Goal: Complete application form

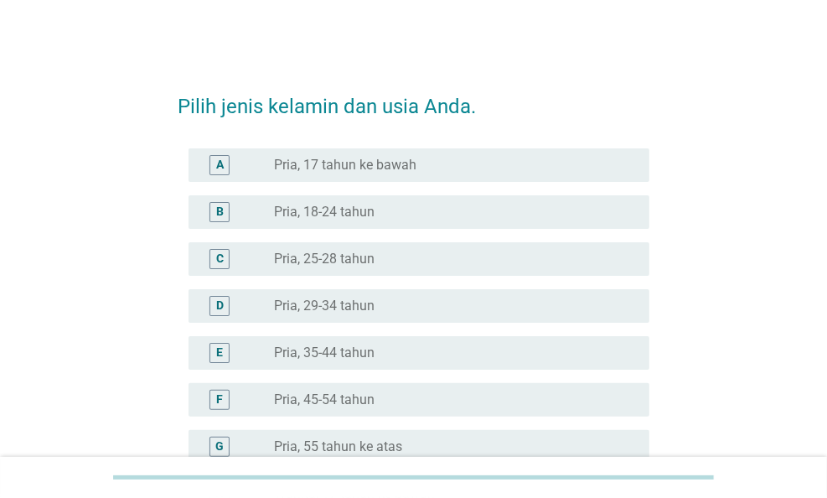
scroll to position [419, 0]
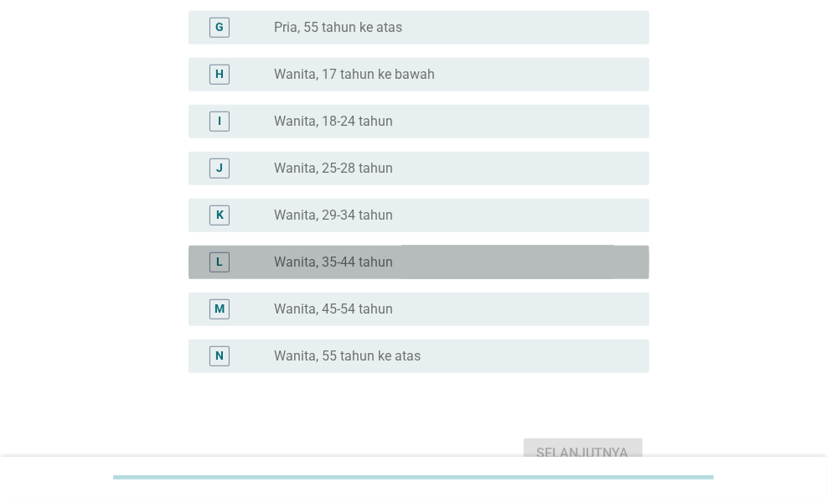
click at [335, 256] on label "Wanita, 35-44 tahun" at bounding box center [333, 262] width 119 height 17
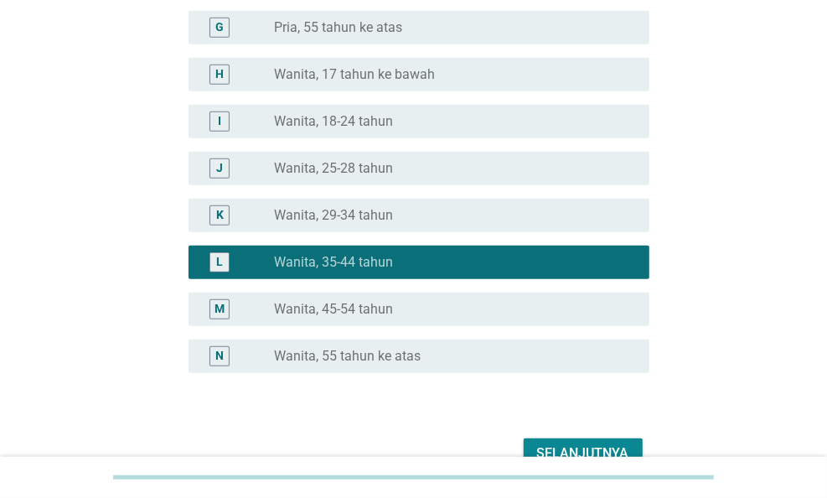
scroll to position [509, 0]
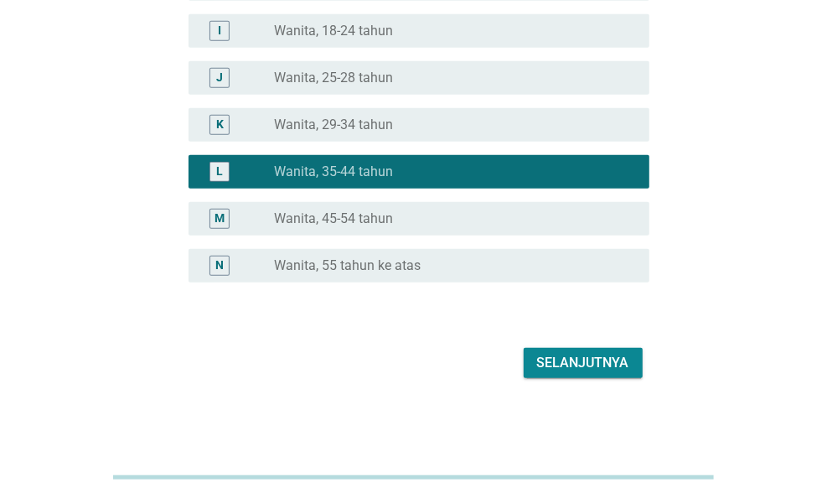
click at [595, 356] on div "Selanjutnya" at bounding box center [583, 363] width 92 height 20
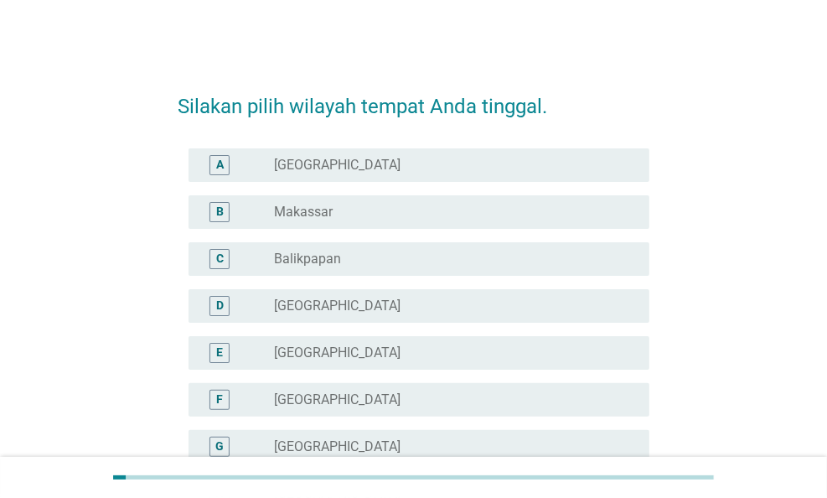
scroll to position [335, 0]
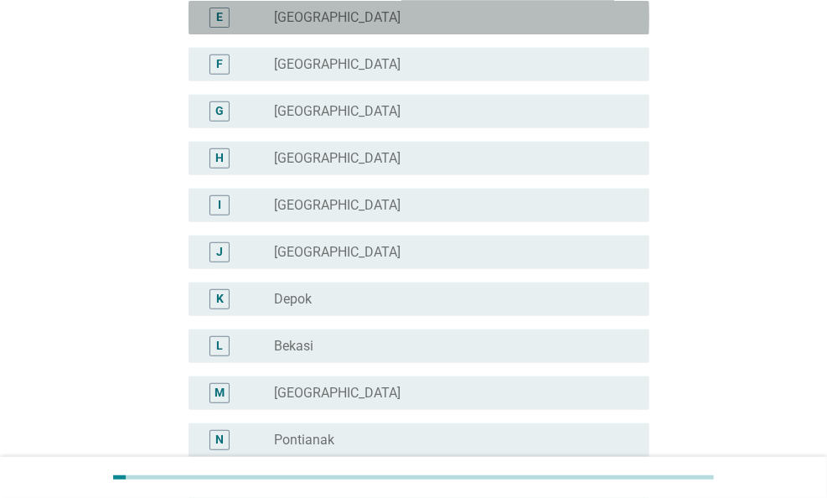
click at [351, 26] on div "radio_button_unchecked [GEOGRAPHIC_DATA]" at bounding box center [455, 18] width 362 height 20
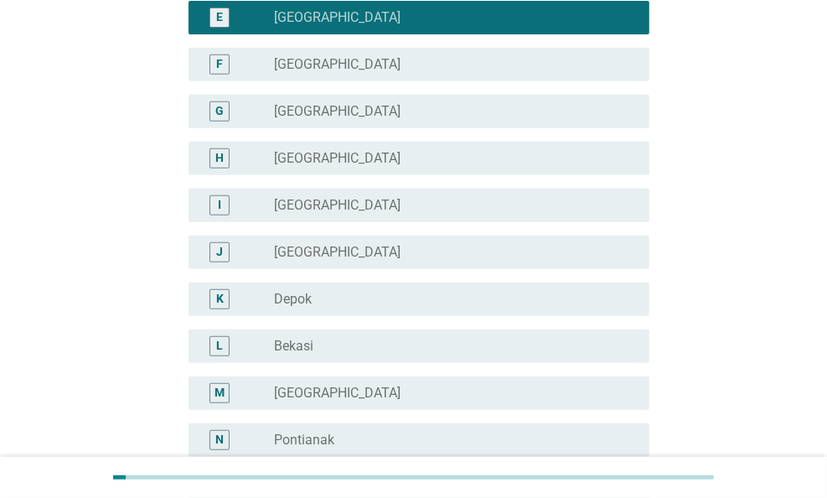
scroll to position [555, 0]
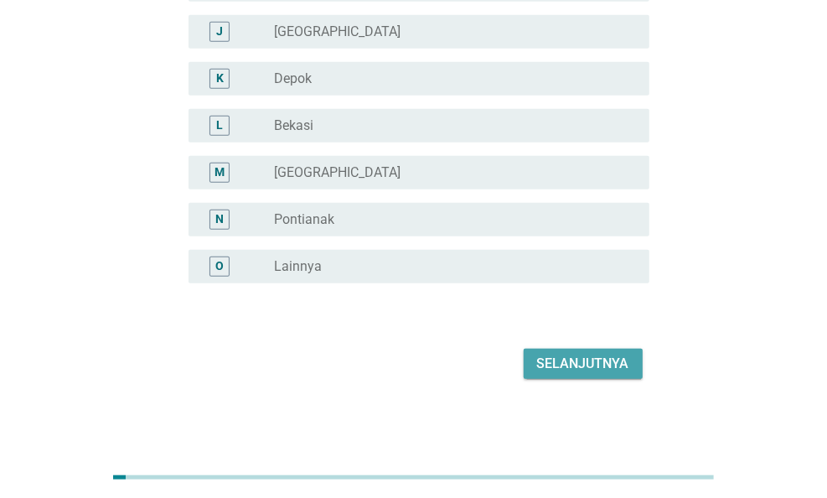
click at [595, 372] on div "Selanjutnya" at bounding box center [583, 363] width 92 height 20
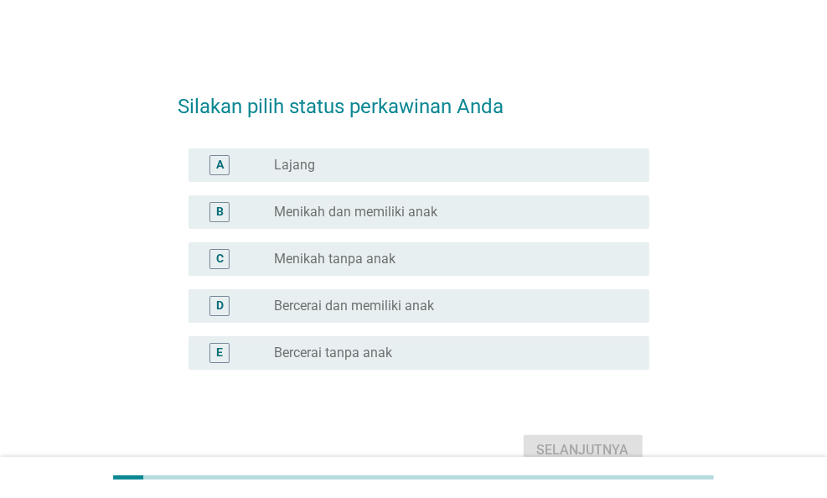
click at [381, 214] on label "Menikah dan memiliki anak" at bounding box center [355, 212] width 163 height 17
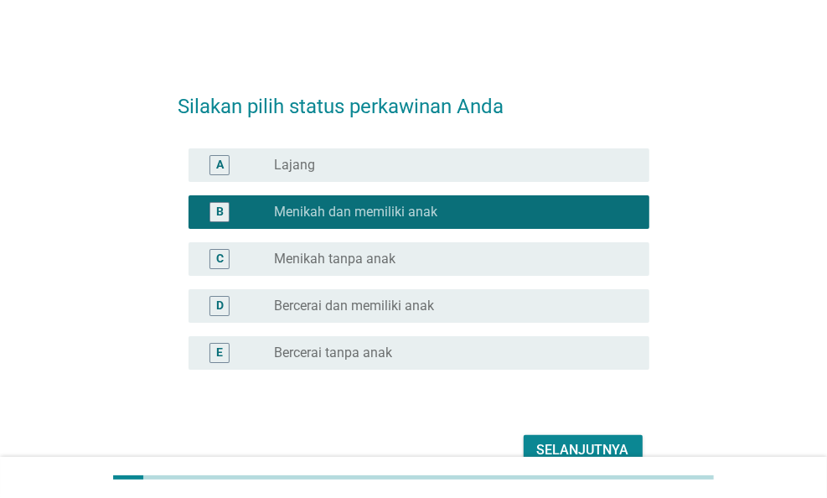
click at [616, 441] on div "Selanjutnya" at bounding box center [583, 450] width 92 height 20
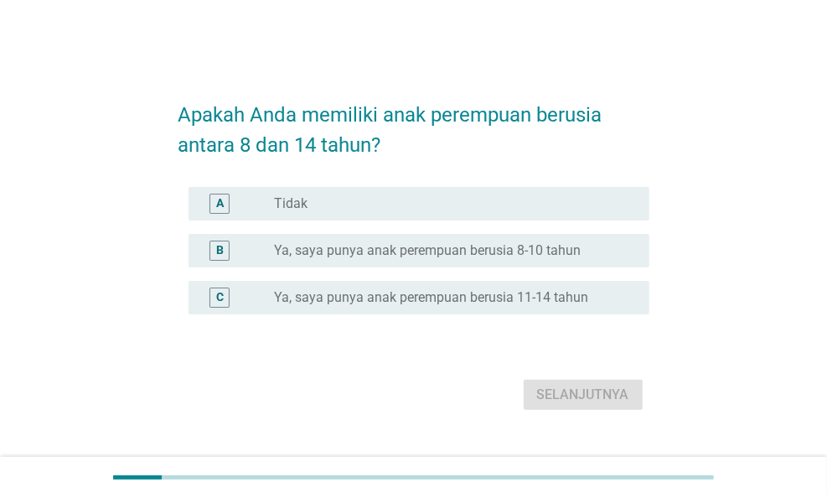
click at [393, 249] on label "Ya, saya punya anak perempuan berusia 8-10 tahun" at bounding box center [427, 250] width 307 height 17
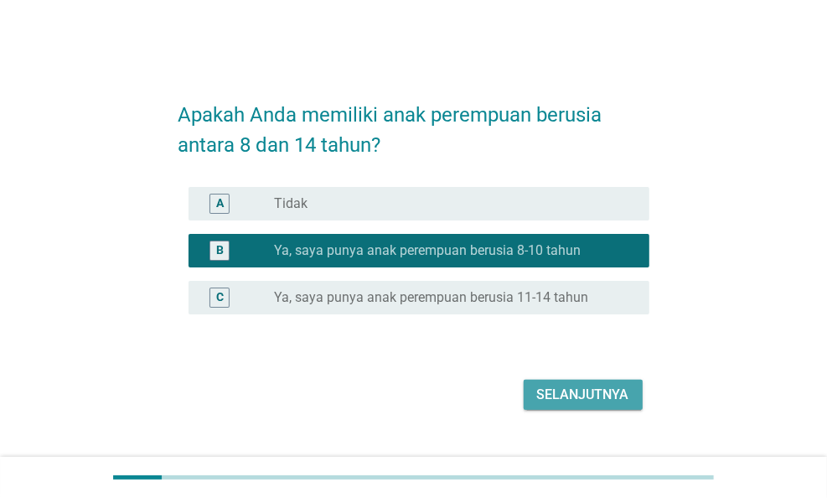
click at [569, 391] on div "Selanjutnya" at bounding box center [583, 394] width 92 height 20
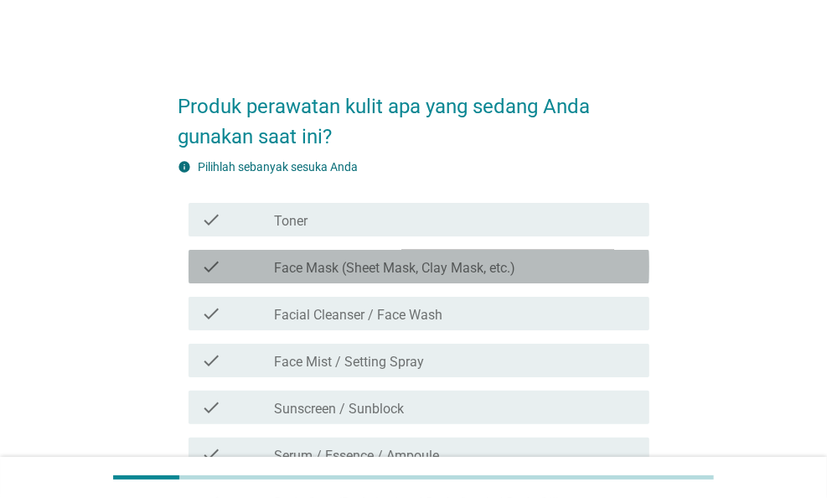
click at [363, 263] on label "Face Mask (Sheet Mask, Clay Mask, etc.)" at bounding box center [394, 268] width 241 height 17
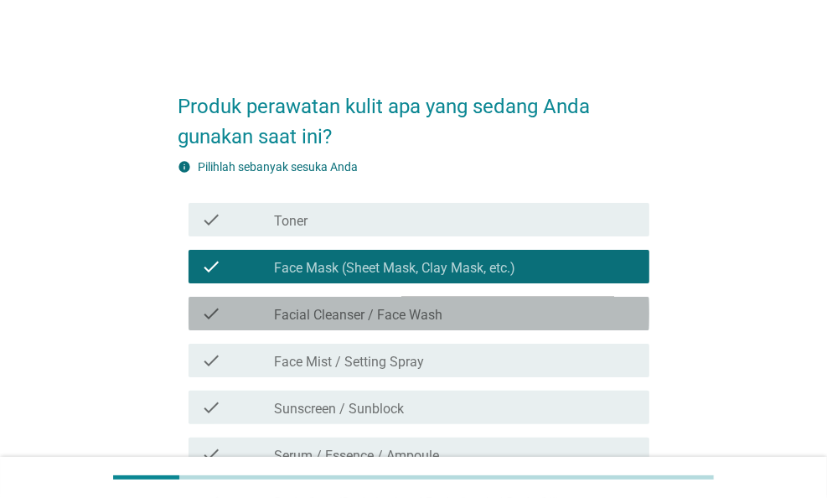
click at [364, 312] on label "Facial Cleanser / Face Wash" at bounding box center [358, 315] width 168 height 17
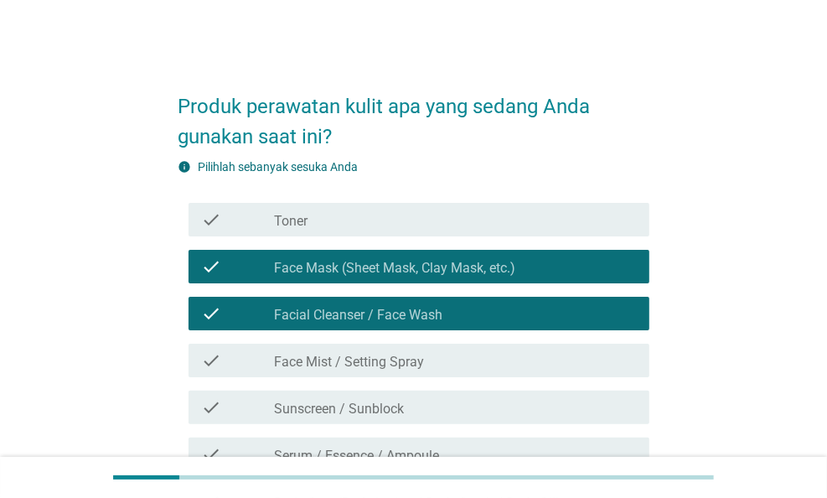
scroll to position [168, 0]
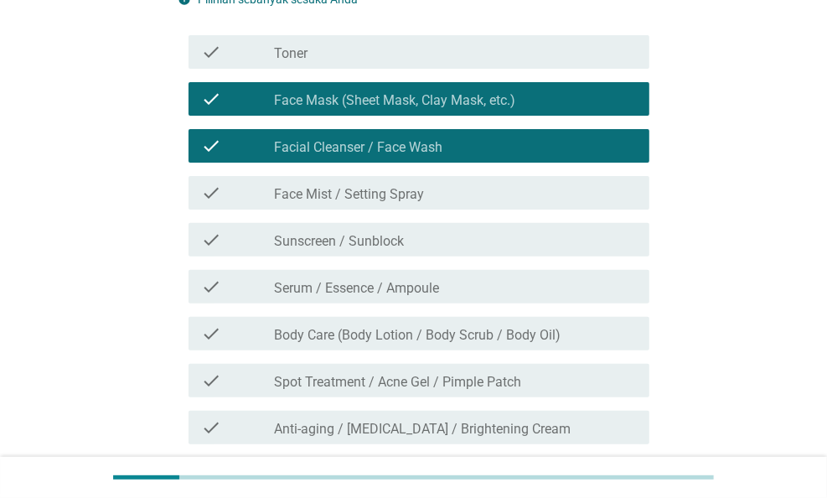
click at [349, 234] on label "Sunscreen / Sunblock" at bounding box center [339, 241] width 130 height 17
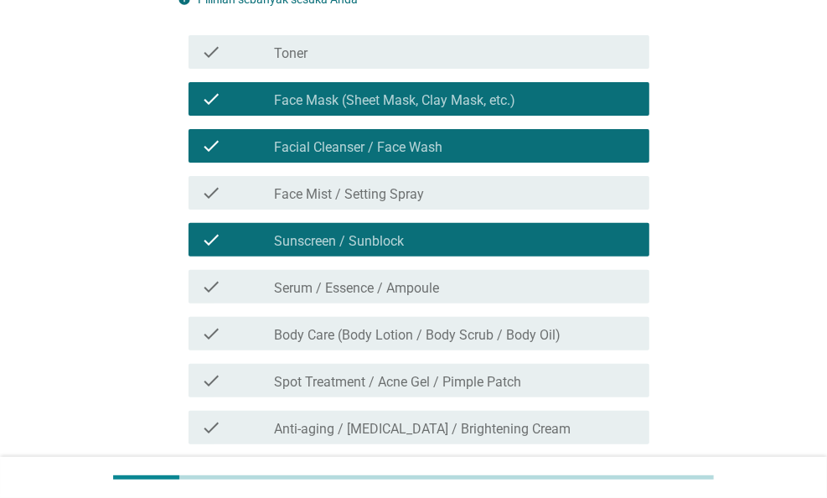
click at [410, 333] on label "Body Care (Body Lotion / Body Scrub / Body Oil)" at bounding box center [417, 335] width 286 height 17
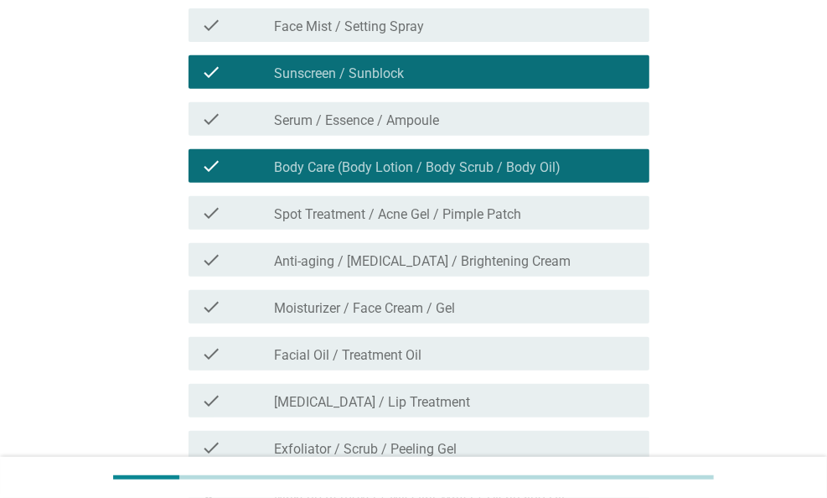
scroll to position [503, 0]
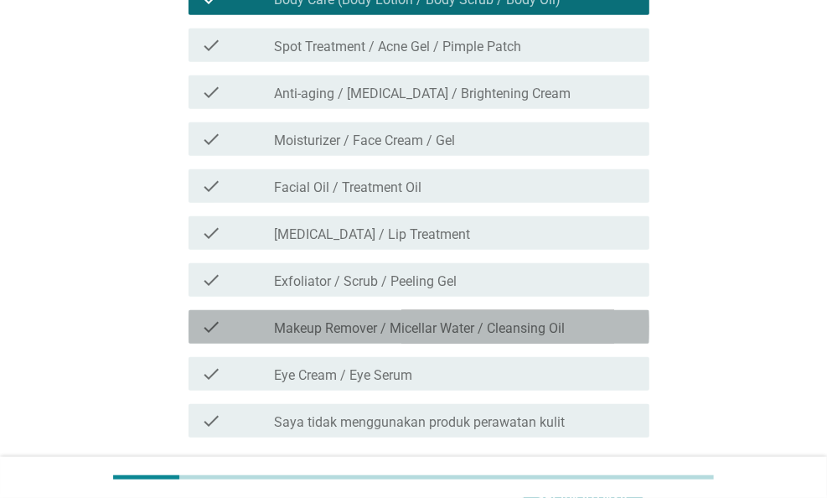
click at [437, 329] on label "Makeup Remover / Micellar Water / Cleansing Oil" at bounding box center [419, 328] width 291 height 17
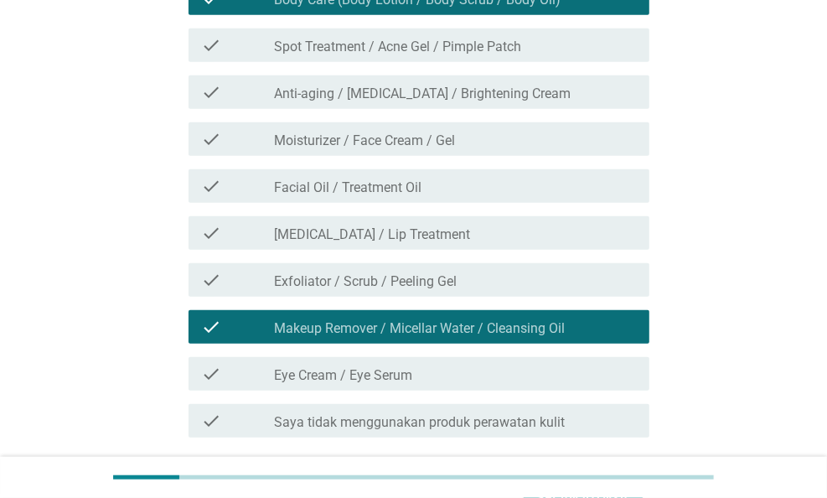
click at [323, 285] on label "Exfoliator / Scrub / Peeling Gel" at bounding box center [365, 281] width 183 height 17
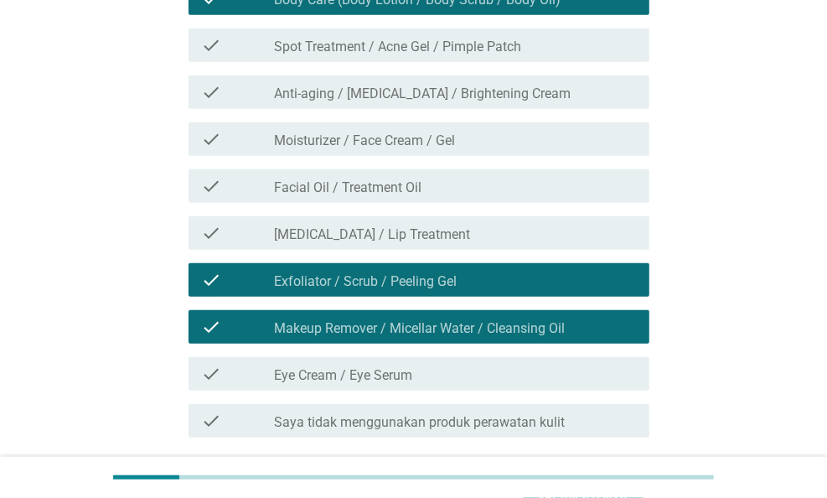
scroll to position [637, 0]
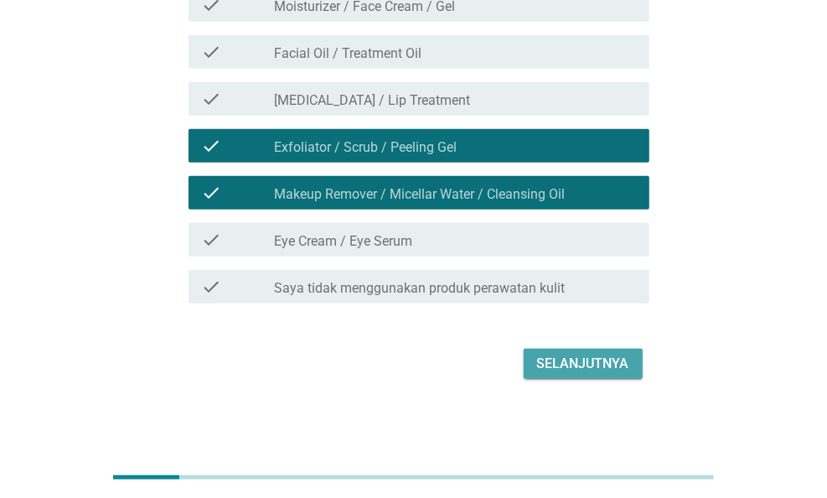
click at [554, 361] on div "Selanjutnya" at bounding box center [583, 363] width 92 height 20
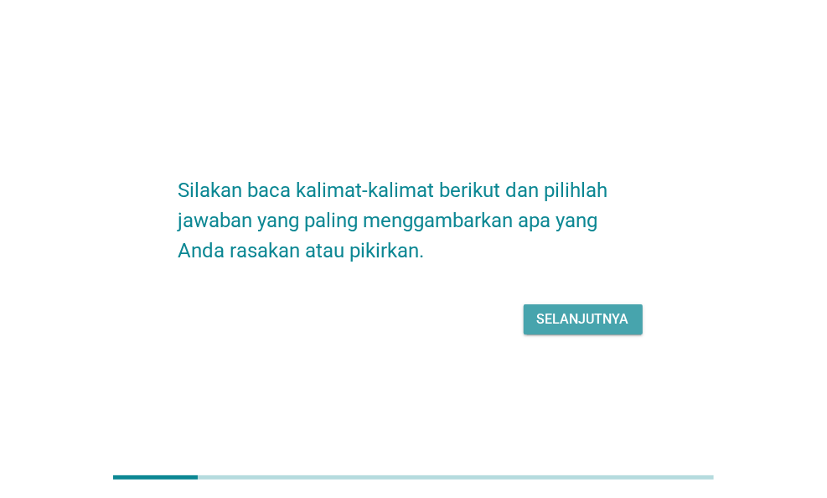
click at [555, 312] on div "Selanjutnya" at bounding box center [583, 319] width 92 height 20
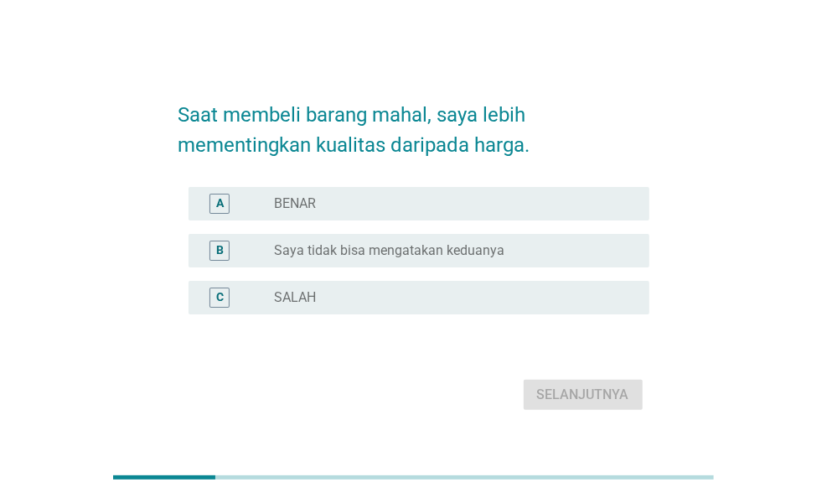
click at [342, 209] on div "radio_button_unchecked BENAR" at bounding box center [448, 203] width 348 height 17
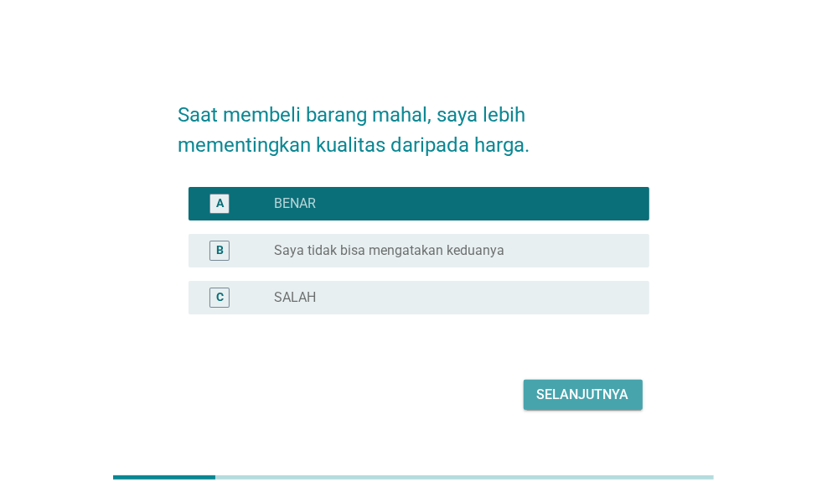
click at [606, 401] on div "Selanjutnya" at bounding box center [583, 394] width 92 height 20
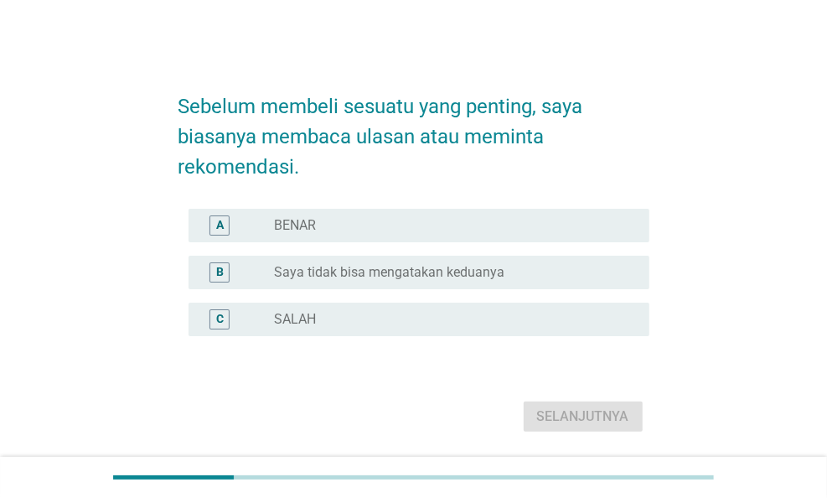
click at [280, 207] on div "A radio_button_unchecked BENAR" at bounding box center [413, 225] width 471 height 47
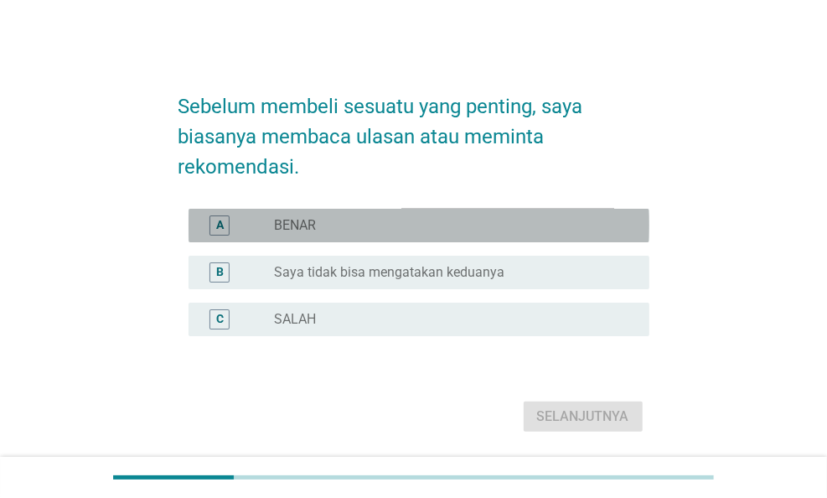
click at [284, 215] on div "radio_button_unchecked BENAR" at bounding box center [455, 225] width 362 height 20
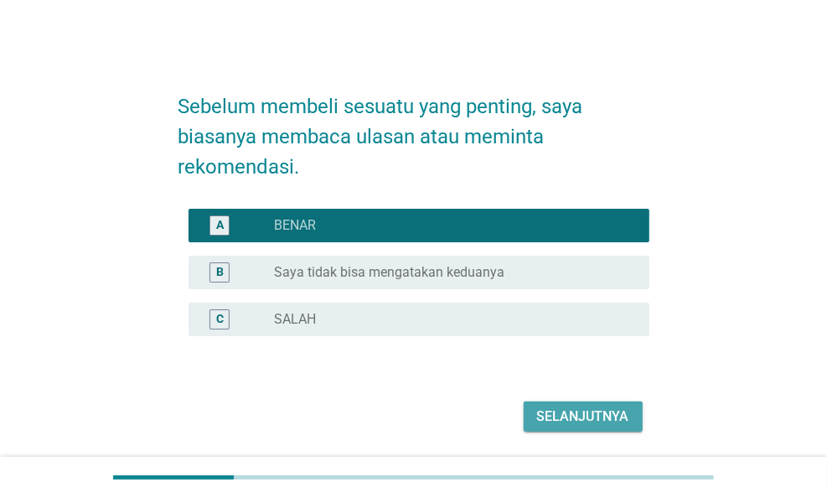
click at [553, 413] on div "Selanjutnya" at bounding box center [583, 416] width 92 height 20
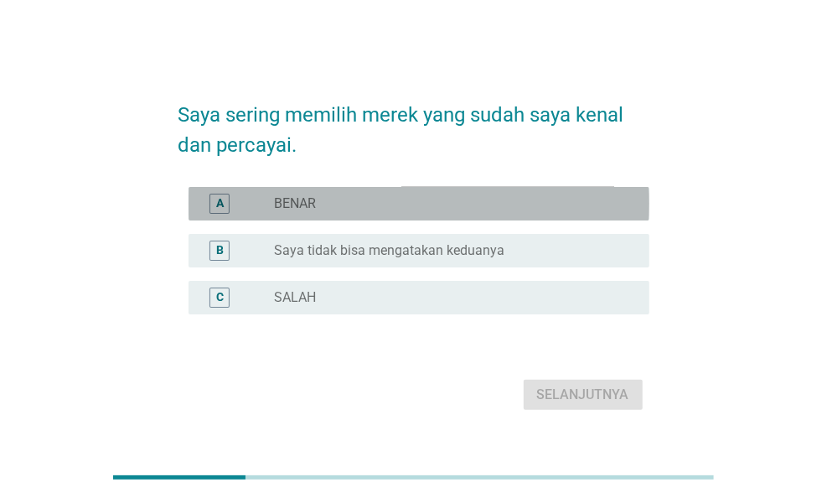
drag, startPoint x: 316, startPoint y: 206, endPoint x: 445, endPoint y: 305, distance: 162.5
click at [316, 205] on label "BENAR" at bounding box center [295, 203] width 42 height 17
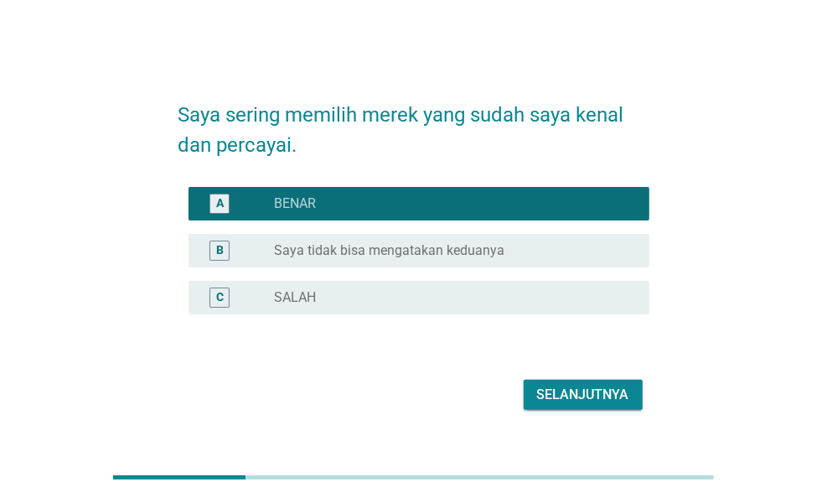
click at [548, 391] on div "Selanjutnya" at bounding box center [583, 394] width 92 height 20
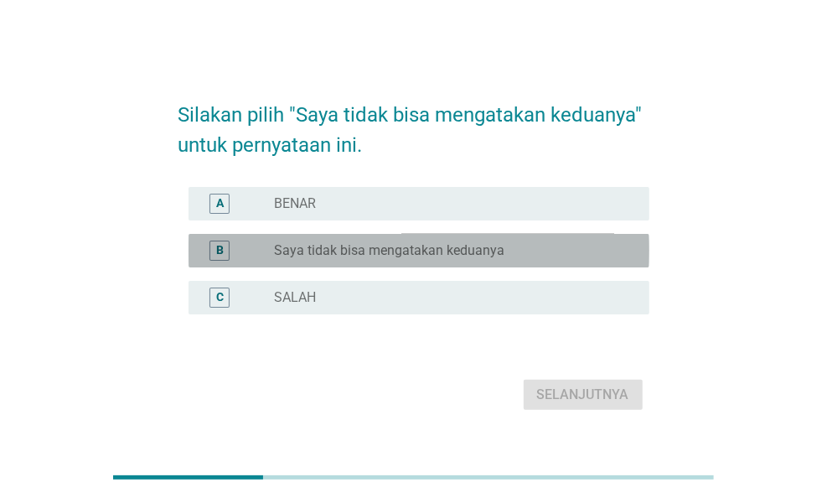
click at [319, 248] on label "Saya tidak bisa mengatakan keduanya" at bounding box center [389, 250] width 230 height 17
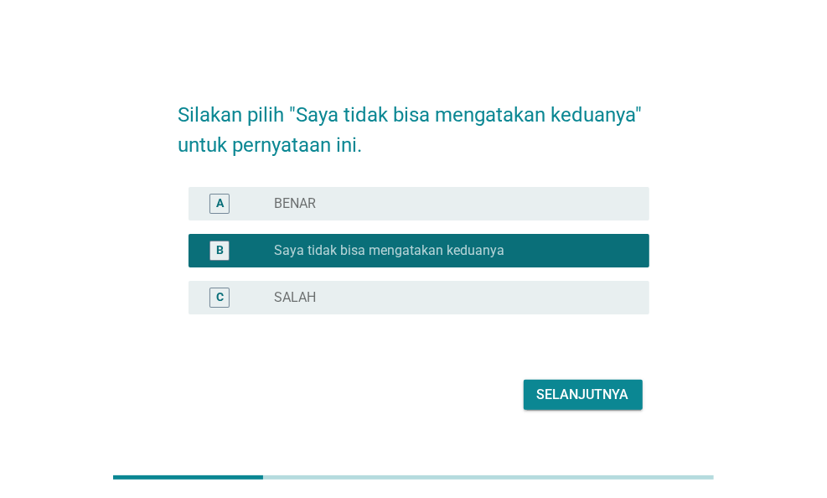
click at [548, 386] on div "Selanjutnya" at bounding box center [583, 394] width 92 height 20
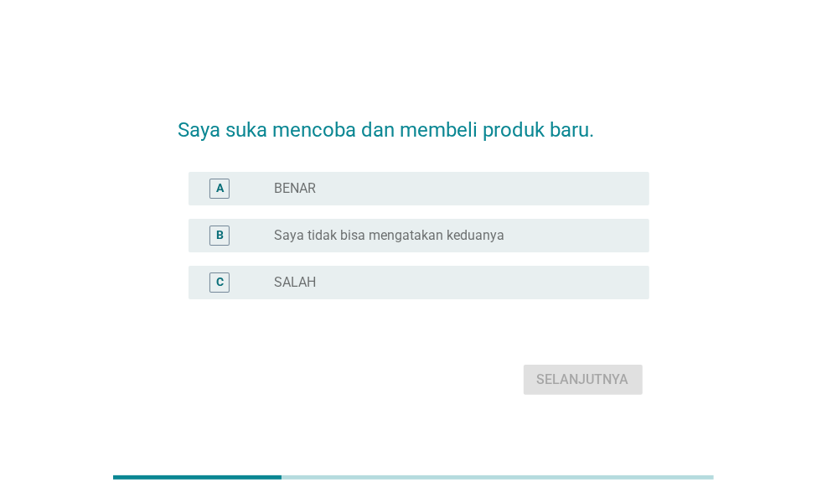
click at [324, 178] on div "radio_button_unchecked BENAR" at bounding box center [455, 188] width 362 height 20
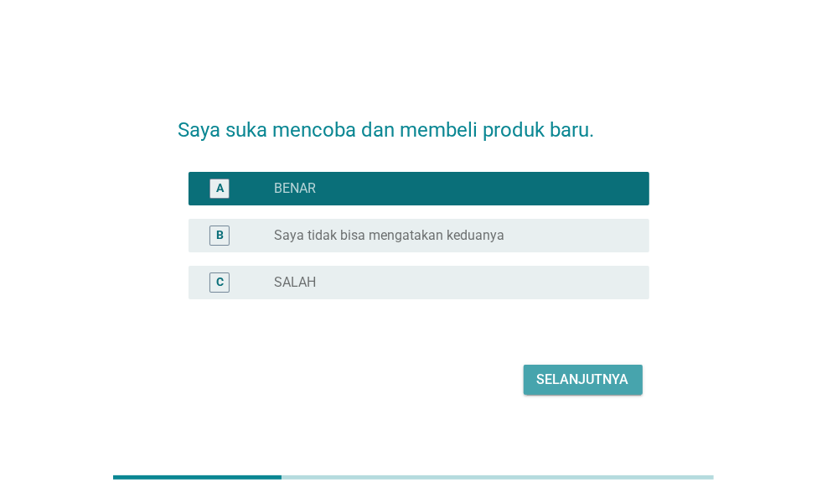
click at [562, 376] on div "Selanjutnya" at bounding box center [583, 379] width 92 height 20
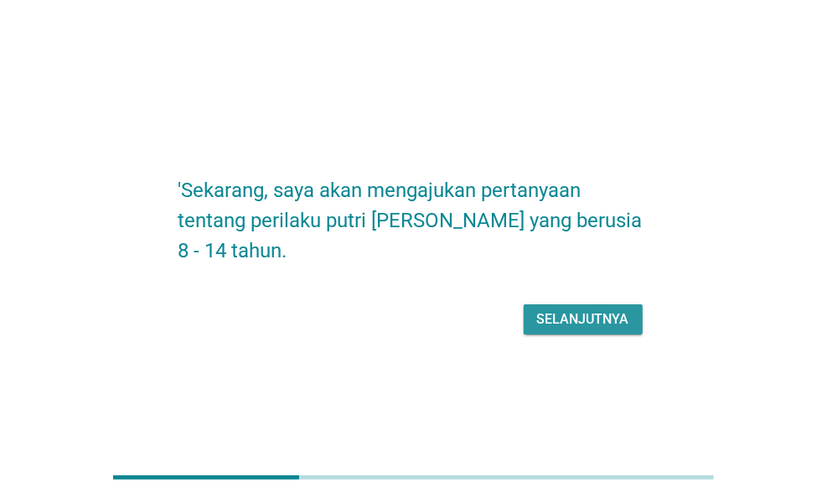
drag, startPoint x: 559, startPoint y: 291, endPoint x: 362, endPoint y: 315, distance: 198.3
click at [362, 315] on div "Selanjutnya" at bounding box center [413, 319] width 471 height 40
click at [568, 304] on button "Selanjutnya" at bounding box center [583, 319] width 119 height 30
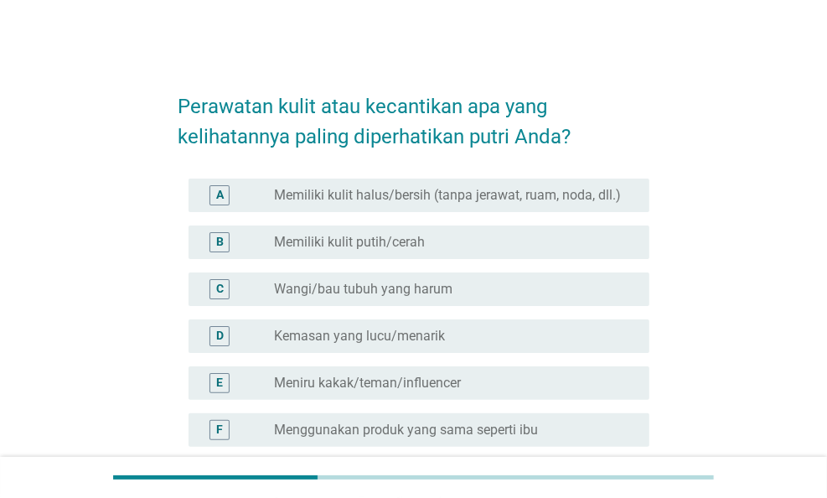
click at [442, 292] on div "radio_button_unchecked Wangi/bau tubuh yang harum" at bounding box center [455, 289] width 362 height 20
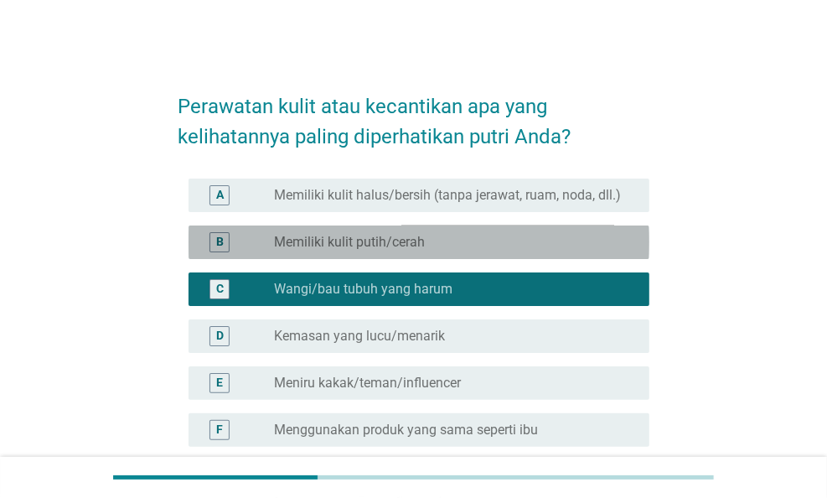
click at [359, 250] on label "Memiliki kulit putih/cerah" at bounding box center [349, 242] width 151 height 17
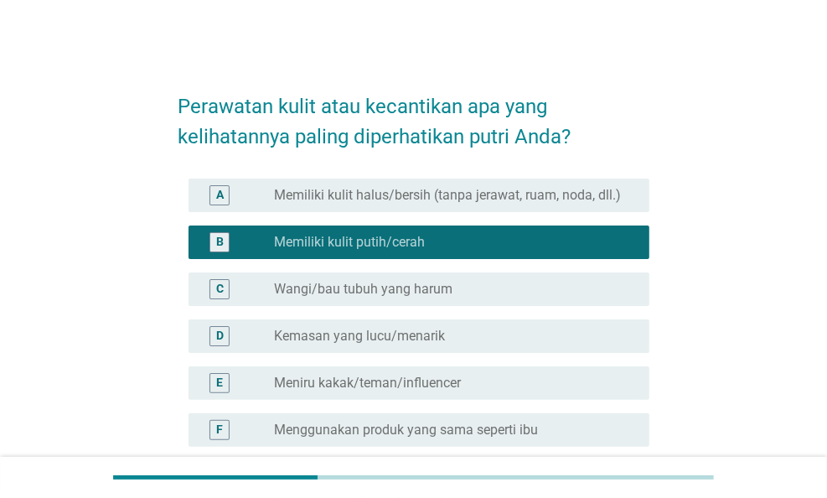
click at [389, 291] on div "C radio_button_unchecked Wangi/bau tubuh yang harum" at bounding box center [418, 289] width 461 height 34
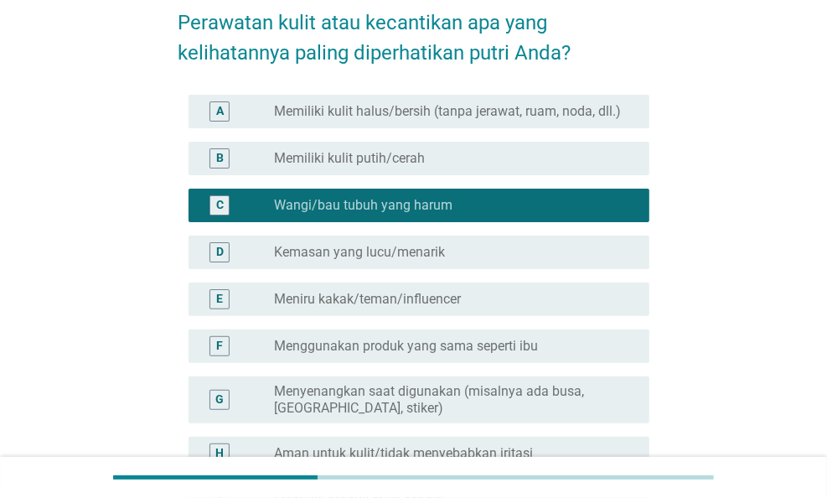
scroll to position [335, 0]
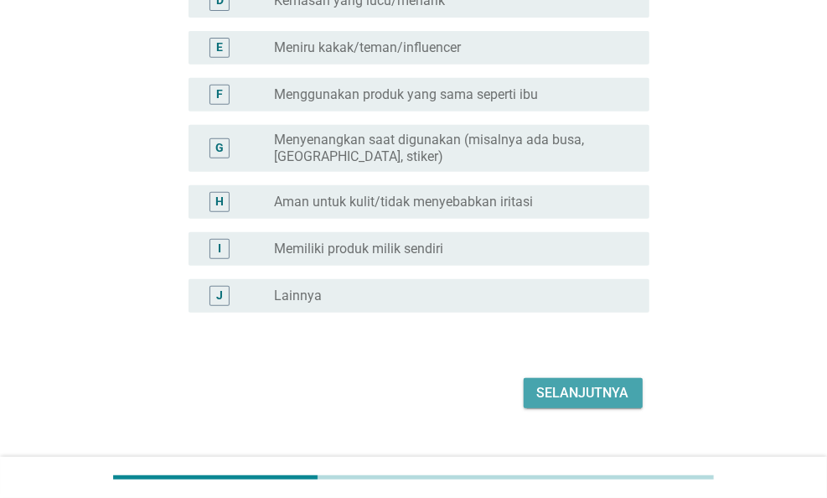
click at [612, 403] on div "Selanjutnya" at bounding box center [583, 393] width 92 height 20
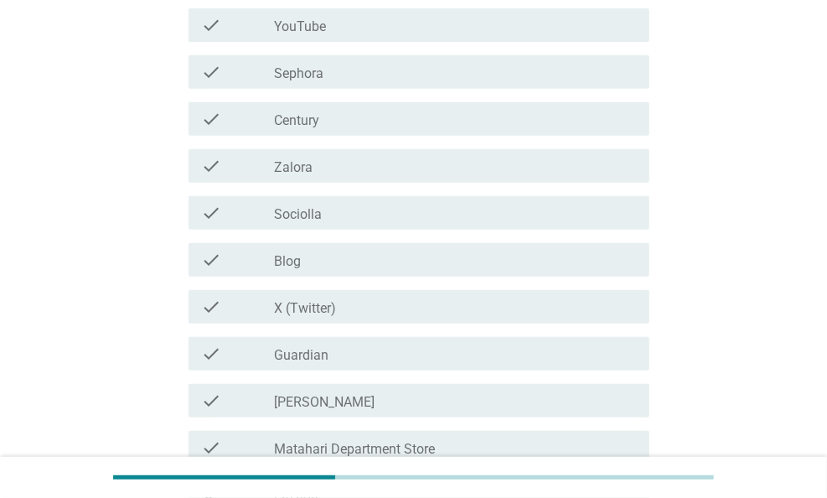
scroll to position [0, 0]
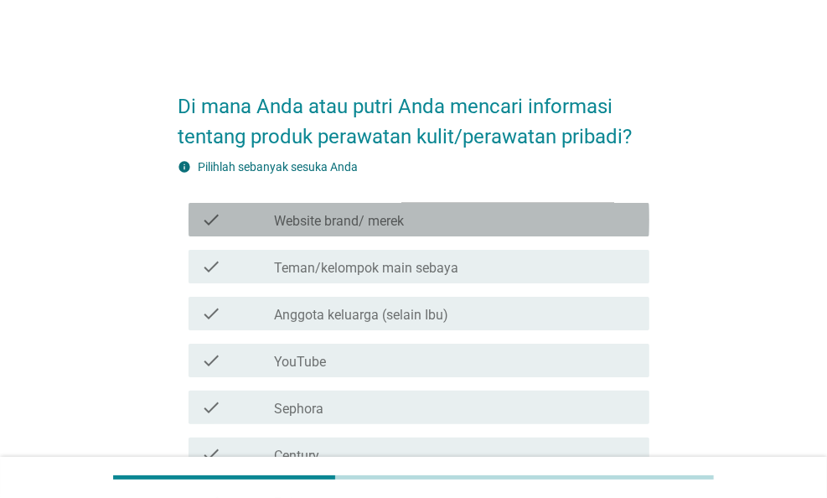
click at [437, 215] on div "check_box_outline_blank Website brand/ merek" at bounding box center [455, 219] width 362 height 20
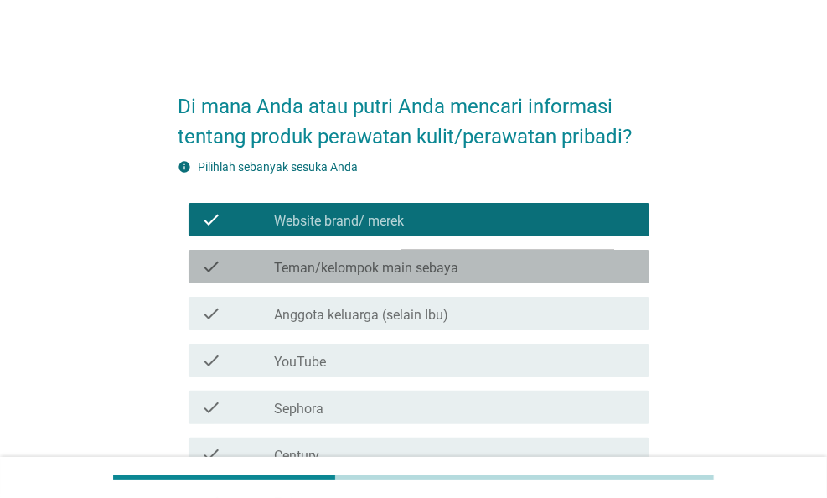
click at [442, 257] on div "check_box_outline_blank Teman/kelompok main sebaya" at bounding box center [455, 266] width 362 height 20
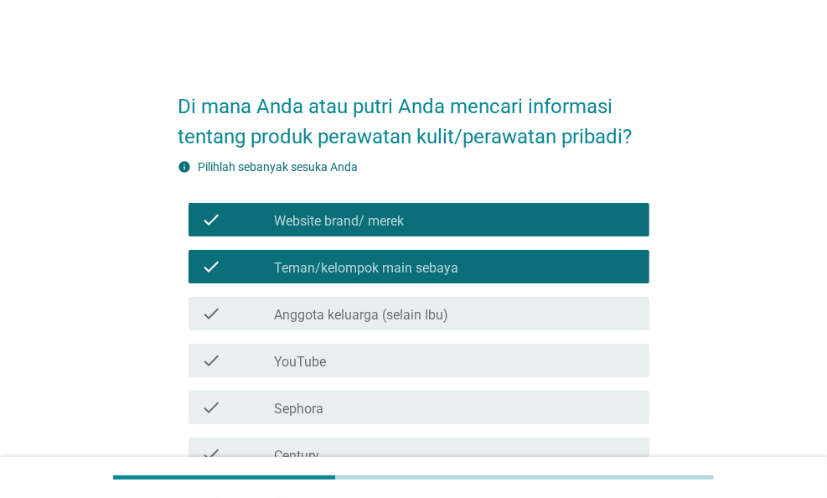
click at [405, 316] on label "Anggota keluarga (selain Ibu)" at bounding box center [361, 315] width 174 height 17
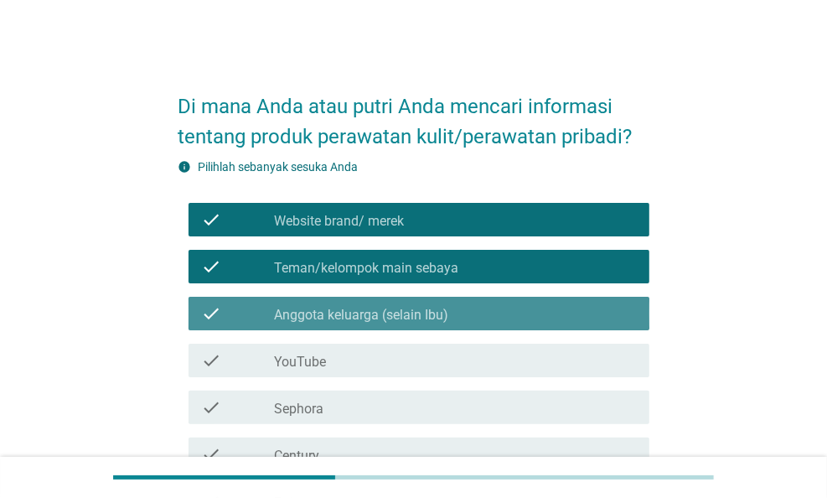
click at [405, 315] on label "Anggota keluarga (selain Ibu)" at bounding box center [361, 315] width 174 height 17
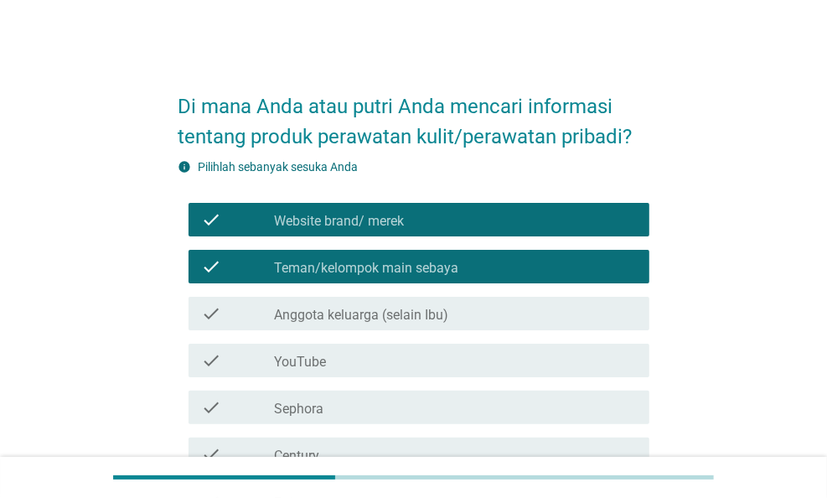
click at [395, 313] on label "Anggota keluarga (selain Ibu)" at bounding box center [361, 315] width 174 height 17
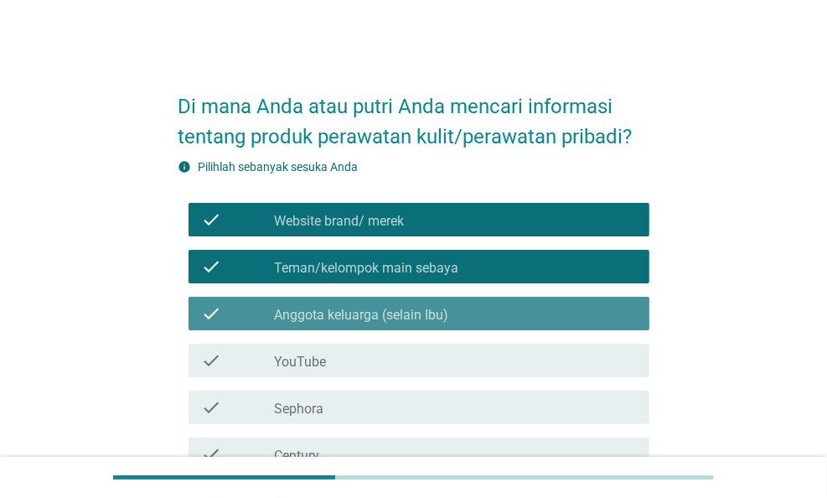
click at [390, 350] on div "check_box_outline_blank YouTube" at bounding box center [455, 360] width 362 height 20
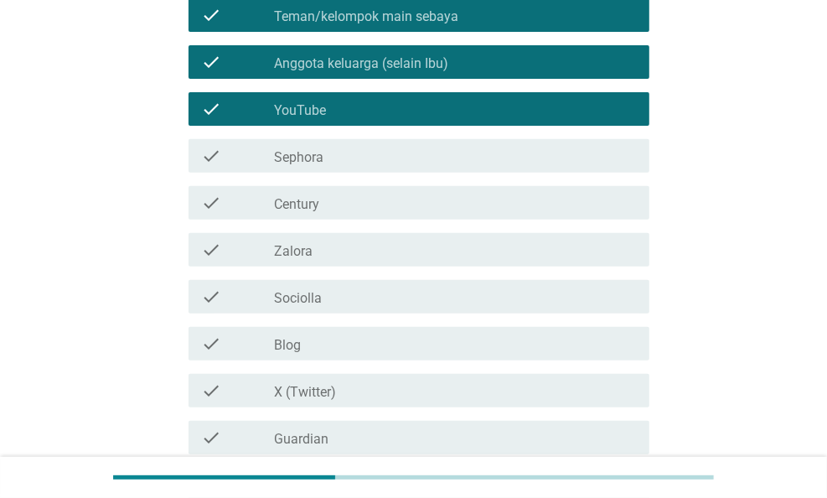
scroll to position [503, 0]
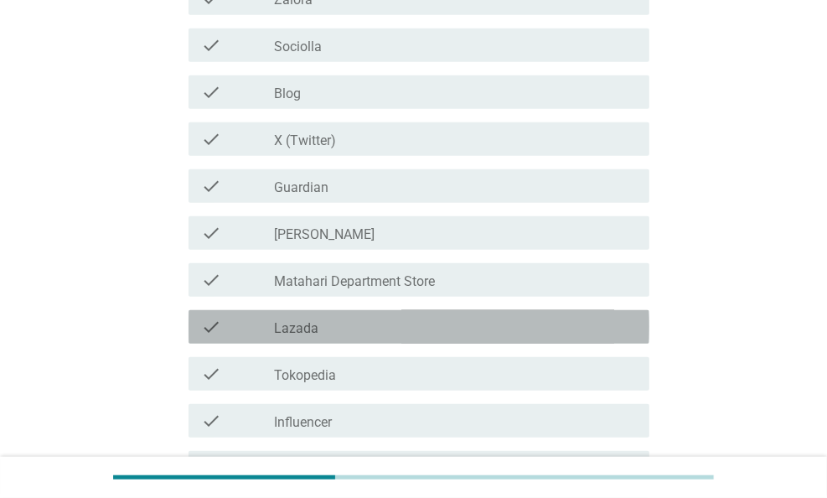
click at [398, 321] on div "check_box_outline_blank Lazada" at bounding box center [455, 327] width 362 height 20
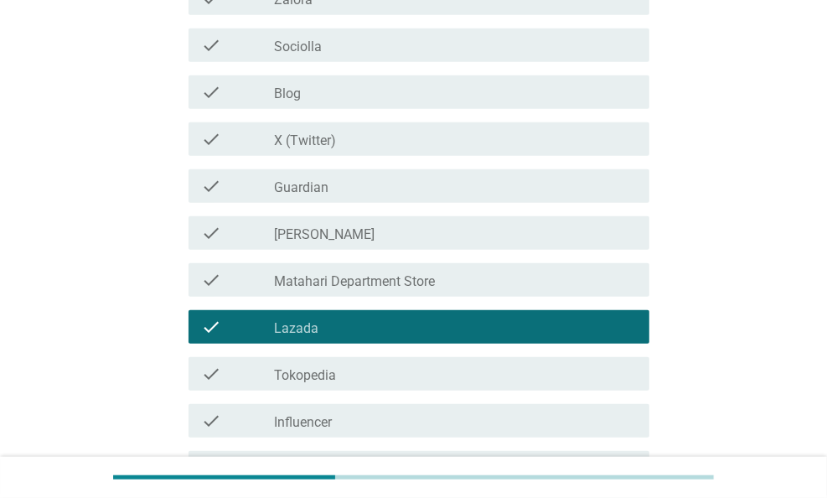
click at [405, 369] on div "check_box_outline_blank Tokopedia" at bounding box center [455, 374] width 362 height 20
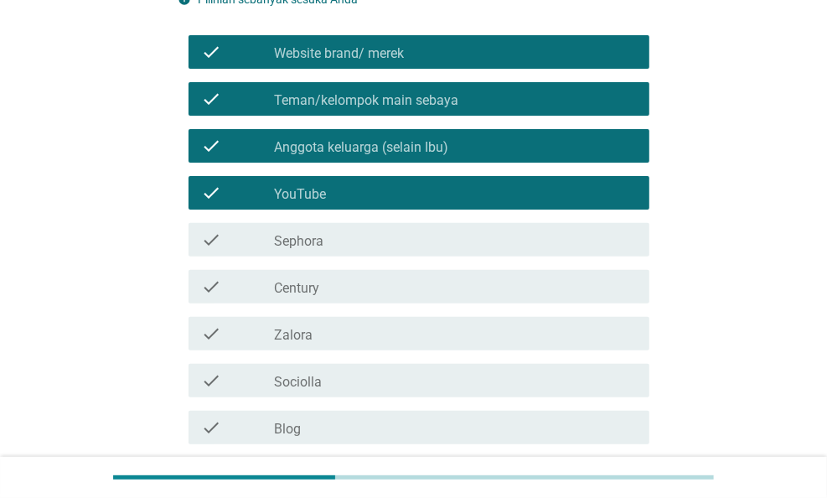
scroll to position [670, 0]
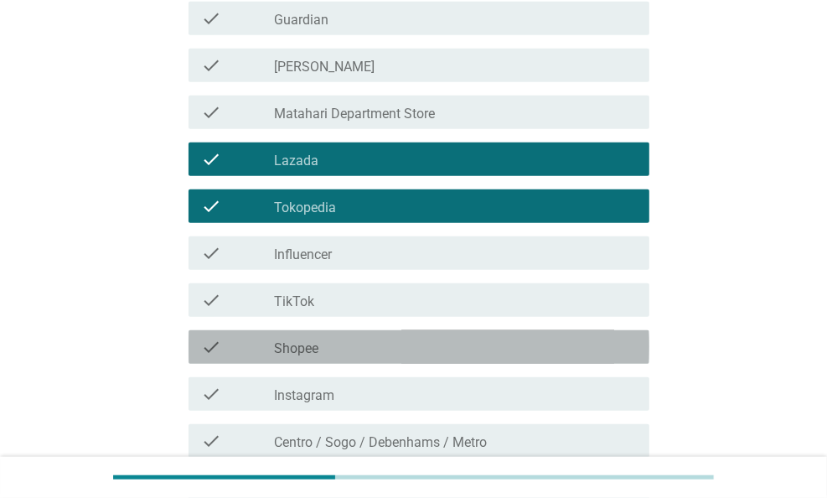
click at [409, 354] on div "check_box_outline_blank Shopee" at bounding box center [455, 347] width 362 height 20
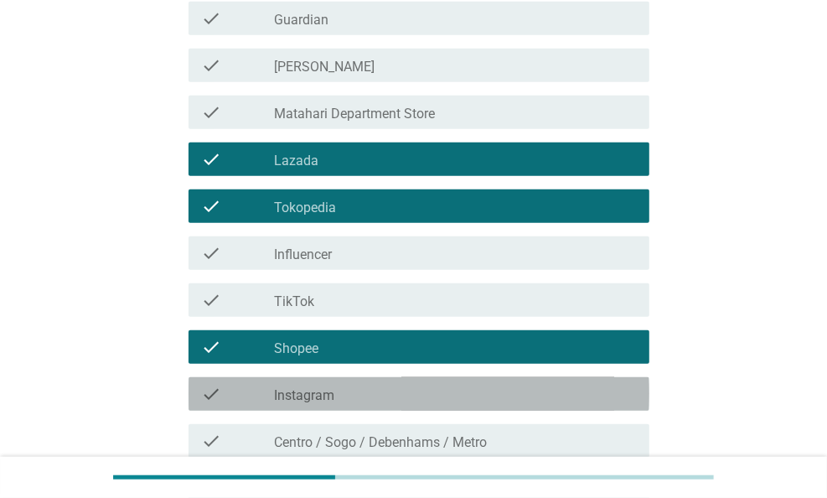
click at [414, 379] on div "check check_box_outline_blank Instagram" at bounding box center [418, 394] width 461 height 34
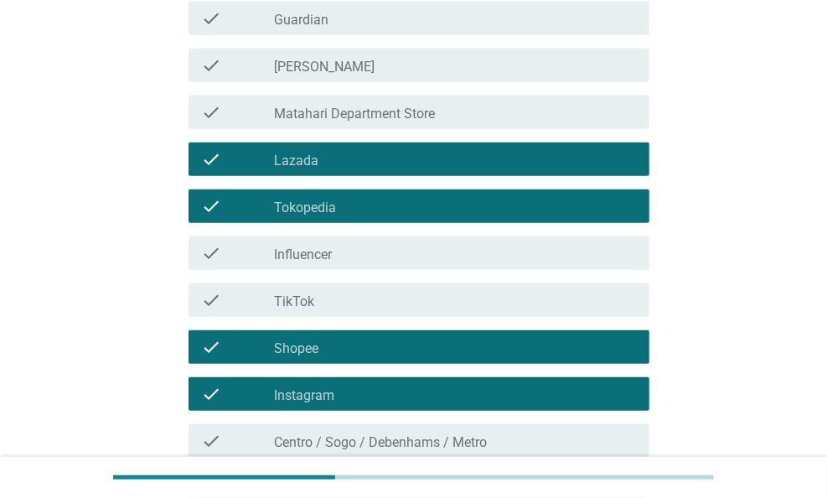
scroll to position [919, 0]
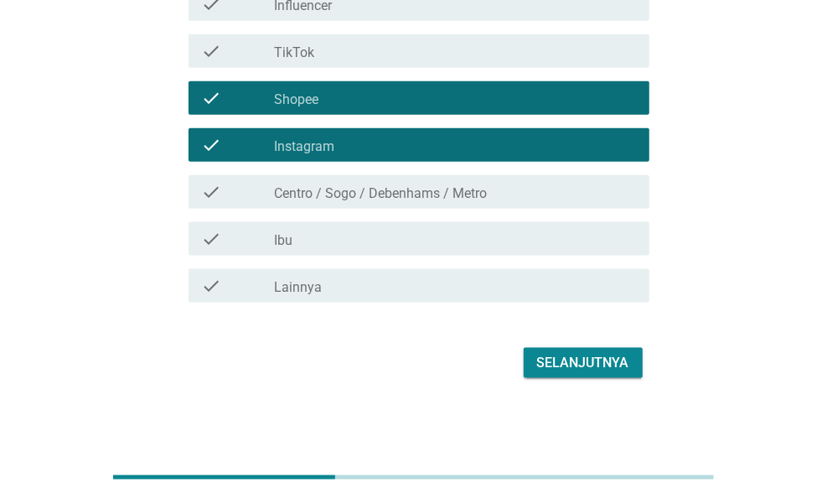
click at [565, 373] on button "Selanjutnya" at bounding box center [583, 363] width 119 height 30
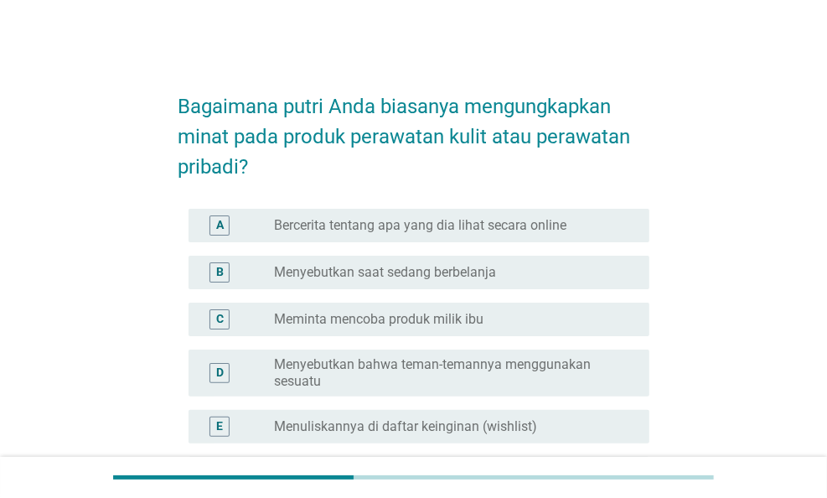
click at [407, 219] on label "Bercerita tentang apa yang dia lihat secara online" at bounding box center [420, 225] width 292 height 17
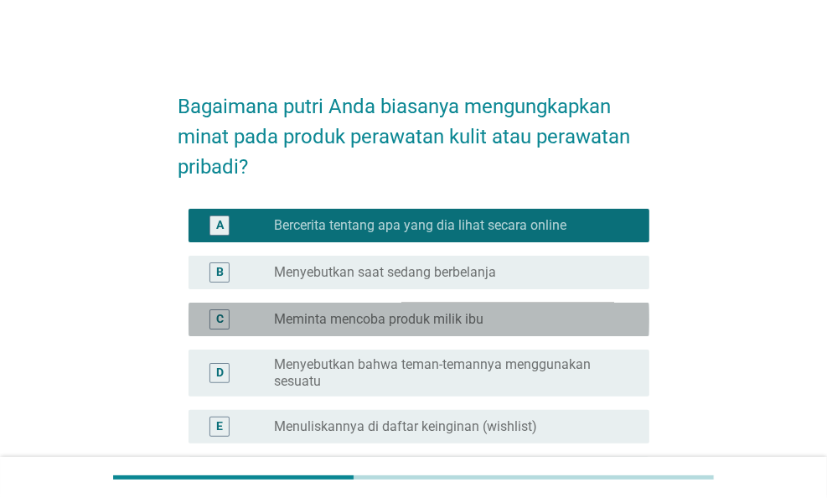
click at [455, 323] on label "Meminta mencoba produk milik ibu" at bounding box center [378, 319] width 209 height 17
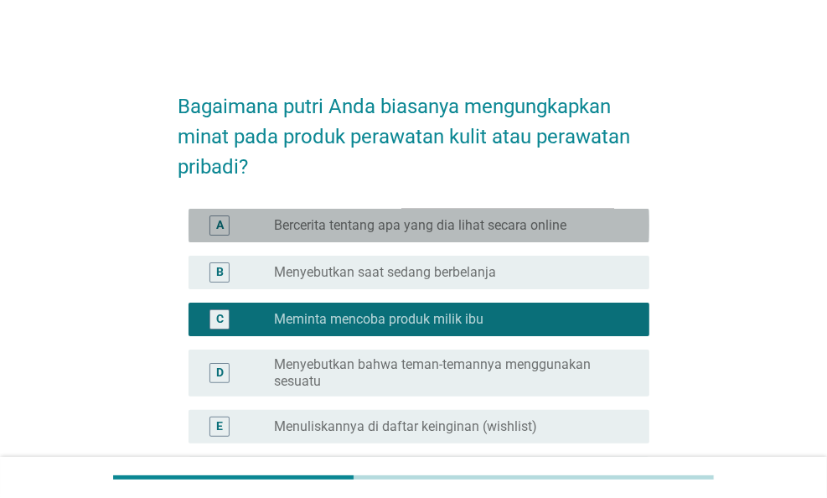
click at [393, 217] on label "Bercerita tentang apa yang dia lihat secara online" at bounding box center [420, 225] width 292 height 17
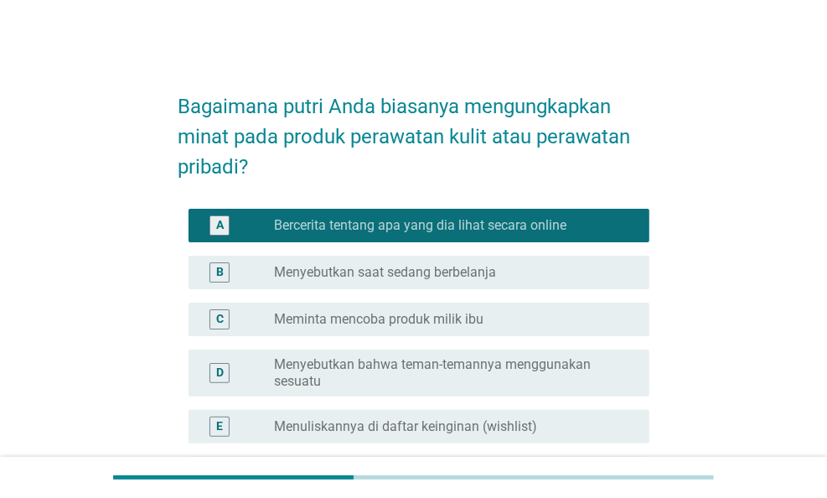
scroll to position [208, 0]
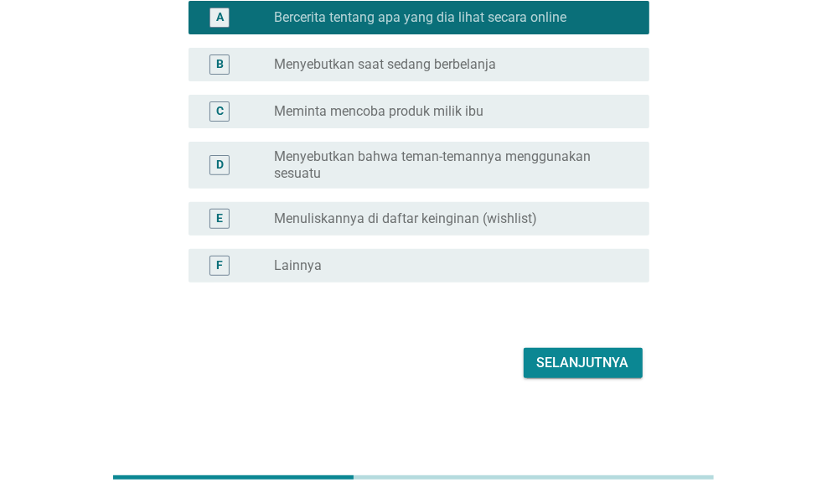
click at [562, 361] on div "Selanjutnya" at bounding box center [583, 363] width 92 height 20
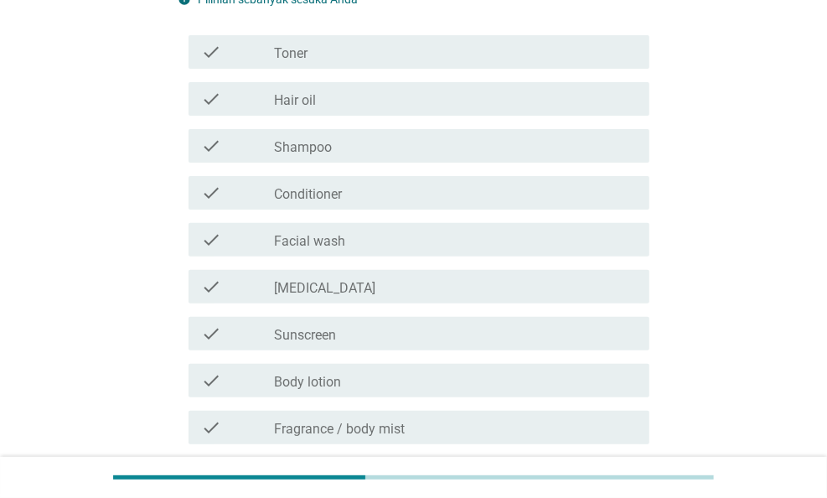
scroll to position [251, 0]
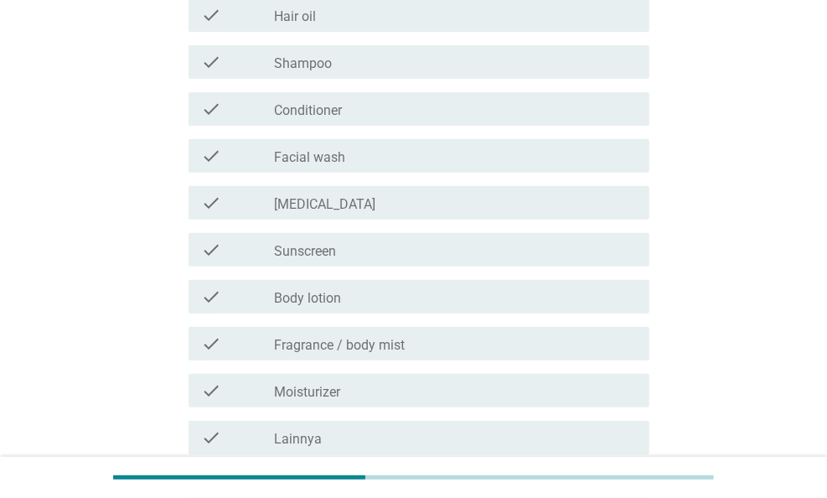
click at [367, 297] on div "check_box_outline_blank Body lotion" at bounding box center [455, 296] width 362 height 20
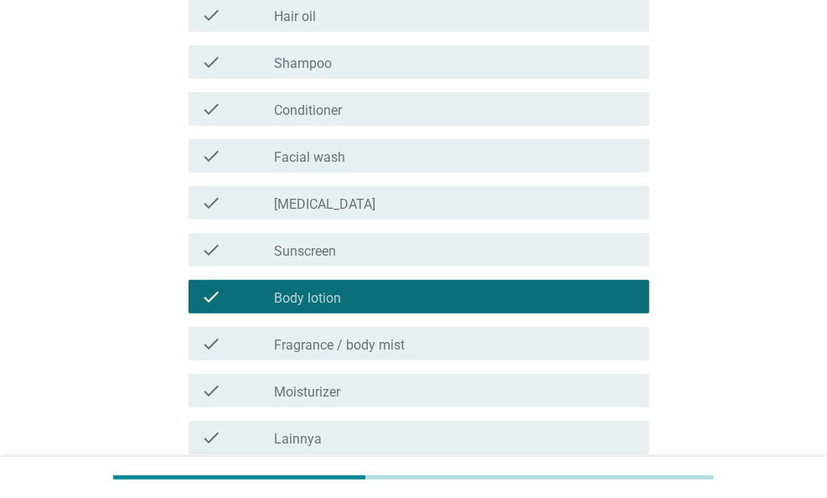
click at [354, 242] on div "check_box_outline_blank Sunscreen" at bounding box center [455, 250] width 362 height 20
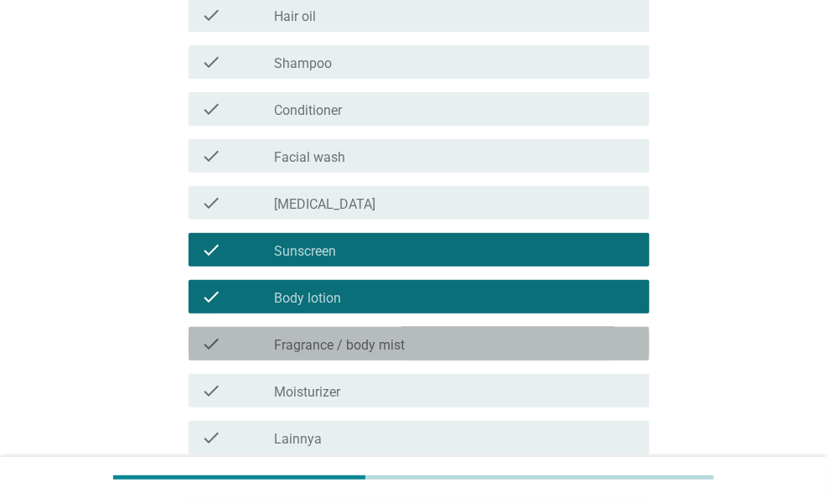
click at [427, 353] on div "check check_box_outline_blank Fragrance / body mist" at bounding box center [418, 344] width 461 height 34
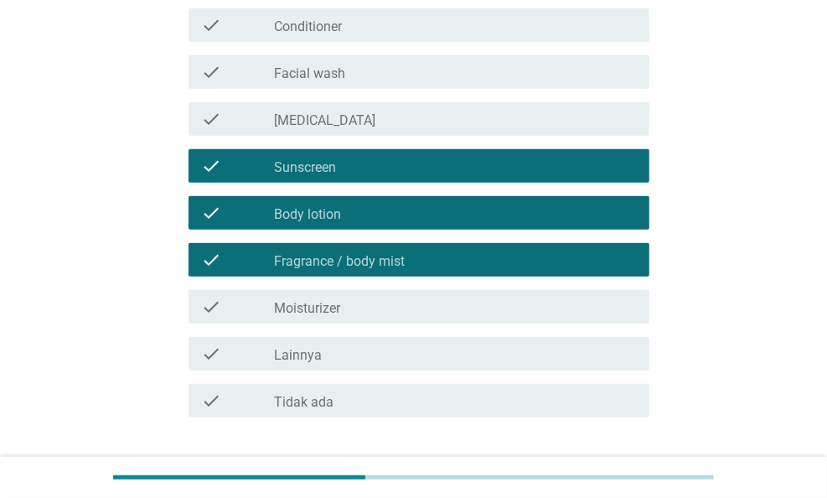
scroll to position [419, 0]
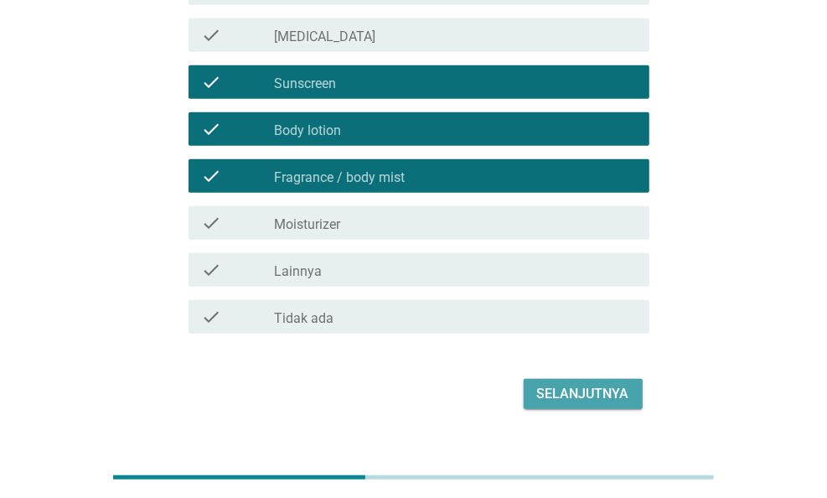
click at [578, 399] on div "Selanjutnya" at bounding box center [583, 394] width 92 height 20
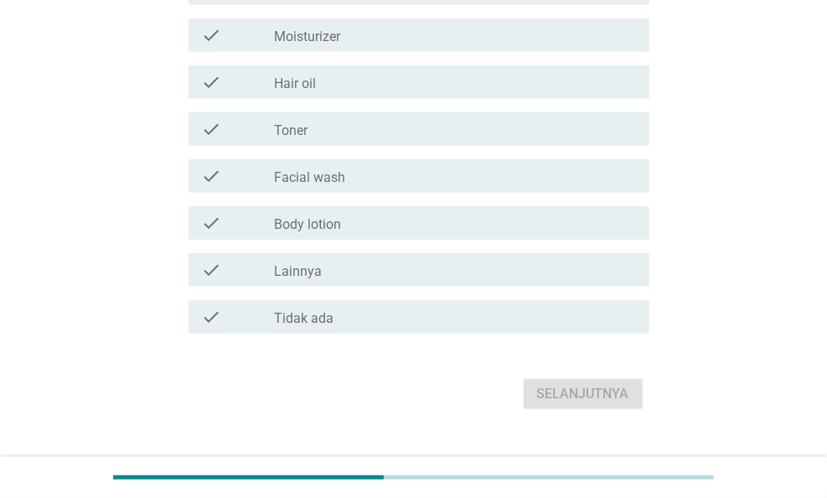
scroll to position [0, 0]
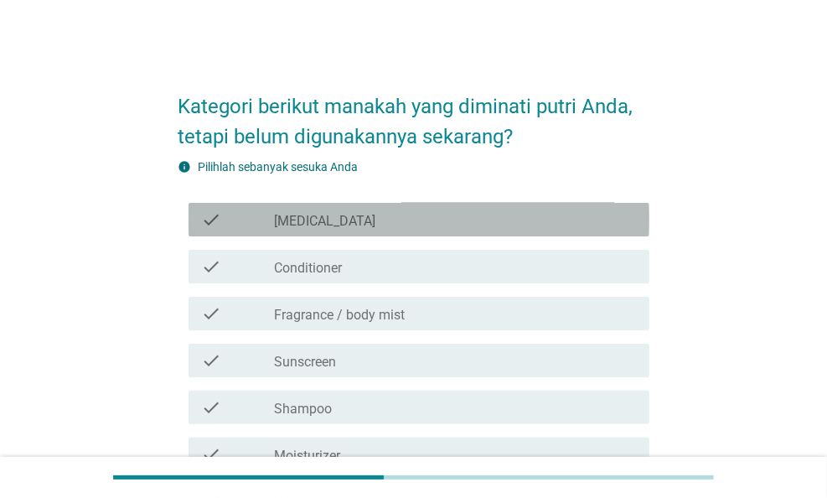
click at [327, 220] on div "check_box_outline_blank [MEDICAL_DATA]" at bounding box center [455, 219] width 362 height 20
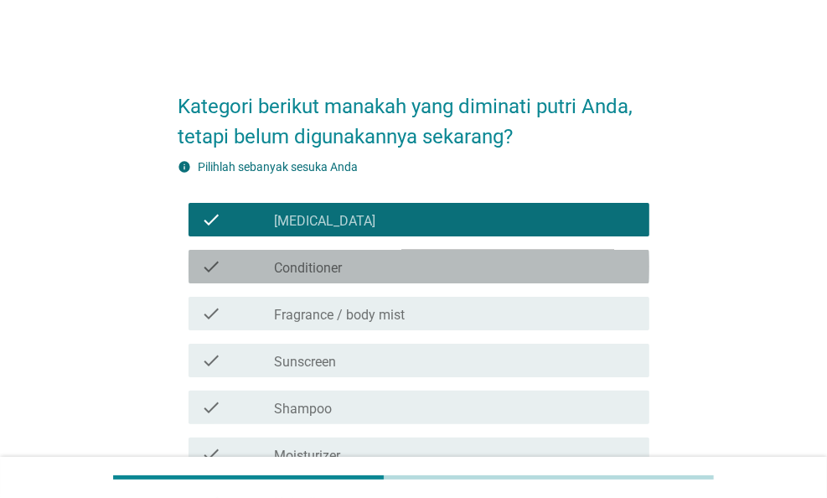
click at [373, 271] on div "check_box_outline_blank Conditioner" at bounding box center [455, 266] width 362 height 20
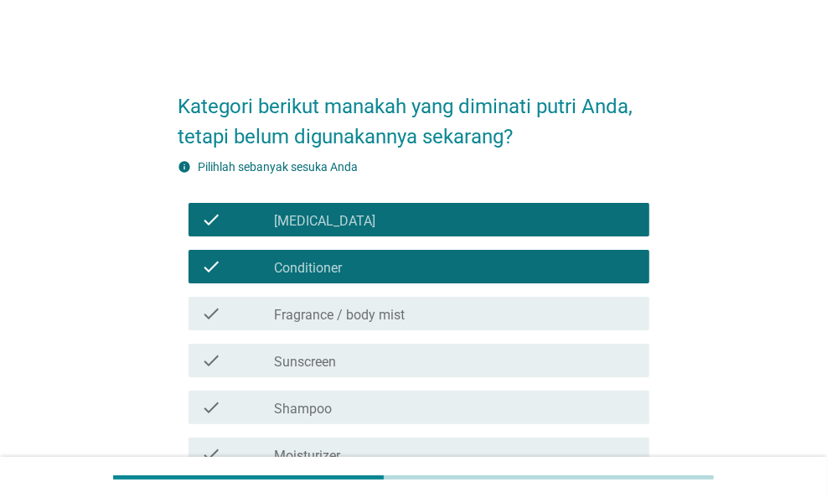
scroll to position [168, 0]
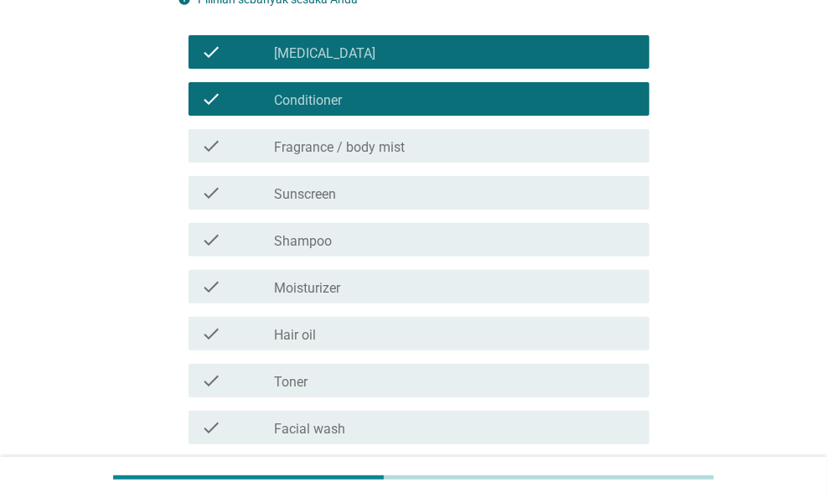
click at [378, 291] on div "check_box_outline_blank Moisturizer" at bounding box center [455, 286] width 362 height 20
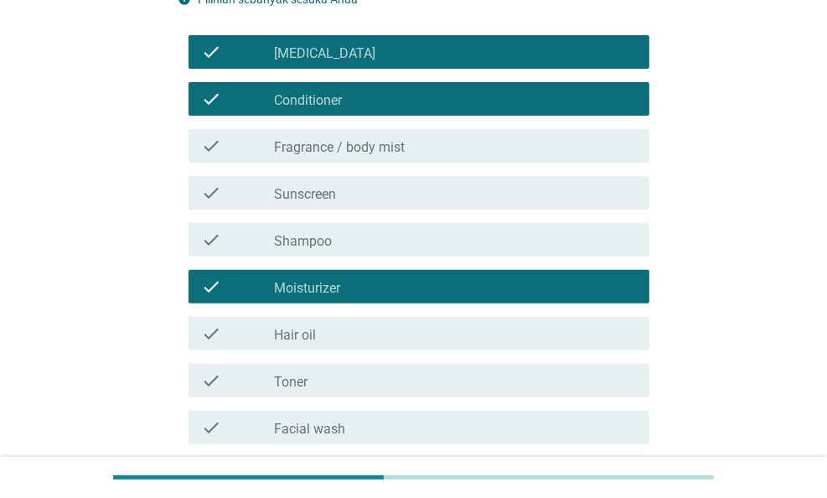
click at [393, 338] on div "check_box_outline_blank Hair oil" at bounding box center [455, 333] width 362 height 20
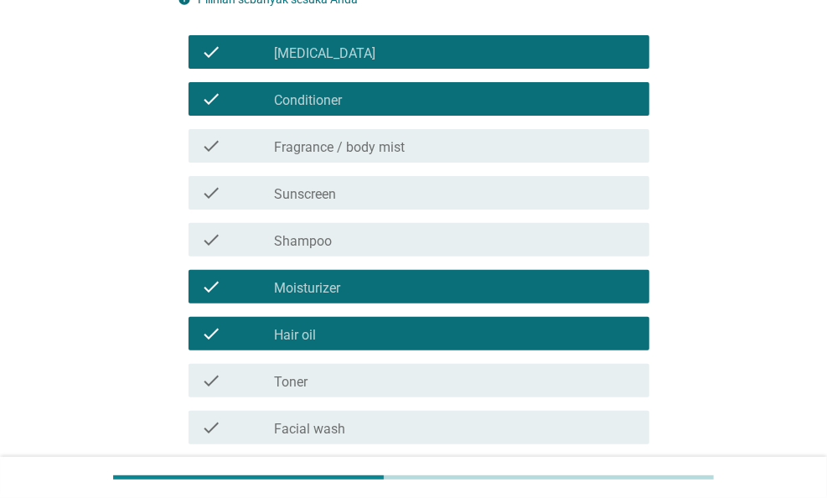
click at [412, 398] on div "check check_box_outline_blank Toner" at bounding box center [413, 380] width 471 height 47
click at [424, 419] on div "check_box_outline_blank Facial wash" at bounding box center [455, 427] width 362 height 20
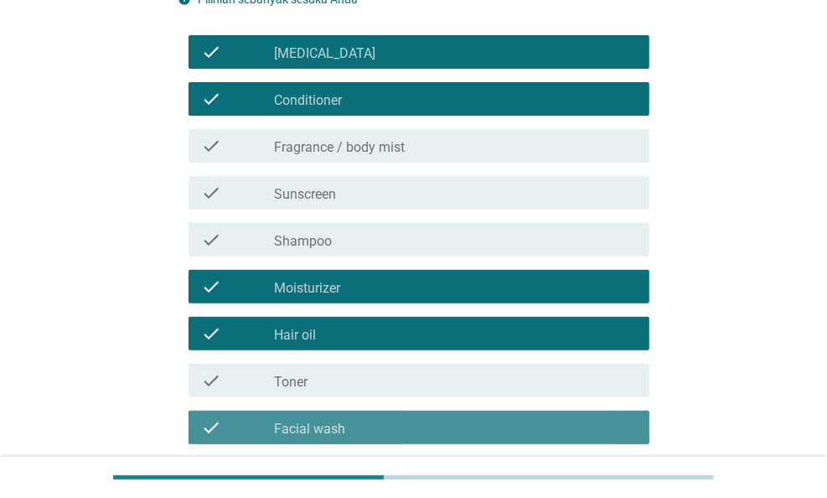
click at [412, 377] on div "check_box_outline_blank Toner" at bounding box center [455, 380] width 362 height 20
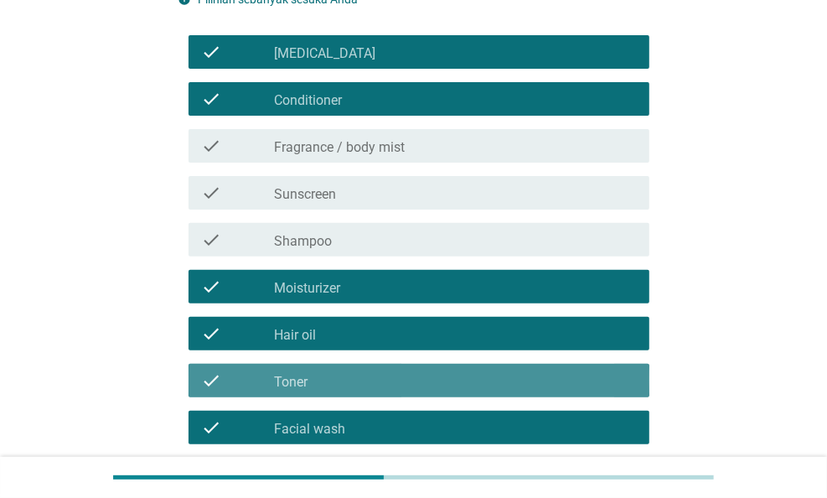
scroll to position [450, 0]
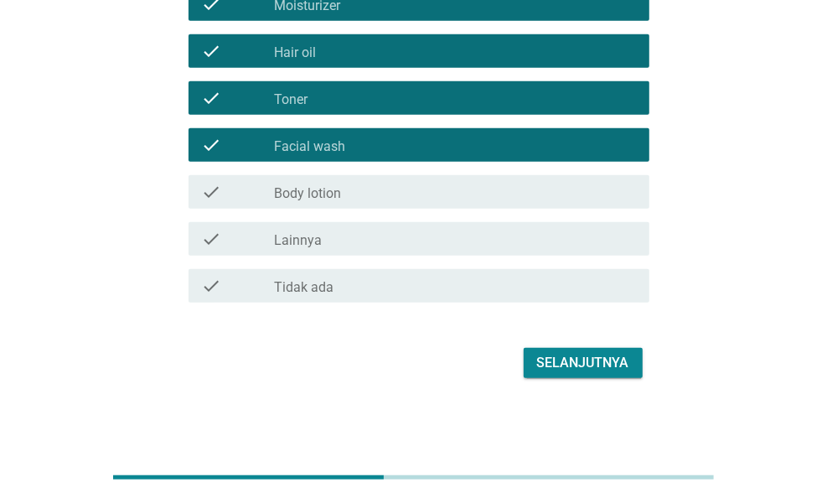
click at [572, 353] on div "Selanjutnya" at bounding box center [583, 363] width 92 height 20
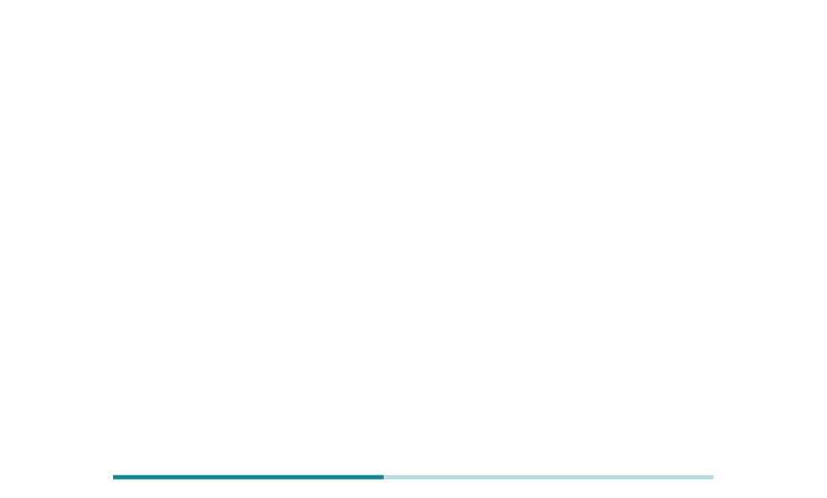
scroll to position [0, 0]
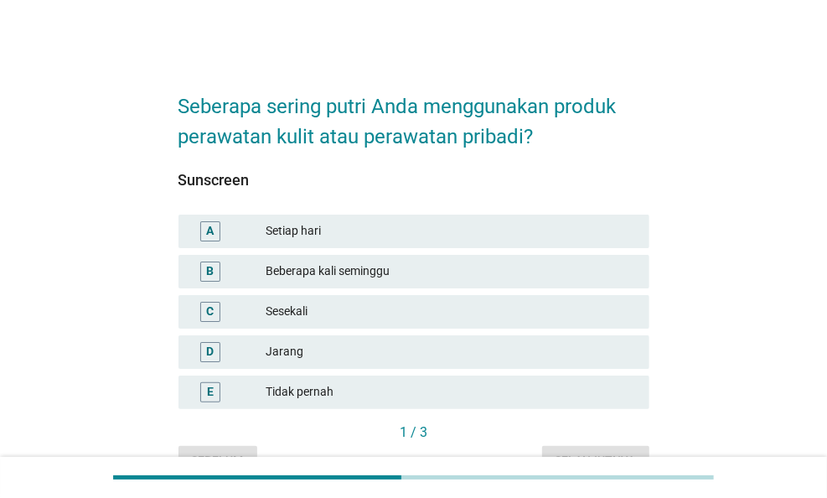
click at [352, 230] on div "Setiap hari" at bounding box center [451, 231] width 370 height 20
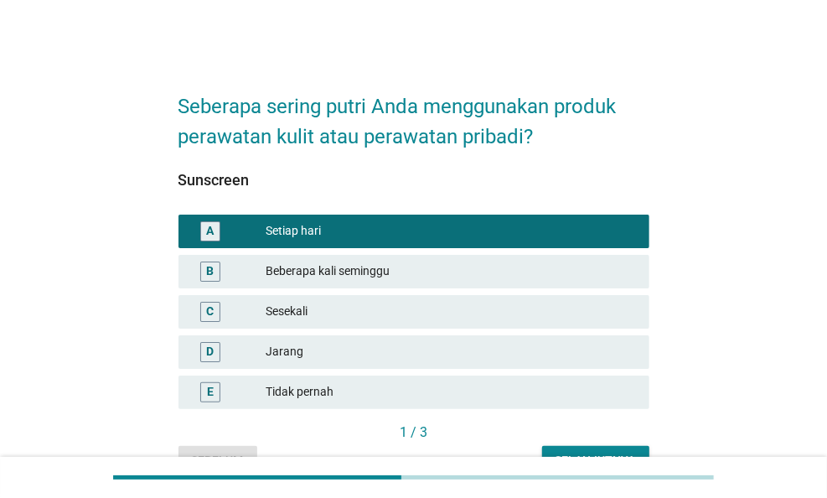
scroll to position [84, 0]
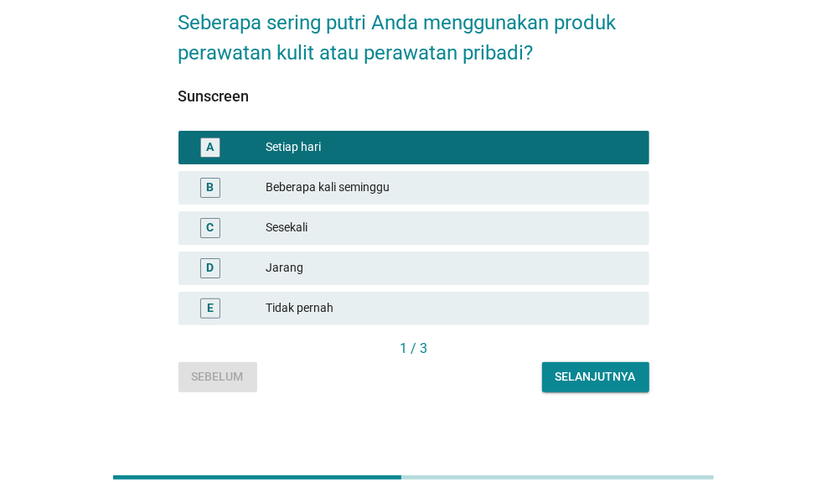
click at [353, 182] on div "Beberapa kali seminggu" at bounding box center [451, 188] width 370 height 20
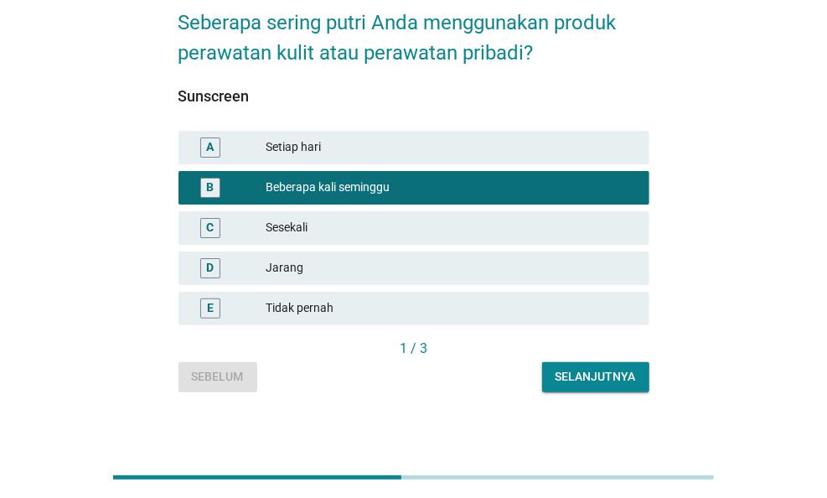
click at [595, 378] on div "Selanjutnya" at bounding box center [595, 377] width 80 height 18
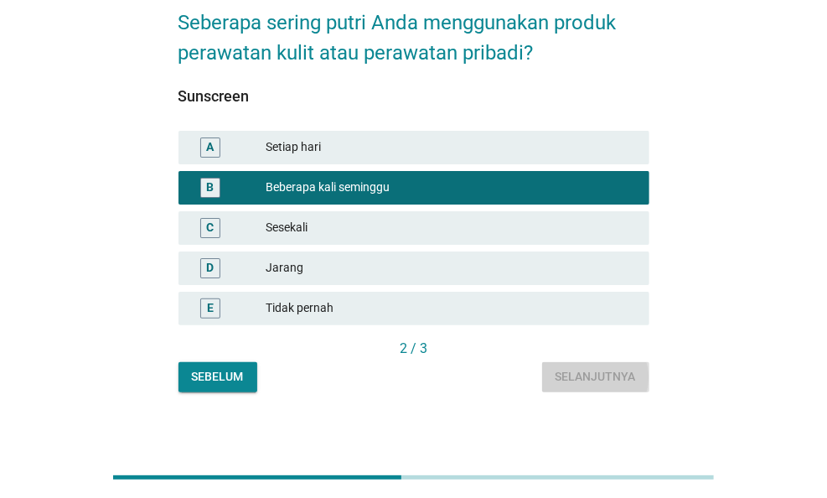
scroll to position [0, 0]
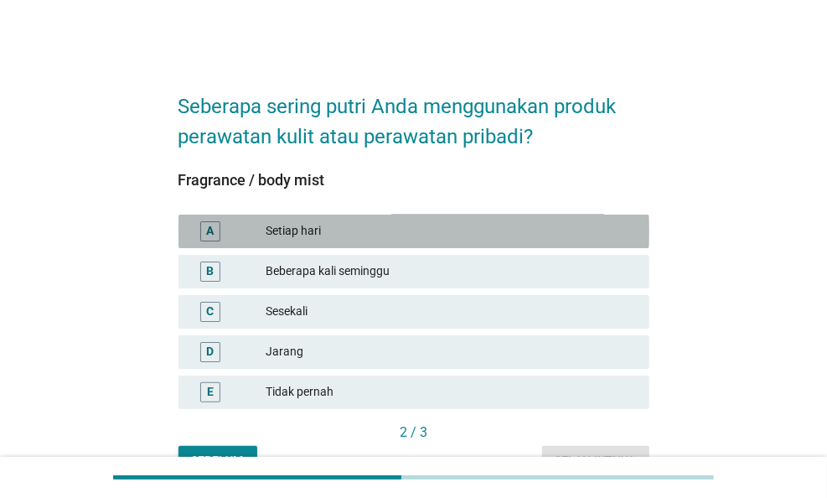
click at [308, 238] on div "Setiap hari" at bounding box center [451, 231] width 370 height 20
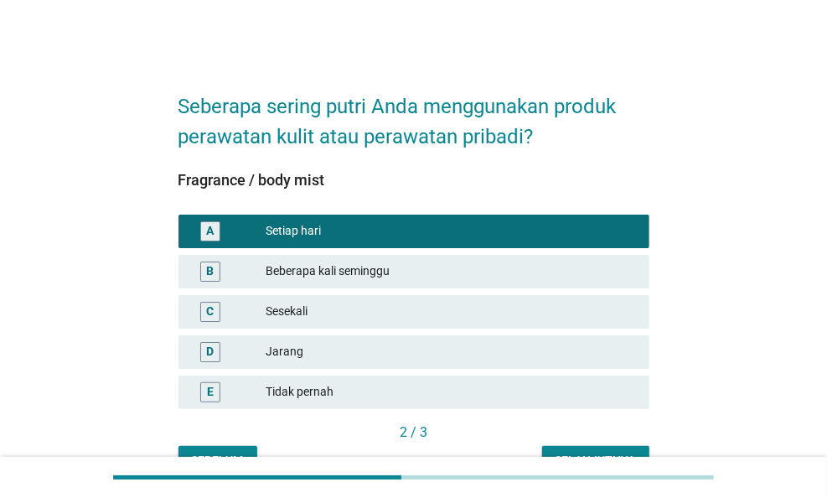
scroll to position [84, 0]
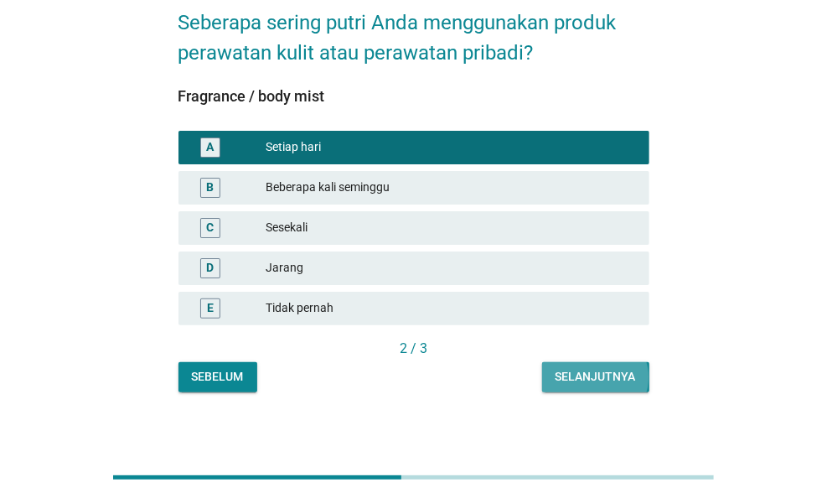
click at [594, 371] on div "Selanjutnya" at bounding box center [595, 377] width 80 height 18
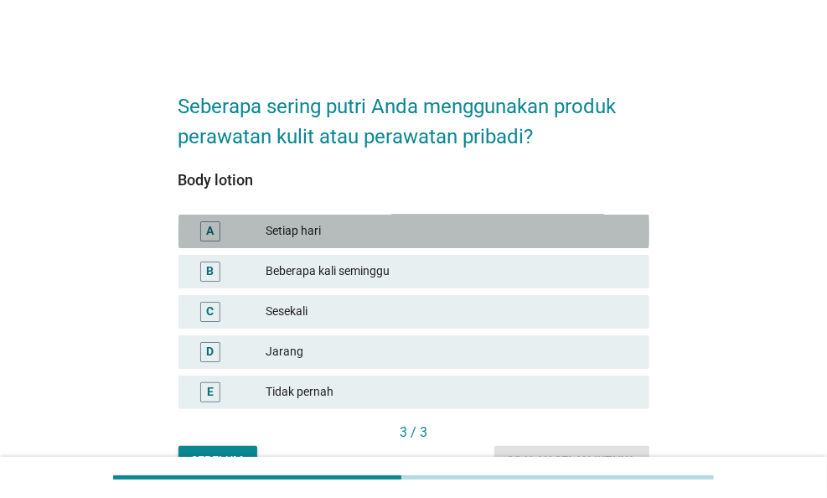
click at [328, 231] on div "Setiap hari" at bounding box center [451, 231] width 370 height 20
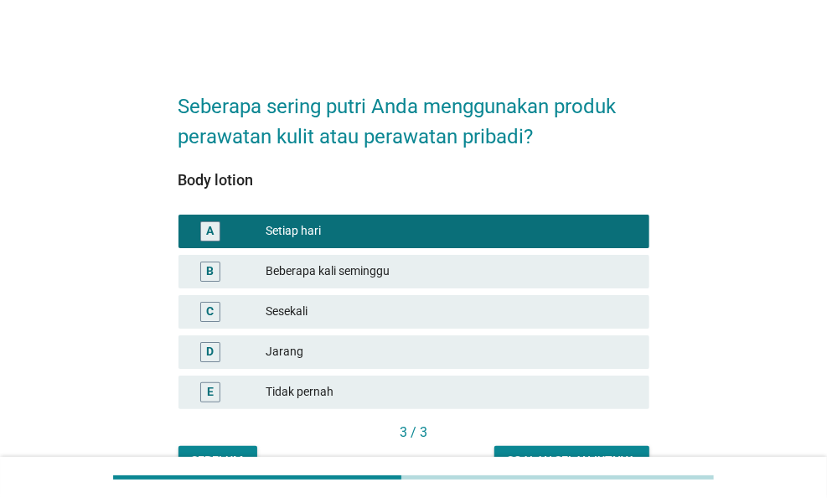
scroll to position [92, 0]
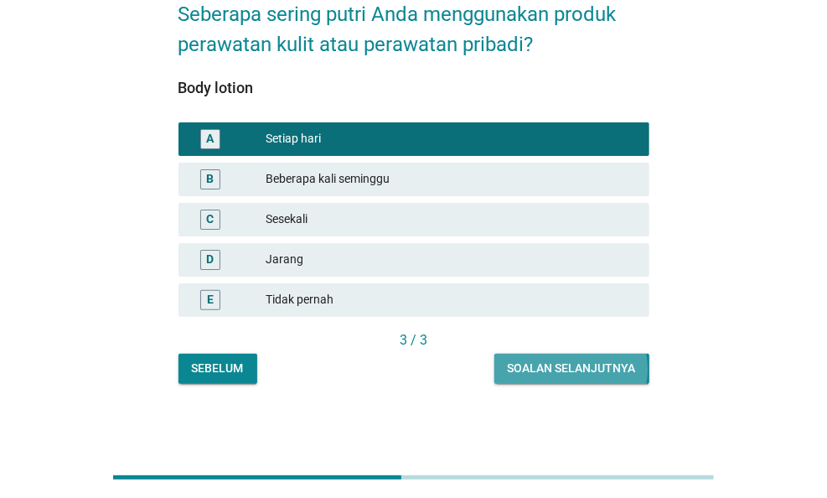
click at [570, 362] on div "Soalan selanjutnya" at bounding box center [572, 368] width 128 height 18
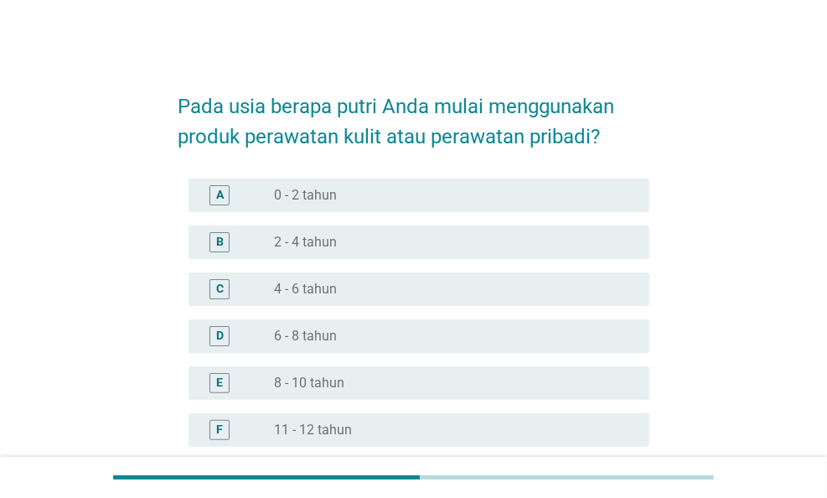
click at [331, 379] on label "8 - 10 tahun" at bounding box center [309, 382] width 70 height 17
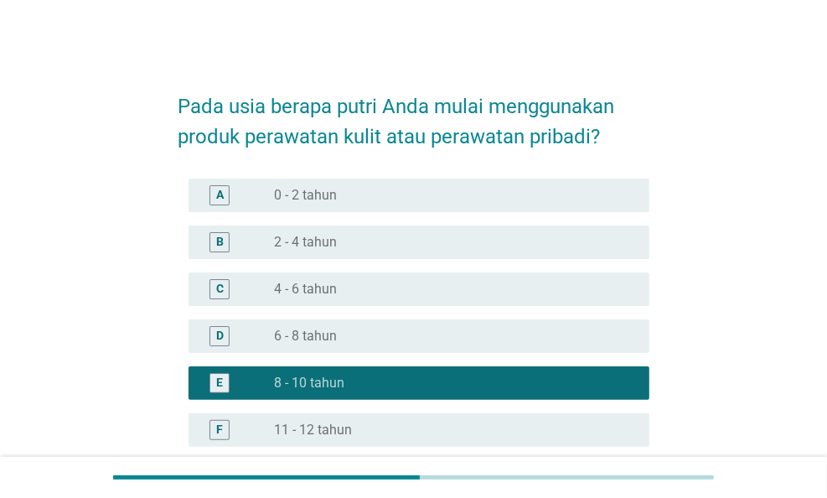
scroll to position [258, 0]
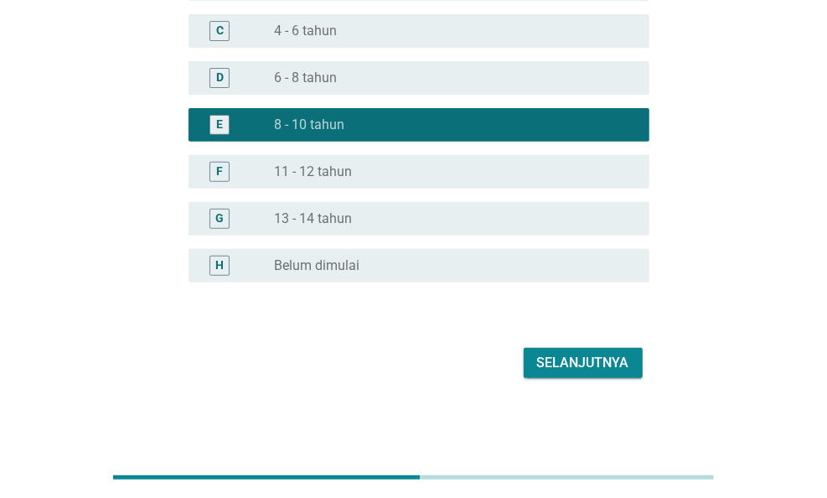
click at [575, 359] on div "Selanjutnya" at bounding box center [583, 363] width 92 height 20
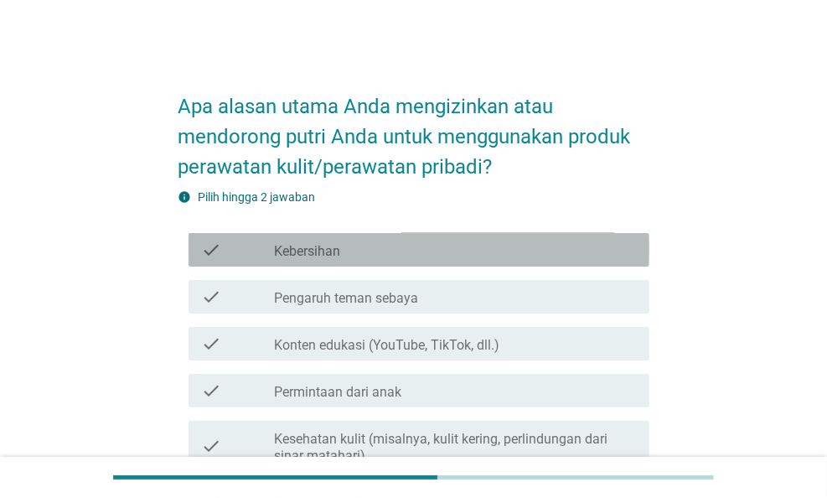
click at [363, 242] on div "check_box_outline_blank Kebersihan" at bounding box center [455, 250] width 362 height 20
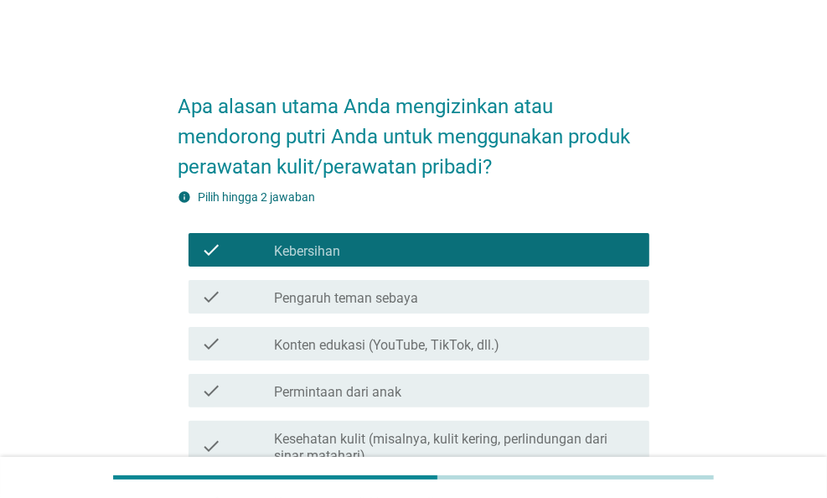
click at [397, 302] on label "Pengaruh teman sebaya" at bounding box center [346, 298] width 144 height 17
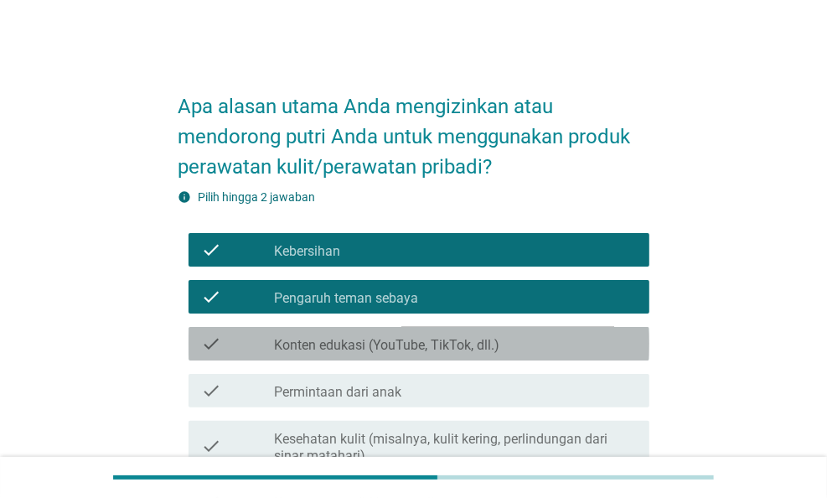
click at [418, 343] on label "Konten edukasi (YouTube, TikTok, dll.)" at bounding box center [386, 345] width 225 height 17
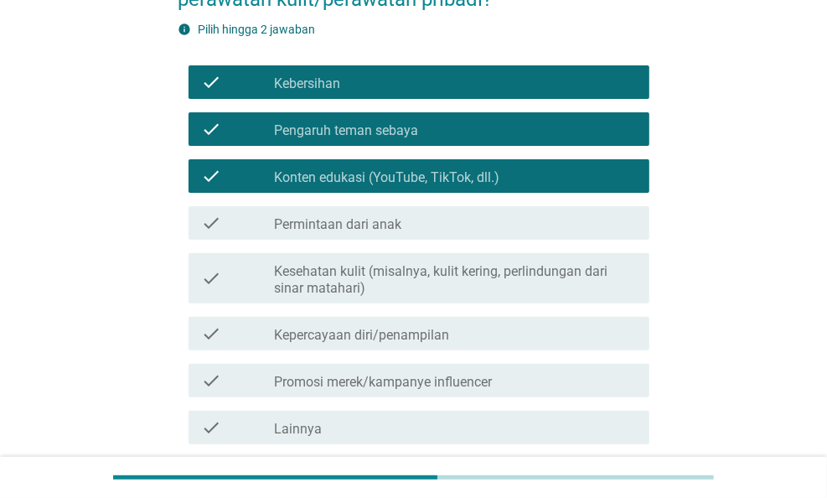
scroll to position [251, 0]
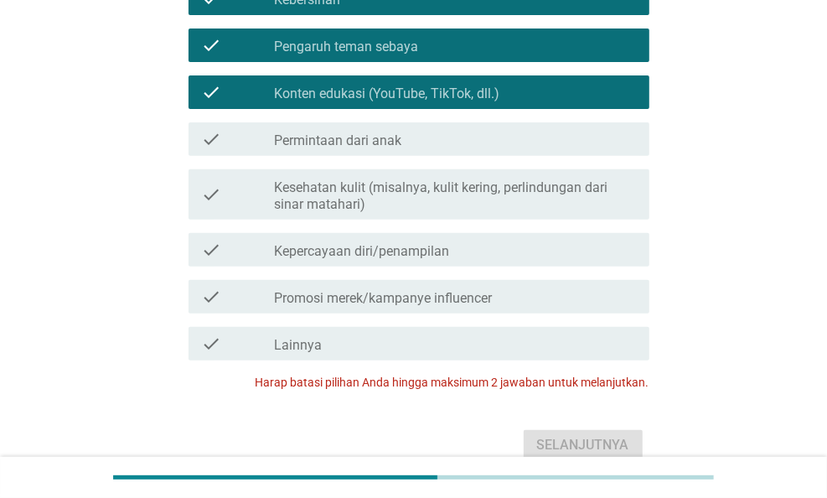
click at [350, 181] on label "Kesehatan kulit (misalnya, kulit kering, perlindungan dari sinar matahari)" at bounding box center [455, 196] width 362 height 34
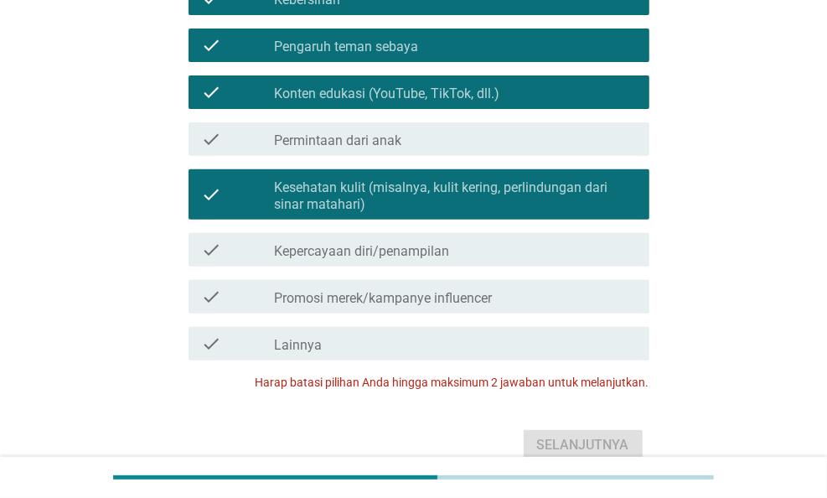
click at [613, 436] on div "Selanjutnya" at bounding box center [413, 445] width 471 height 40
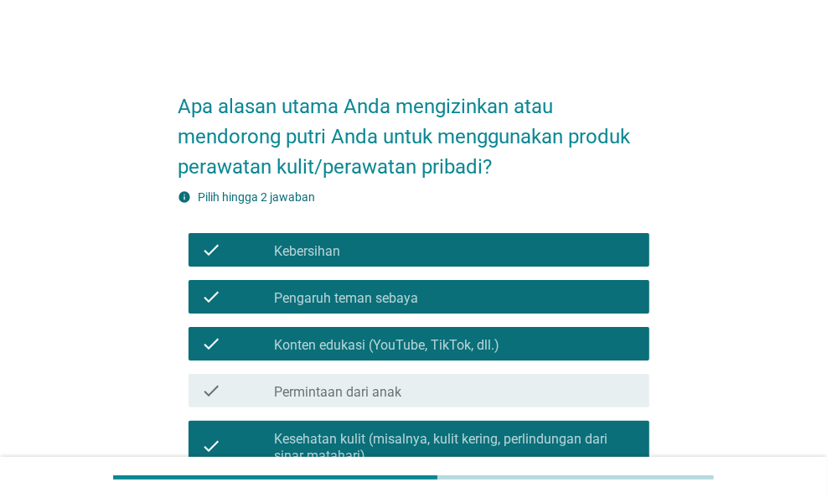
click at [400, 240] on div "check_box_outline_blank Kebersihan" at bounding box center [455, 250] width 362 height 20
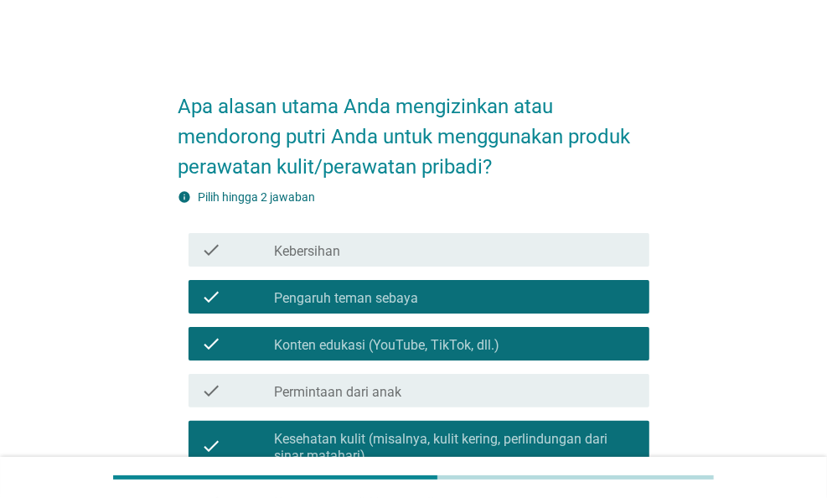
click at [418, 329] on div "check check_box Konten edukasi (YouTube, TikTok, dll.)" at bounding box center [418, 344] width 461 height 34
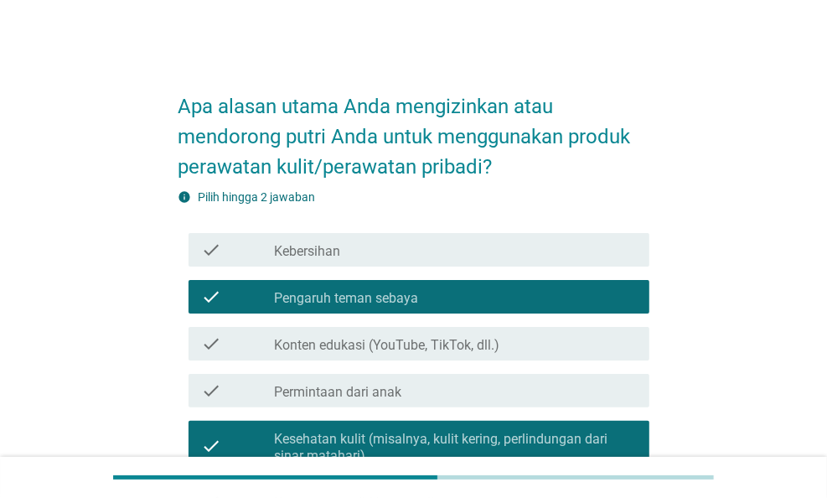
scroll to position [333, 0]
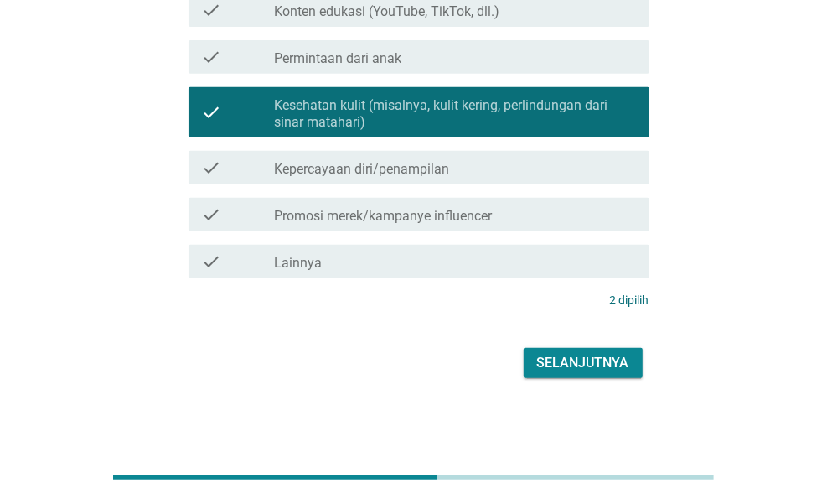
click at [575, 344] on div "Selanjutnya" at bounding box center [413, 363] width 471 height 40
click at [578, 364] on div "Selanjutnya" at bounding box center [583, 363] width 92 height 20
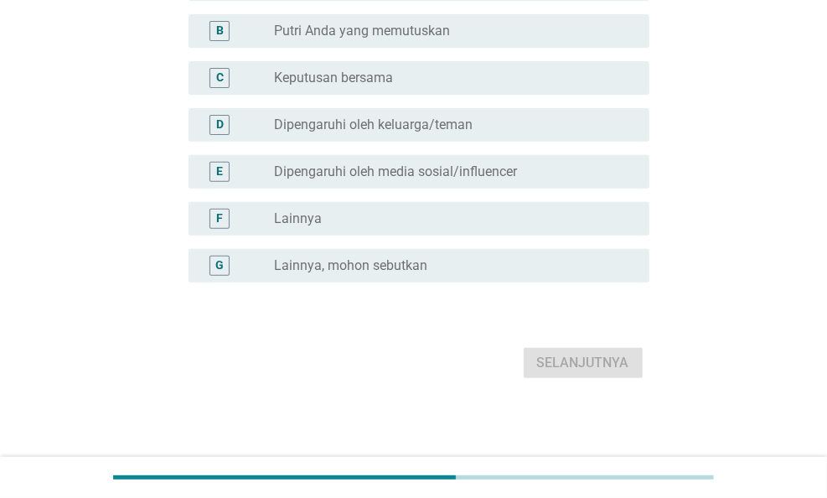
scroll to position [0, 0]
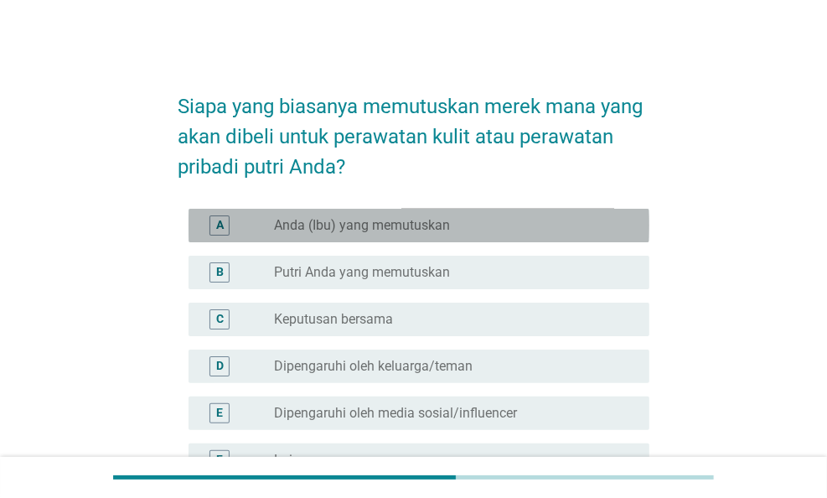
click at [376, 223] on label "Anda (Ibu) yang memutuskan" at bounding box center [362, 225] width 176 height 17
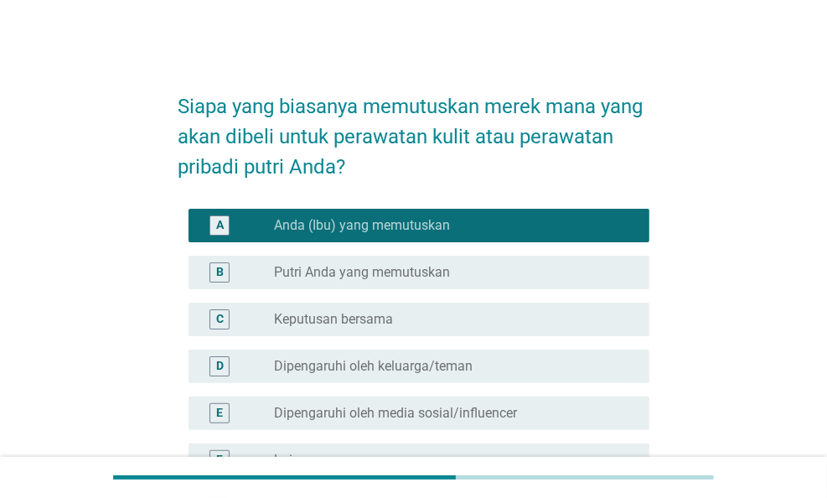
click at [399, 264] on label "Putri Anda yang memutuskan" at bounding box center [362, 272] width 176 height 17
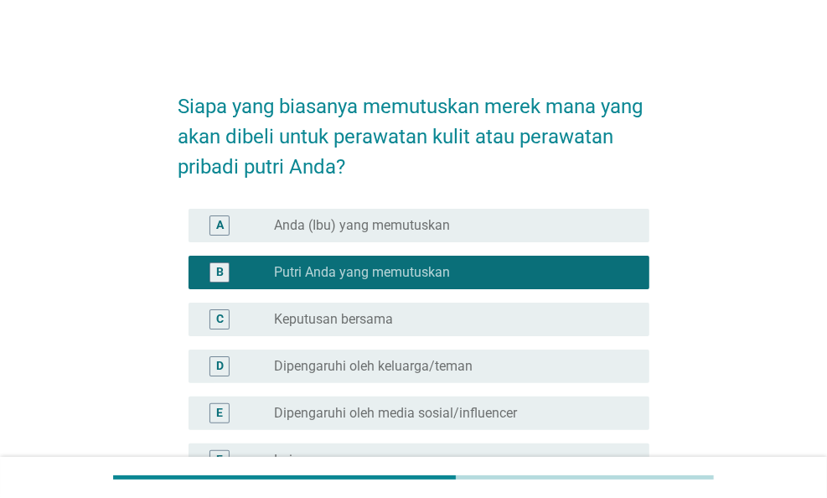
click at [409, 219] on label "Anda (Ibu) yang memutuskan" at bounding box center [362, 225] width 176 height 17
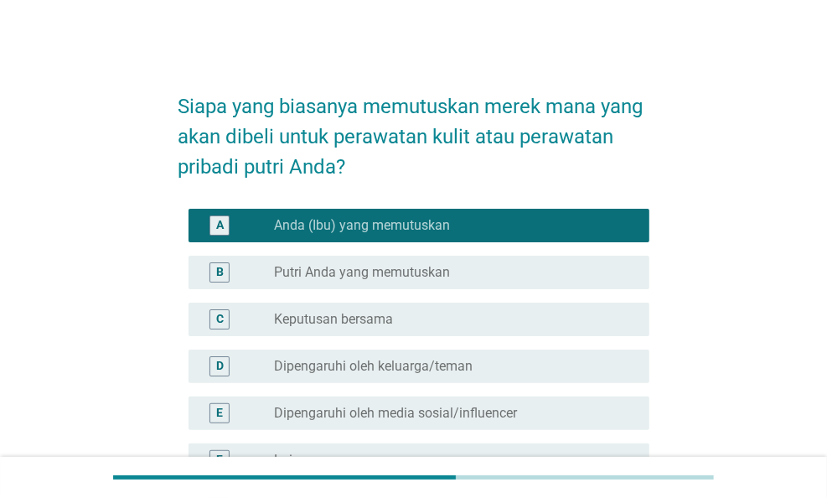
click at [493, 270] on div "radio_button_unchecked Putri Anda yang memutuskan" at bounding box center [448, 272] width 348 height 17
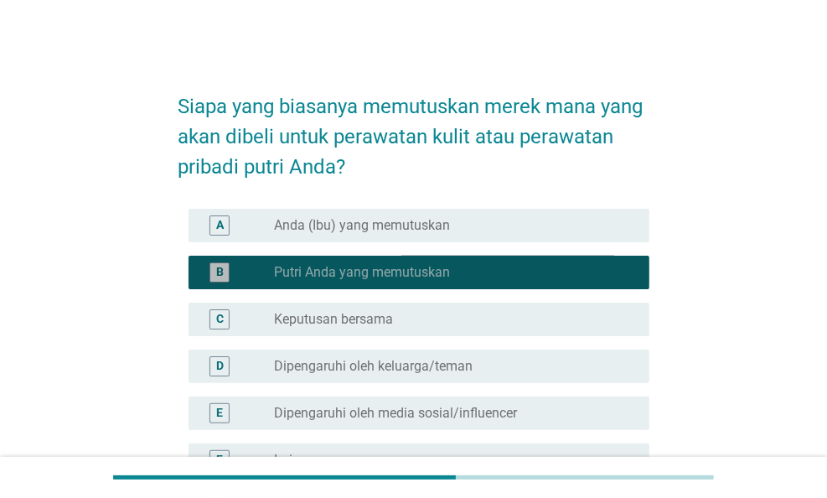
scroll to position [241, 0]
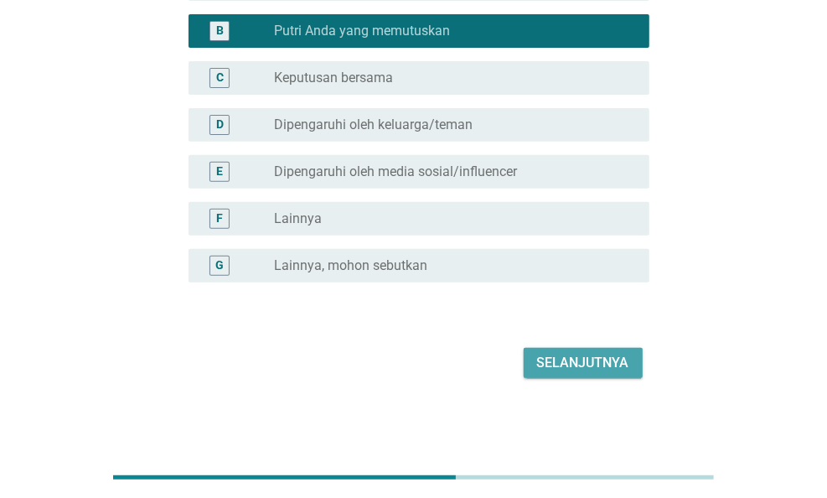
click at [601, 359] on div "Selanjutnya" at bounding box center [583, 363] width 92 height 20
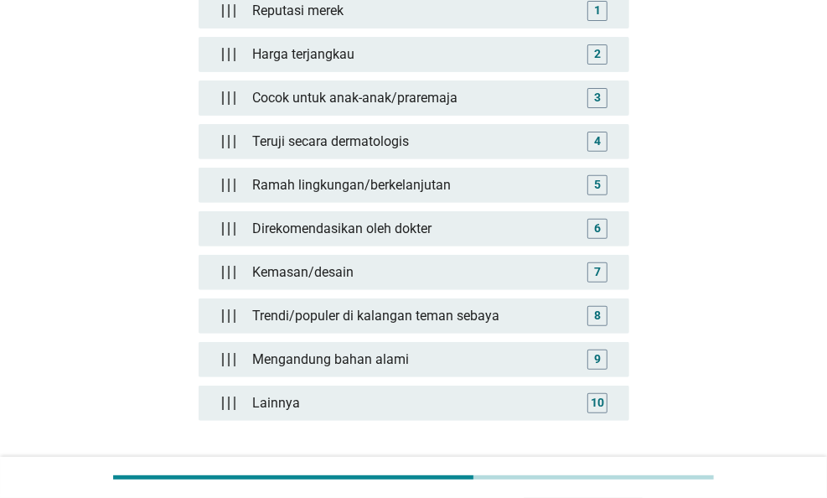
scroll to position [0, 0]
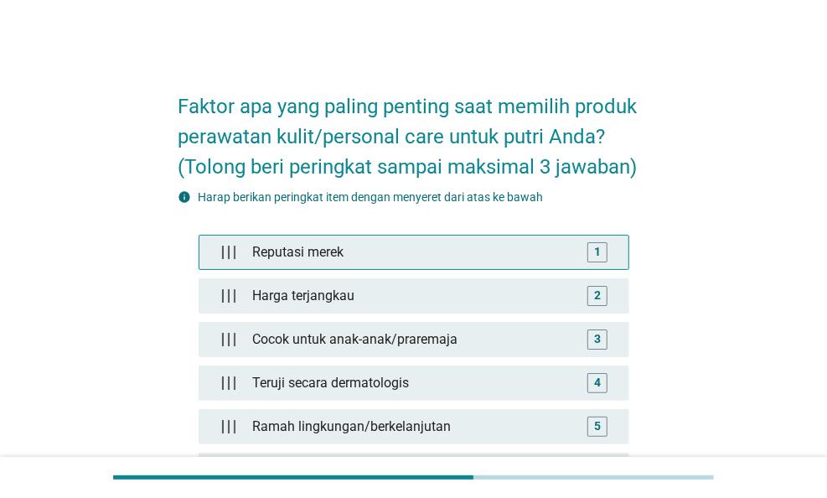
click at [575, 252] on div "Reputasi merek" at bounding box center [412, 252] width 335 height 34
click at [601, 253] on div "1" at bounding box center [597, 252] width 7 height 18
click at [433, 245] on div "Harga terjangkau" at bounding box center [412, 252] width 335 height 34
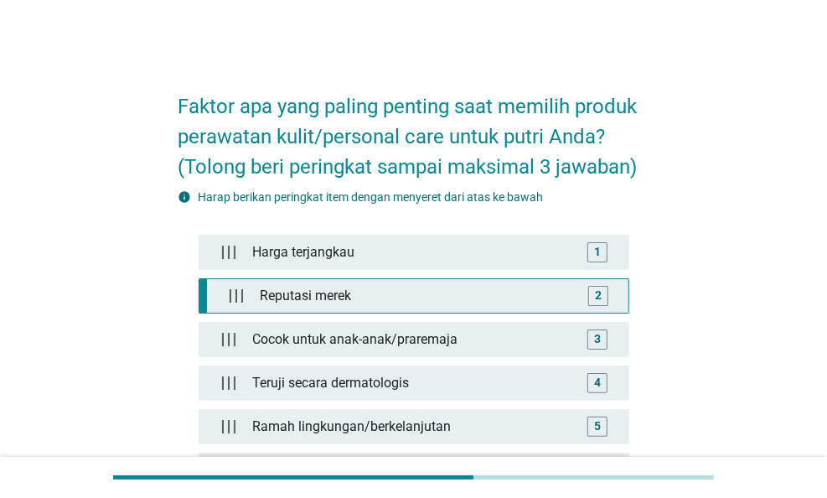
click at [422, 293] on div "Reputasi merek" at bounding box center [417, 296] width 328 height 34
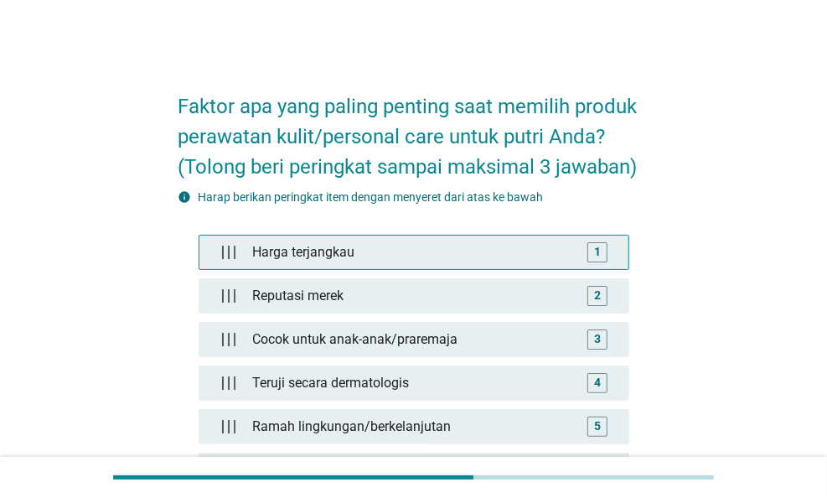
click at [410, 238] on div "Harga terjangkau" at bounding box center [412, 252] width 335 height 34
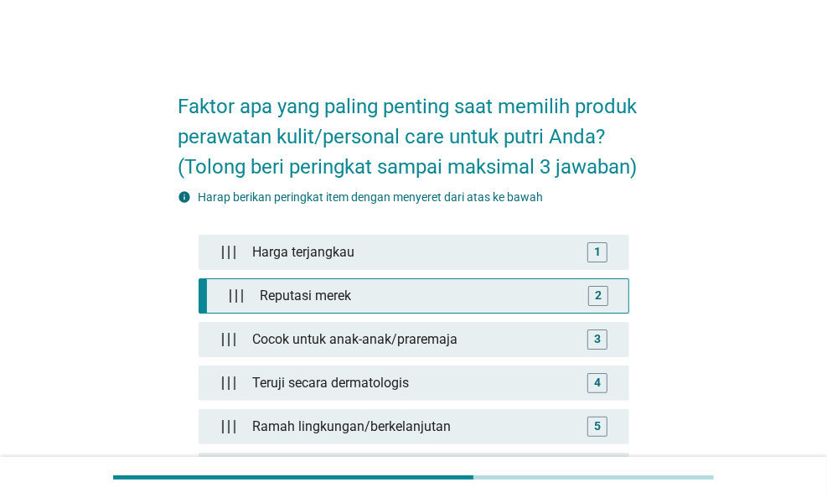
click at [395, 291] on div "Reputasi merek" at bounding box center [417, 296] width 328 height 34
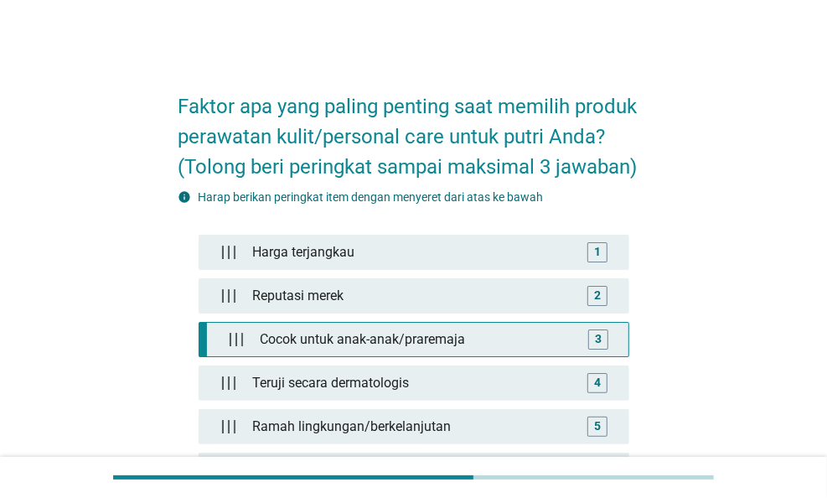
click at [396, 339] on div "Cocok untuk anak-anak/praremaja" at bounding box center [417, 340] width 328 height 34
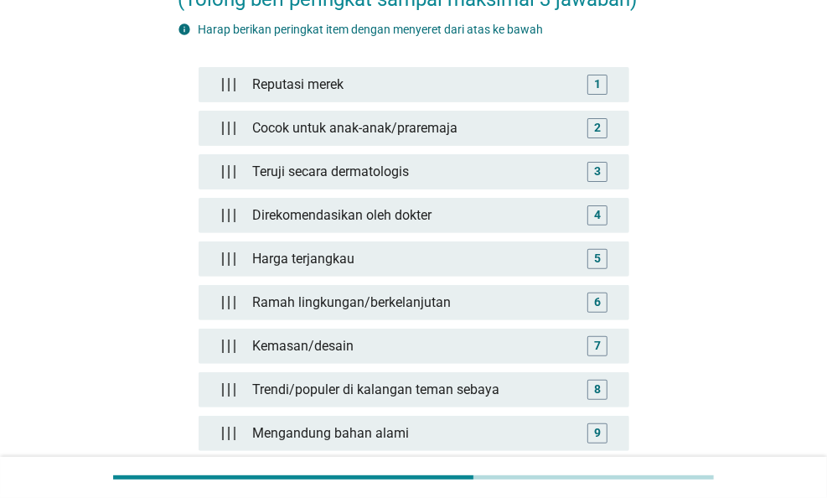
scroll to position [388, 0]
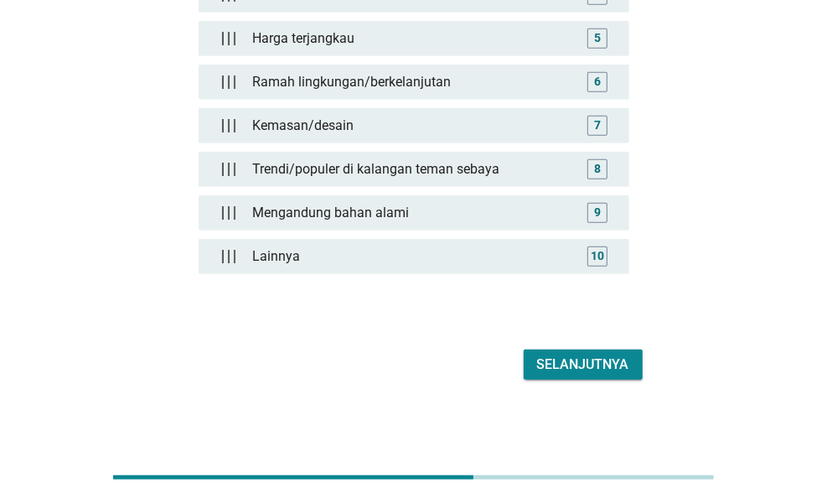
click at [595, 359] on div "Selanjutnya" at bounding box center [583, 364] width 92 height 20
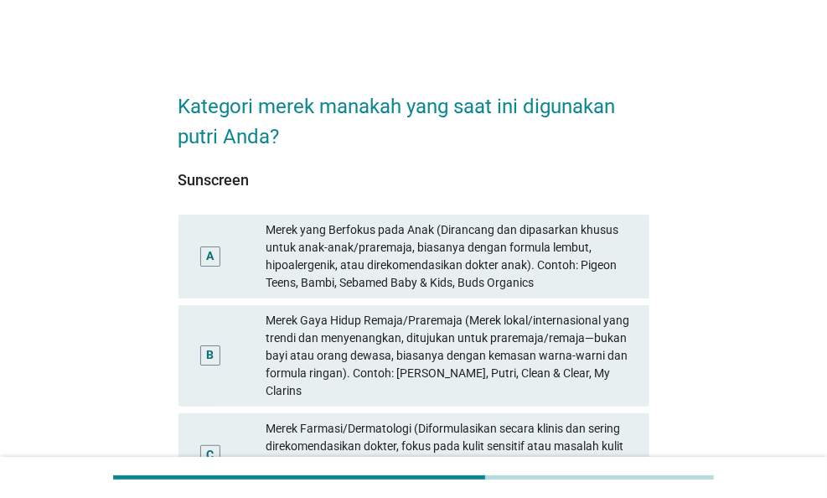
click at [416, 254] on div "Merek yang Berfokus pada Anak (Dirancang dan dipasarkan khusus untuk anak-anak/…" at bounding box center [451, 256] width 370 height 70
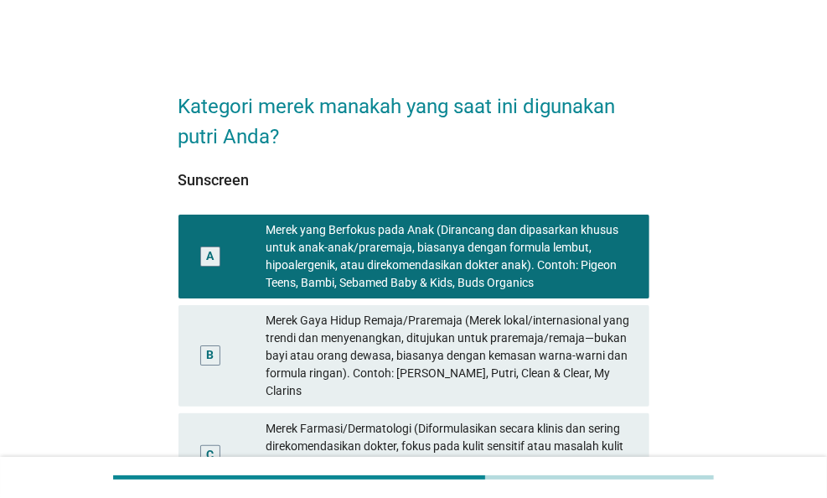
scroll to position [84, 0]
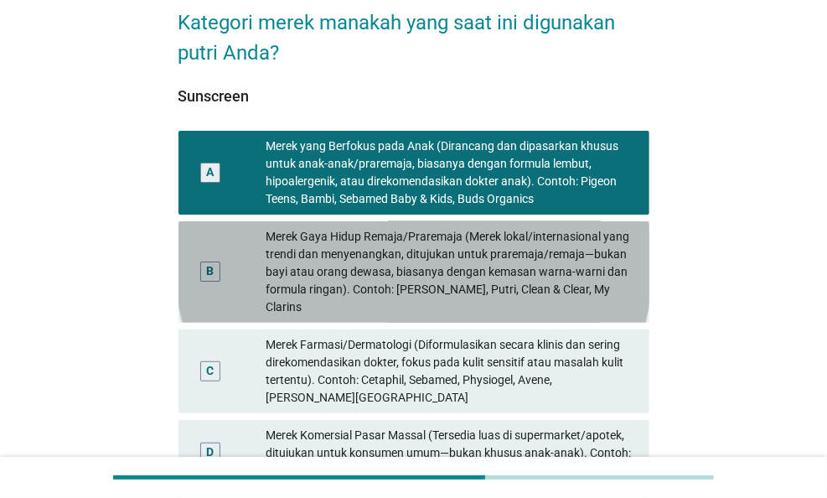
click at [469, 300] on div "B Merek Gaya Hidup Remaja/Praremaja (Merek lokal/internasional yang trendi dan …" at bounding box center [413, 271] width 471 height 101
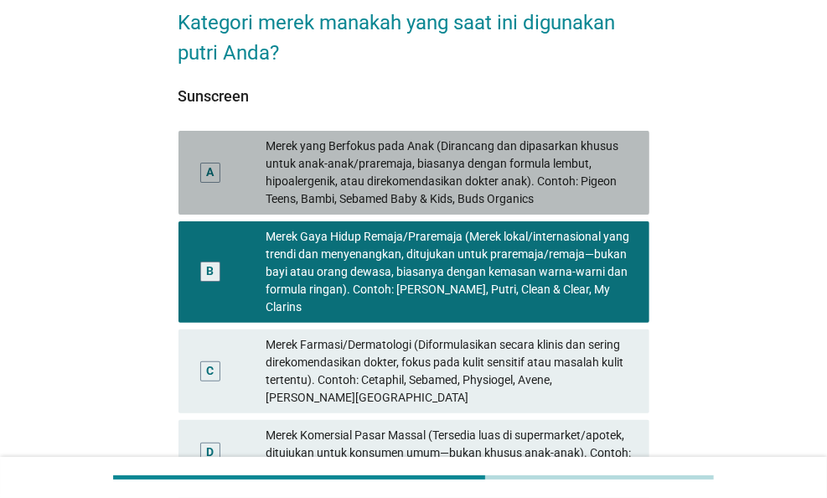
click at [439, 191] on div "Merek yang Berfokus pada Anak (Dirancang dan dipasarkan khusus untuk anak-anak/…" at bounding box center [451, 172] width 370 height 70
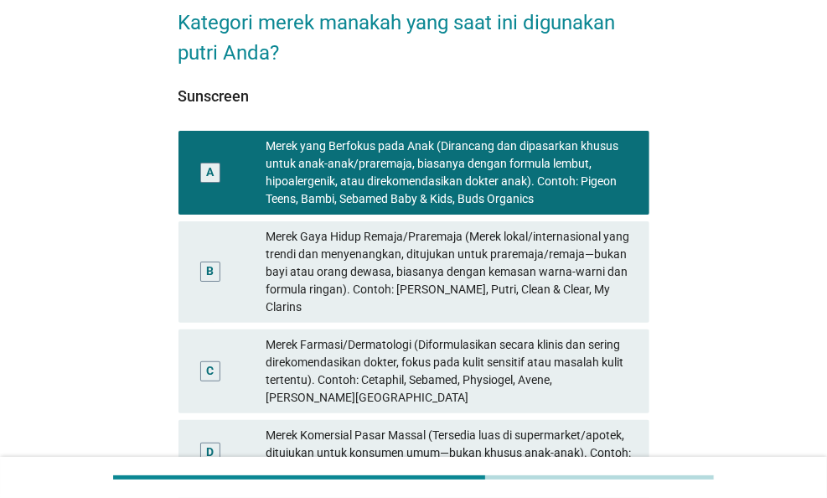
click at [503, 282] on div "Merek Gaya Hidup Remaja/Praremaja (Merek lokal/internasional yang trendi dan me…" at bounding box center [451, 272] width 370 height 88
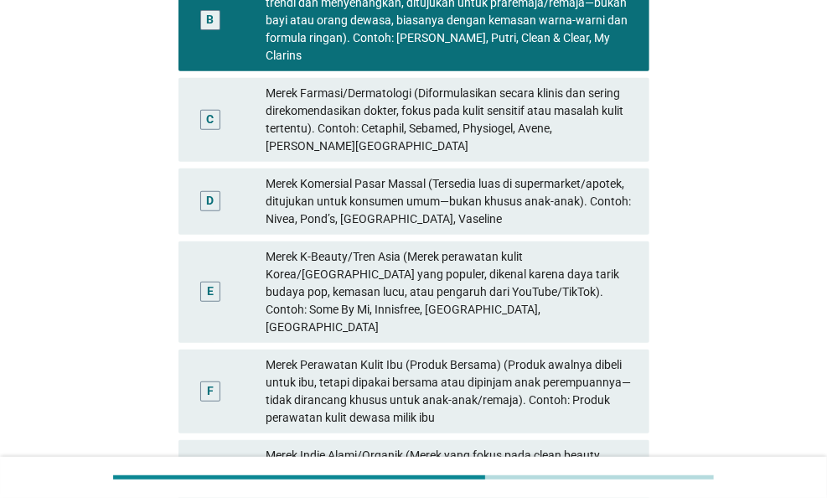
scroll to position [251, 0]
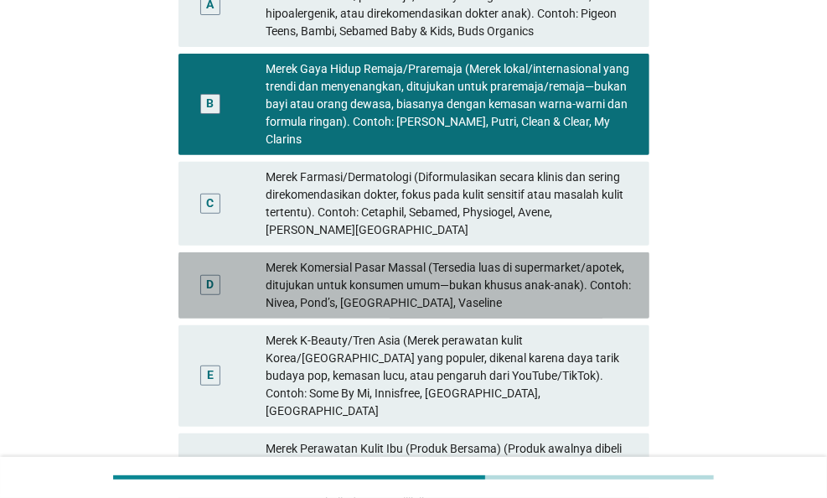
click at [518, 259] on div "Merek Komersial Pasar Massal (Tersedia luas di supermarket/apotek, ditujukan un…" at bounding box center [451, 285] width 370 height 53
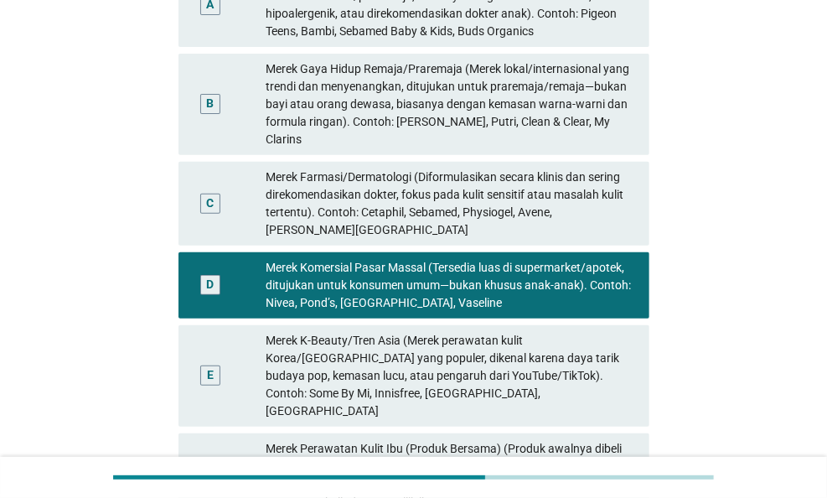
click at [487, 100] on div "Merek Gaya Hidup Remaja/Praremaja (Merek lokal/internasional yang trendi dan me…" at bounding box center [451, 104] width 370 height 88
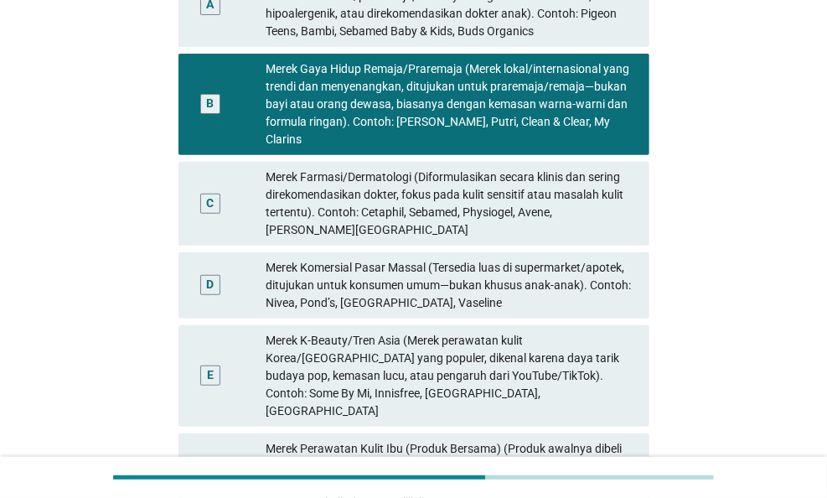
scroll to position [490, 0]
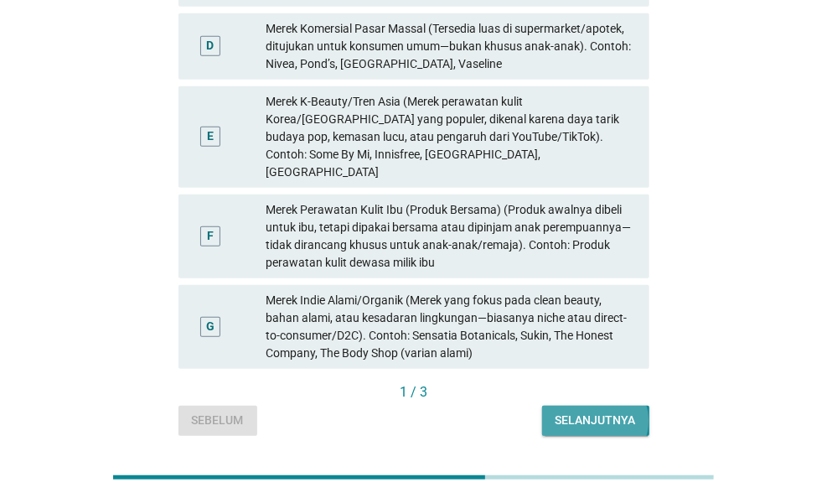
click at [595, 405] on button "Selanjutnya" at bounding box center [595, 420] width 107 height 30
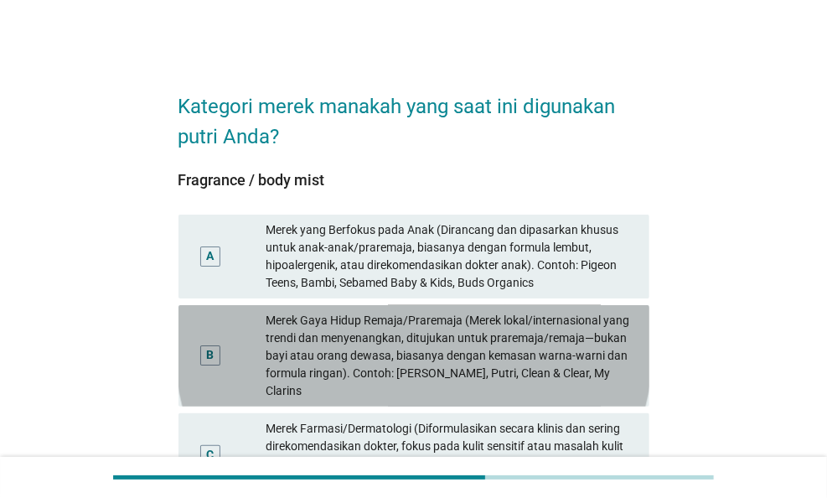
click at [503, 348] on div "Merek Gaya Hidup Remaja/Praremaja (Merek lokal/internasional yang trendi dan me…" at bounding box center [451, 356] width 370 height 88
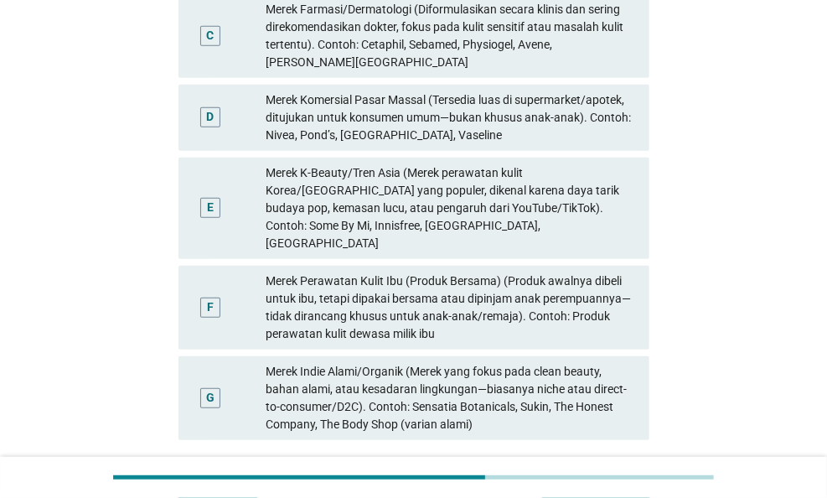
scroll to position [490, 0]
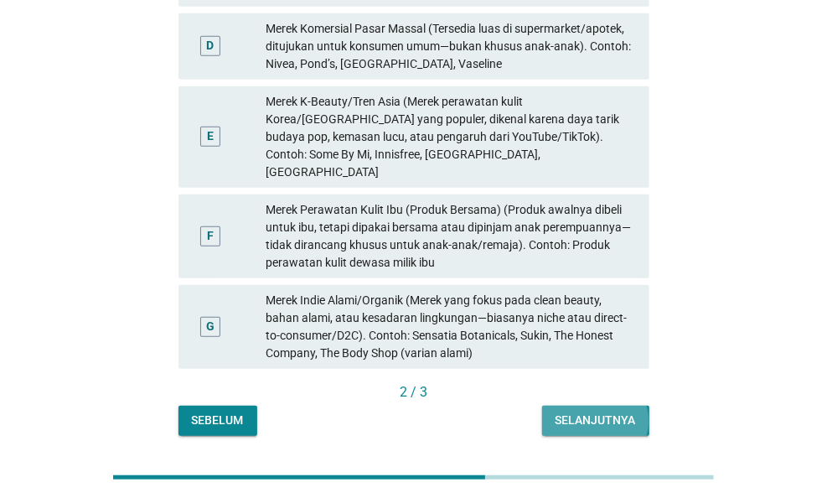
click at [592, 405] on button "Selanjutnya" at bounding box center [595, 420] width 107 height 30
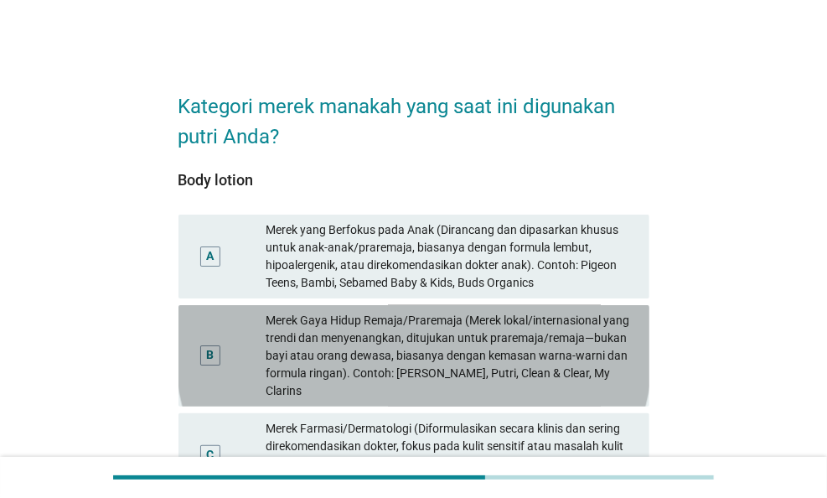
click at [477, 356] on div "Merek Gaya Hidup Remaja/Praremaja (Merek lokal/internasional yang trendi dan me…" at bounding box center [451, 356] width 370 height 88
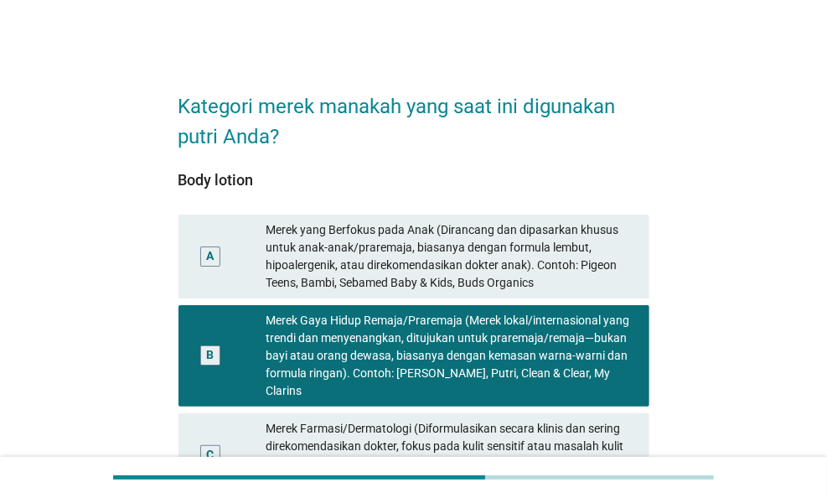
scroll to position [168, 0]
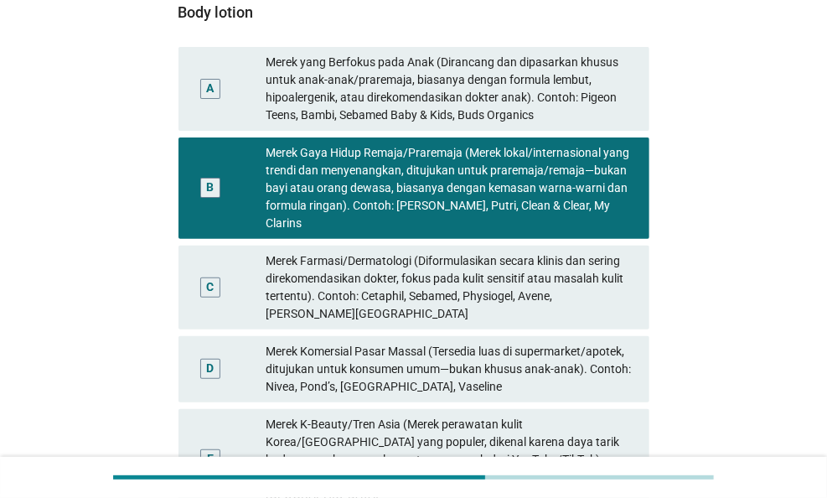
click at [482, 259] on div "Merek Farmasi/Dermatologi (Diformulasikan secara klinis dan sering direkomendas…" at bounding box center [451, 287] width 370 height 70
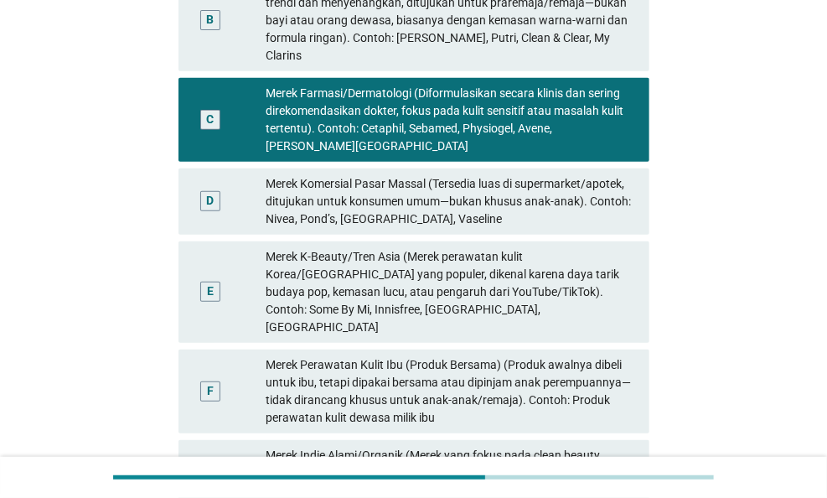
scroll to position [419, 0]
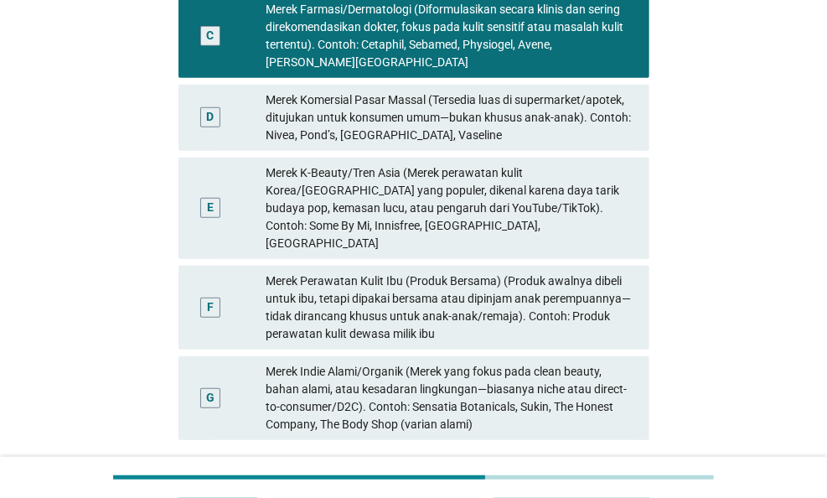
click at [570, 482] on div "Soalan selanjutnya" at bounding box center [572, 491] width 128 height 18
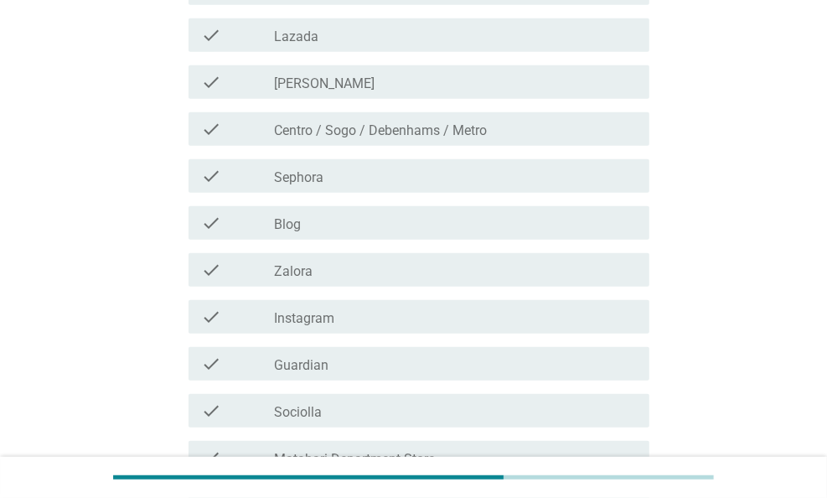
scroll to position [0, 0]
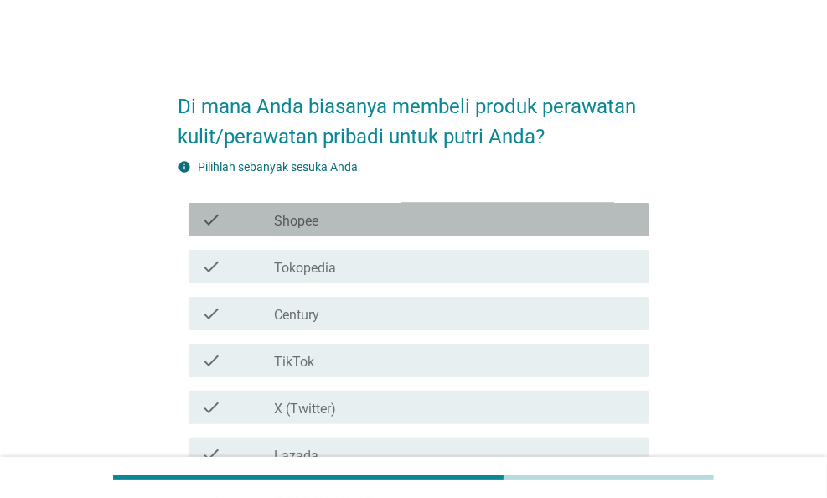
click at [363, 218] on div "check_box_outline_blank Shopee" at bounding box center [455, 219] width 362 height 20
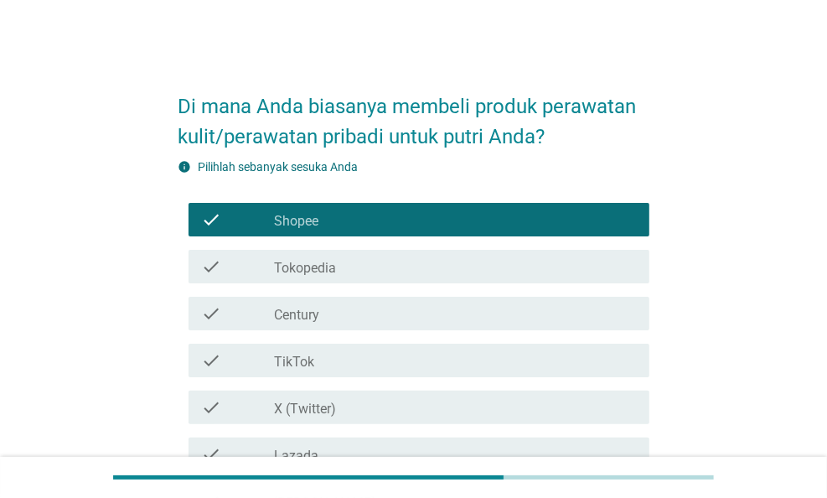
click at [406, 283] on div "check check_box_outline_blank Tokopedia" at bounding box center [413, 266] width 471 height 47
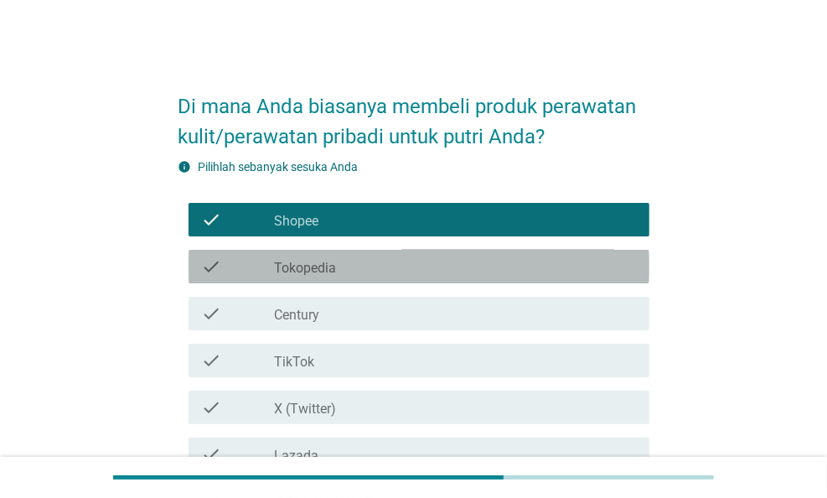
click at [403, 263] on div "check_box_outline_blank Tokopedia" at bounding box center [455, 266] width 362 height 20
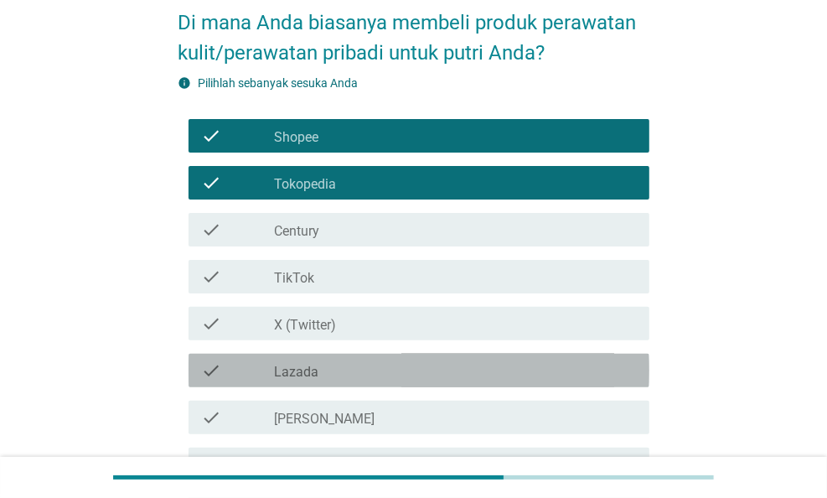
click at [419, 369] on div "check_box_outline_blank Lazada" at bounding box center [455, 370] width 362 height 20
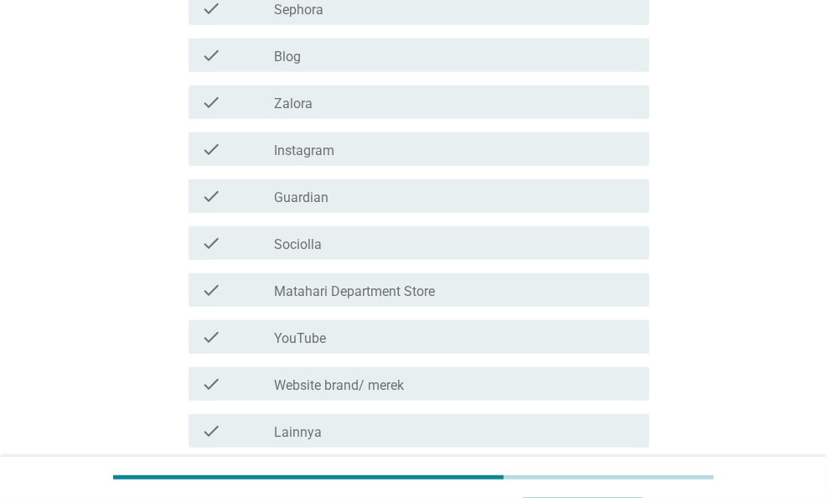
scroll to position [730, 0]
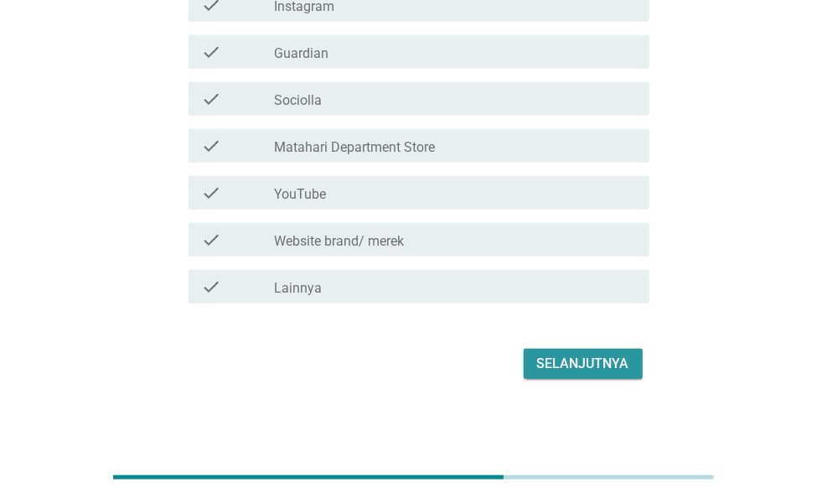
click at [617, 374] on button "Selanjutnya" at bounding box center [583, 363] width 119 height 30
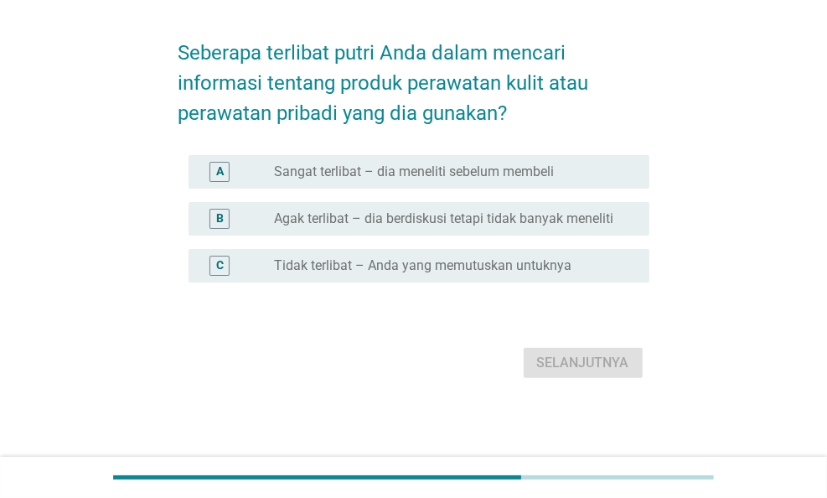
scroll to position [0, 0]
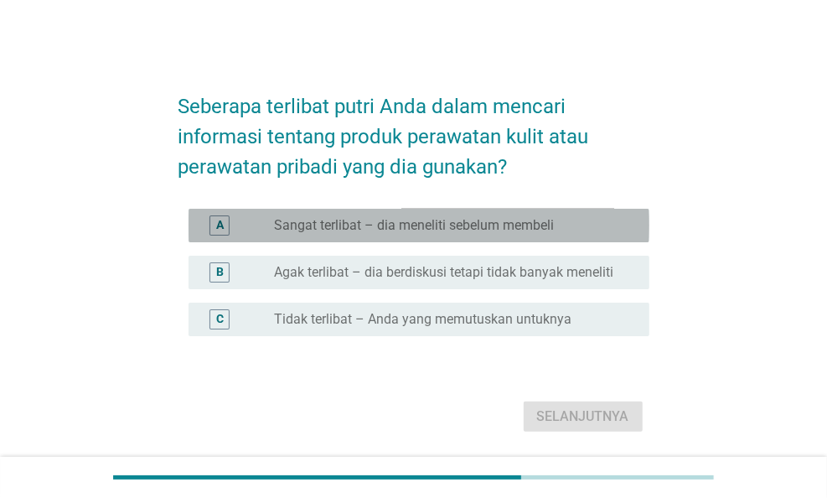
click at [401, 217] on label "Sangat terlibat – dia meneliti sebelum membeli" at bounding box center [414, 225] width 280 height 17
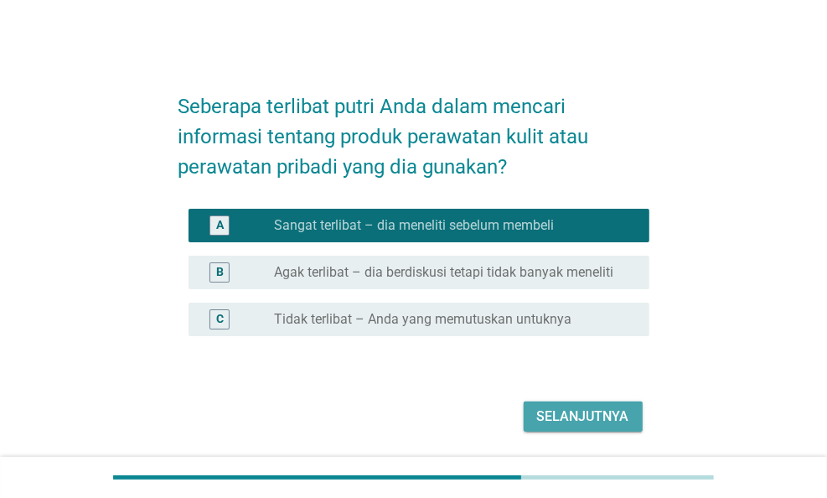
click at [584, 408] on div "Selanjutnya" at bounding box center [583, 416] width 92 height 20
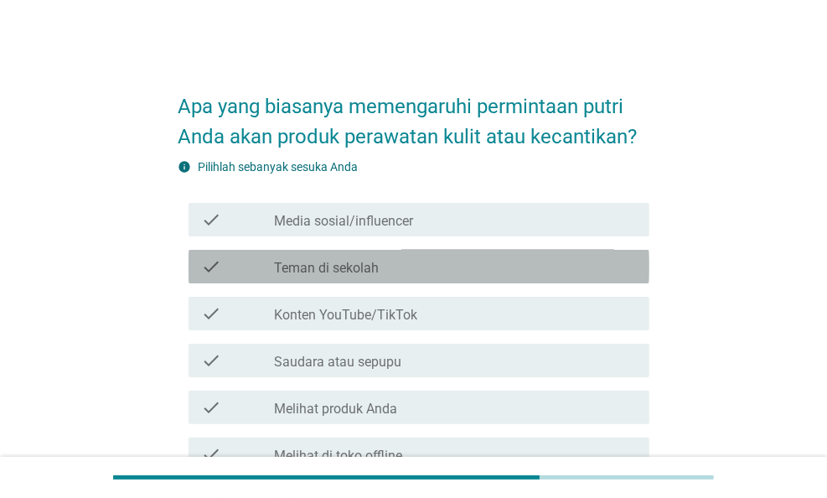
click at [359, 262] on label "Teman di sekolah" at bounding box center [326, 268] width 105 height 17
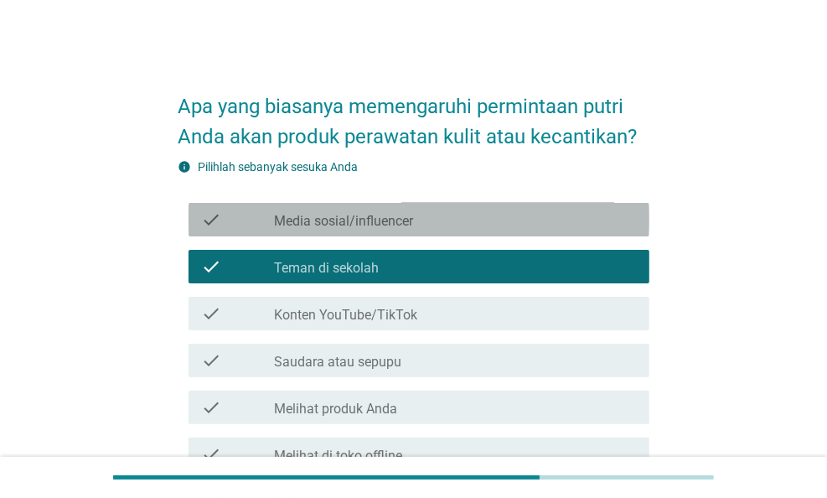
click at [366, 217] on label "Media sosial/influencer" at bounding box center [343, 221] width 139 height 17
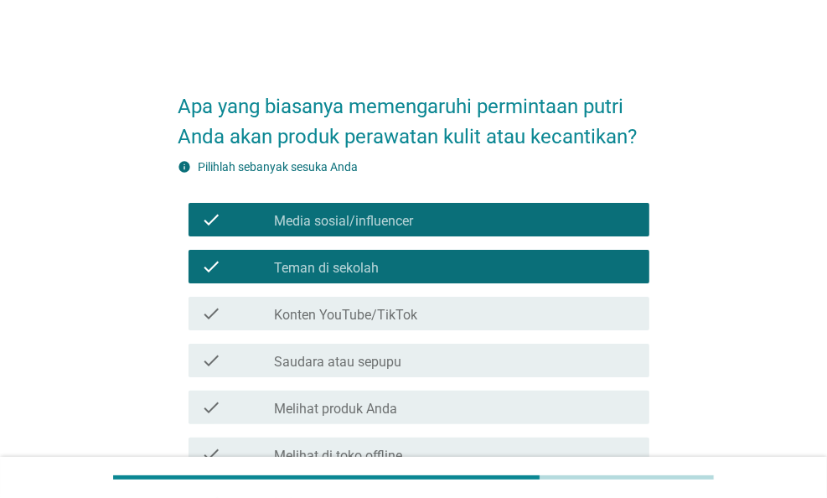
click at [450, 307] on div "check_box_outline_blank Konten YouTube/TikTok" at bounding box center [455, 313] width 362 height 20
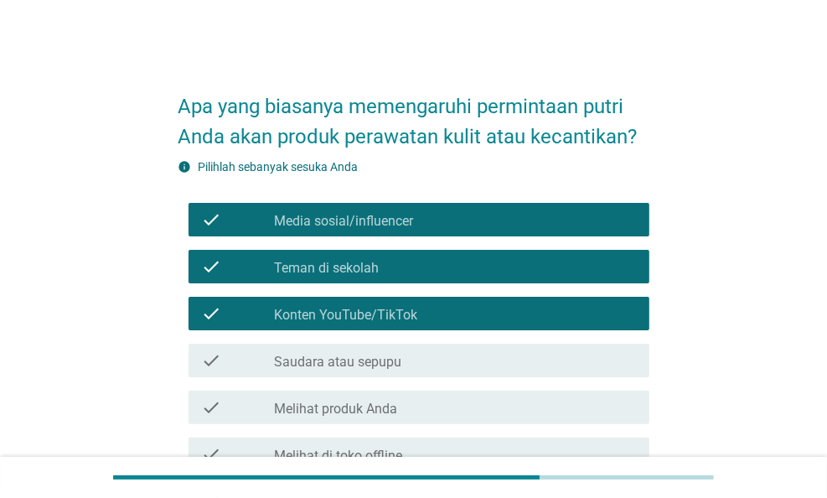
scroll to position [84, 0]
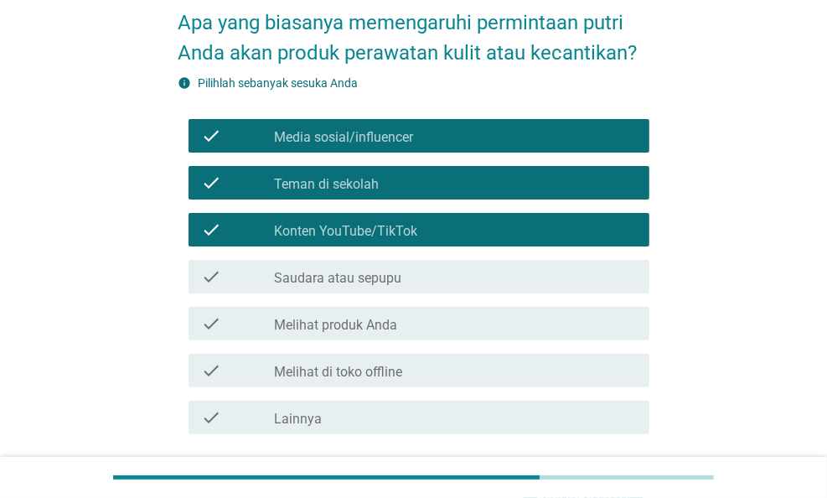
click at [524, 279] on div "check_box_outline_blank Saudara atau sepupu" at bounding box center [455, 276] width 362 height 20
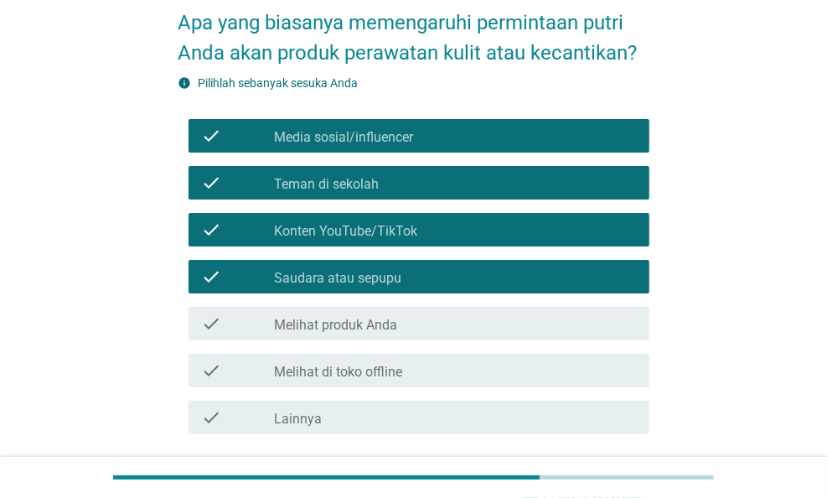
scroll to position [168, 0]
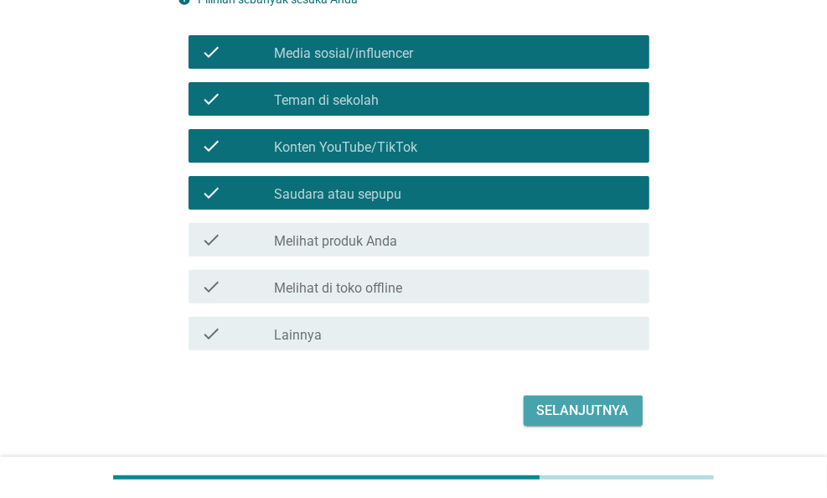
click at [613, 408] on div "Selanjutnya" at bounding box center [583, 410] width 92 height 20
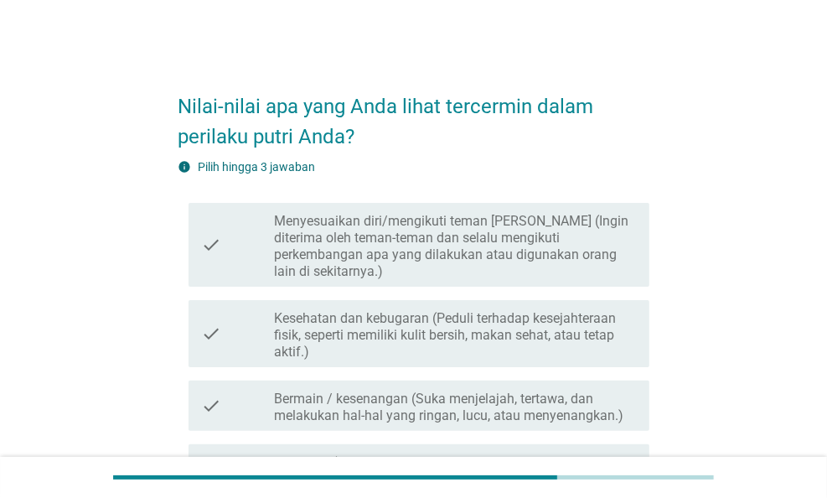
scroll to position [84, 0]
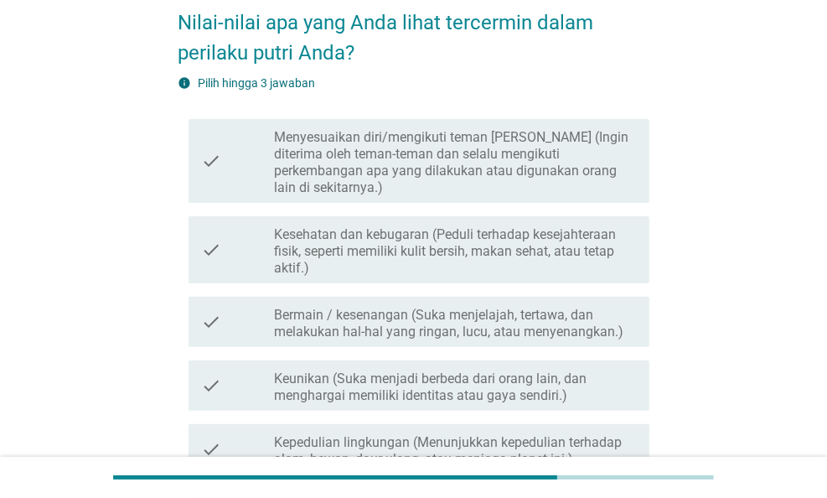
click at [437, 158] on label "Menyesuaikan diri/mengikuti teman [PERSON_NAME] (Ingin diterima oleh teman-tema…" at bounding box center [455, 162] width 362 height 67
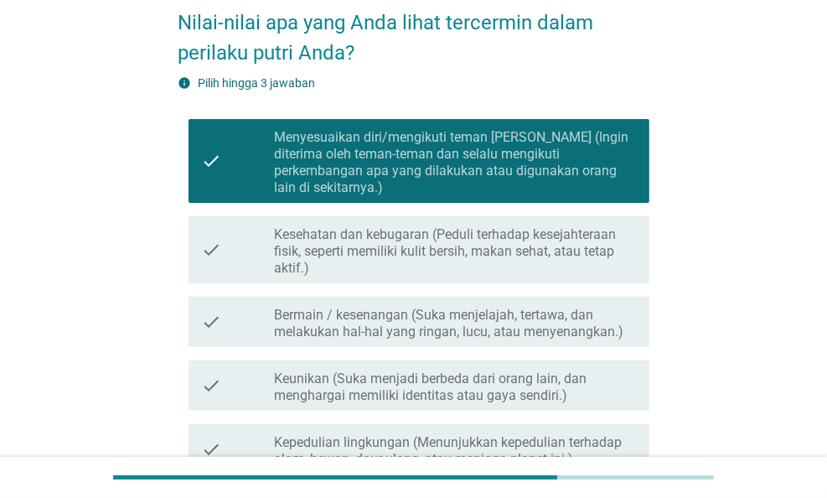
click at [461, 307] on label "Bermain / kesenangan (Suka menjelajah, tertawa, dan melakukan hal-hal yang ring…" at bounding box center [455, 324] width 362 height 34
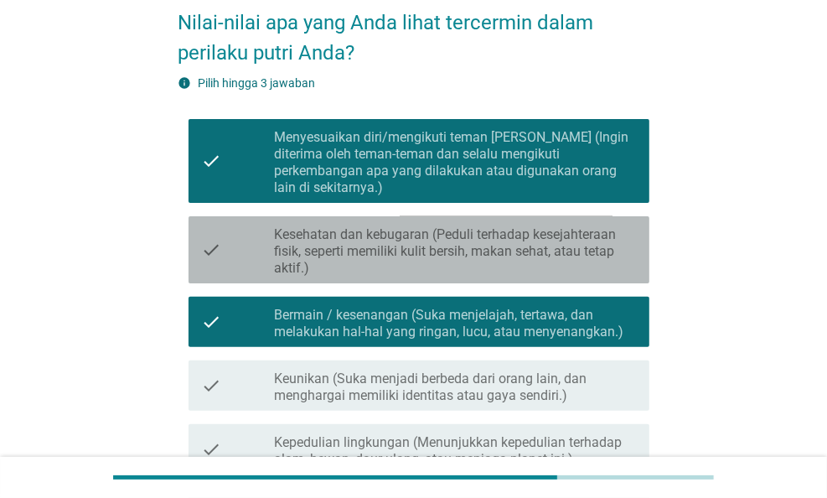
click at [461, 235] on label "Kesehatan dan kebugaran (Peduli terhadap kesejahteraan fisik, seperti memiliki …" at bounding box center [455, 251] width 362 height 50
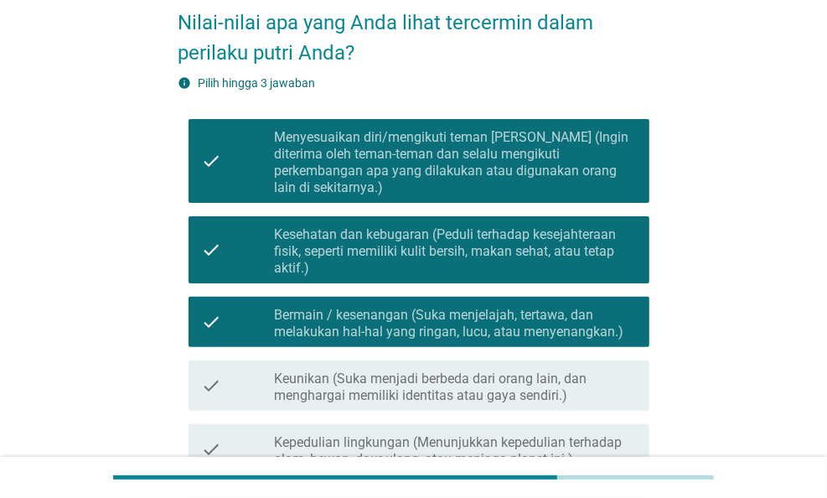
click at [452, 230] on label "Kesehatan dan kebugaran (Peduli terhadap kesejahteraan fisik, seperti memiliki …" at bounding box center [455, 251] width 362 height 50
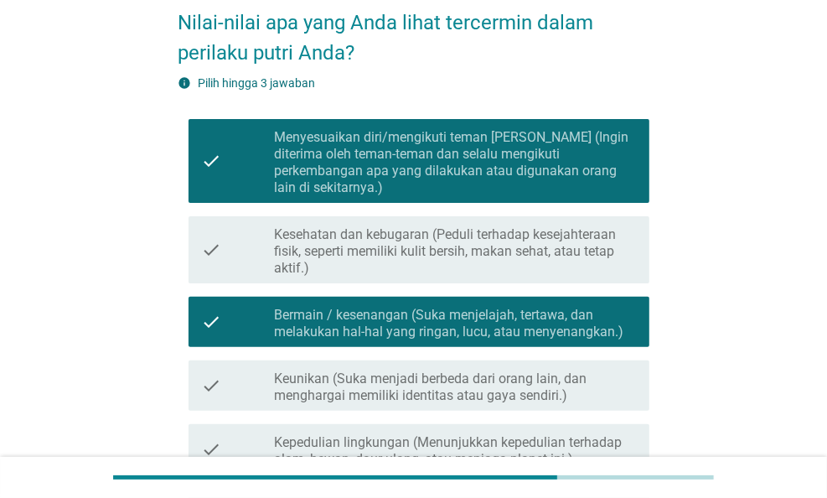
click at [459, 370] on label "Keunikan (Suka menjadi berbeda dari orang lain, dan menghargai memiliki identit…" at bounding box center [455, 387] width 362 height 34
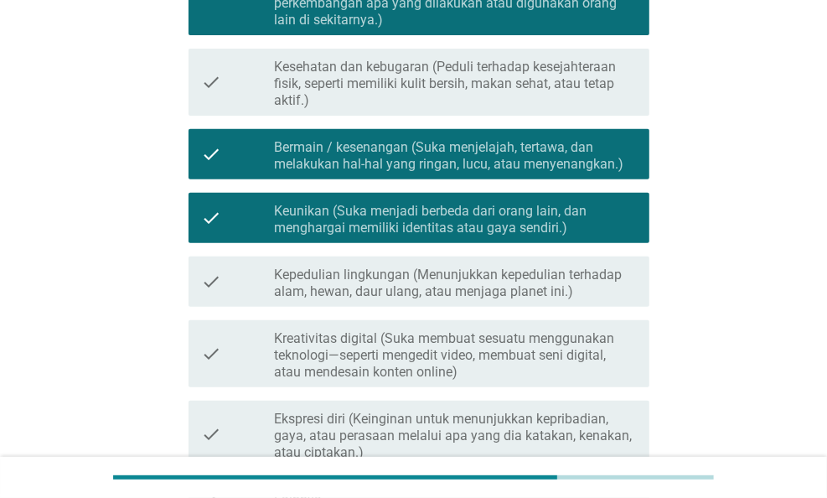
scroll to position [168, 0]
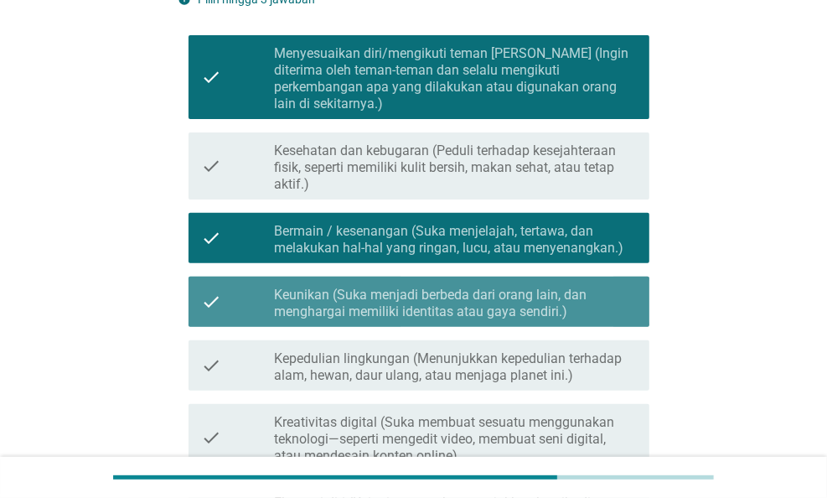
click at [435, 286] on label "Keunikan (Suka menjadi berbeda dari orang lain, dan menghargai memiliki identit…" at bounding box center [455, 303] width 362 height 34
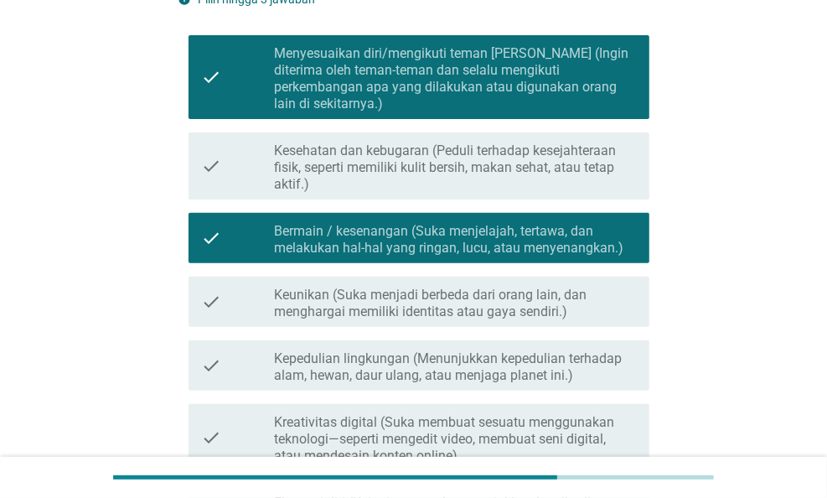
scroll to position [419, 0]
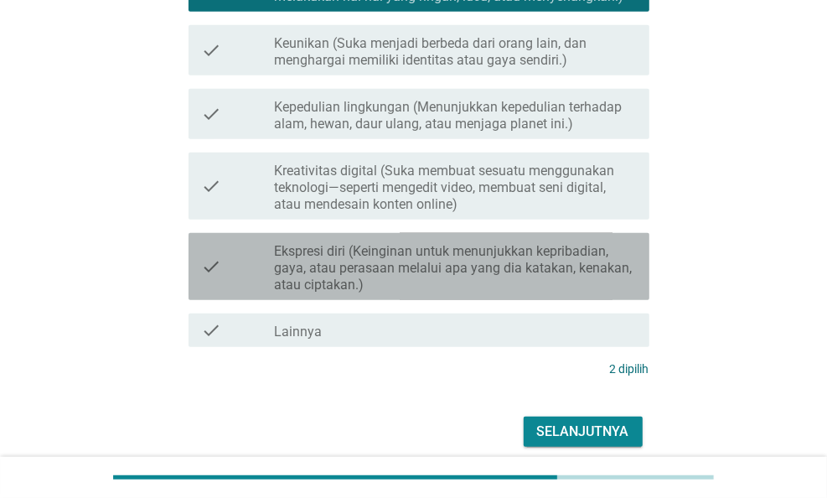
click at [420, 243] on label "Ekspresi diri (Keinginan untuk menunjukkan kepribadian, gaya, atau perasaan mel…" at bounding box center [455, 268] width 362 height 50
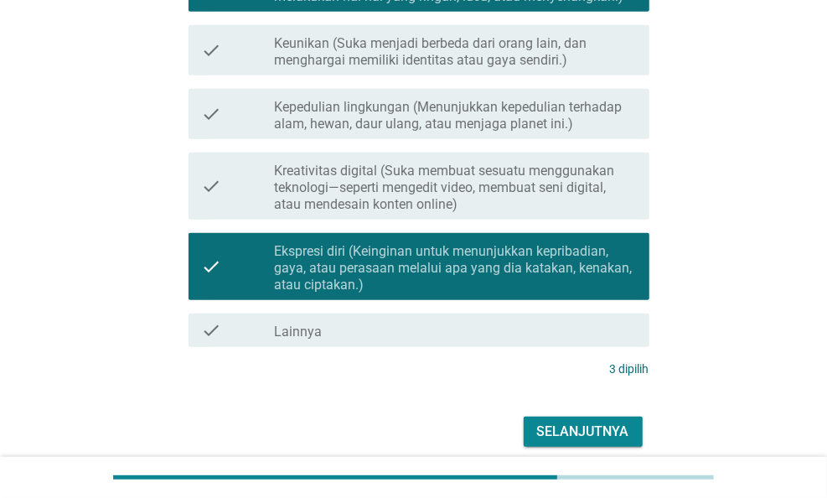
click at [556, 421] on div "Selanjutnya" at bounding box center [583, 431] width 92 height 20
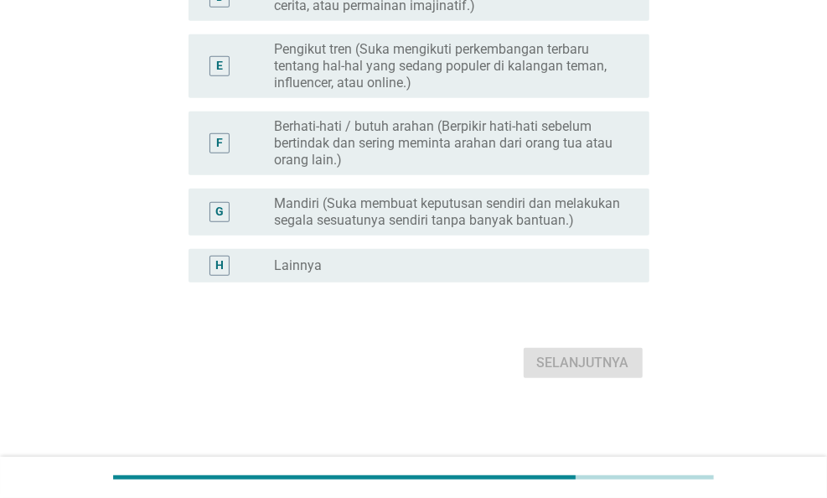
scroll to position [0, 0]
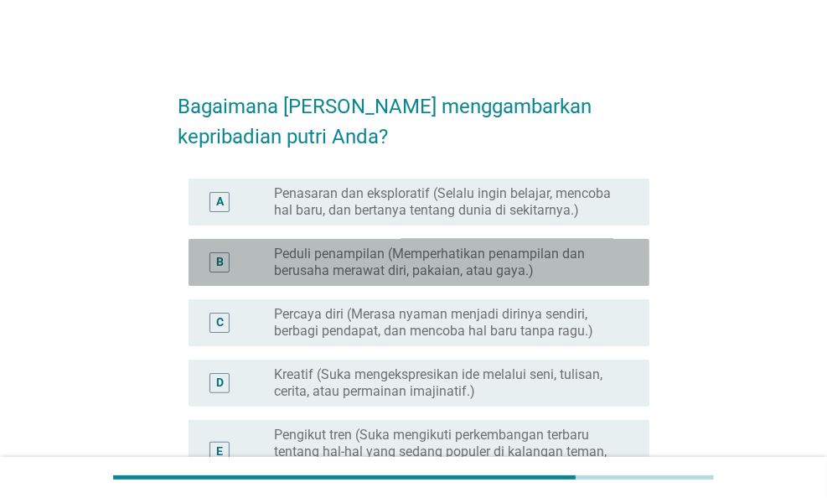
click at [390, 257] on label "Peduli penampilan (Memperhatikan penampilan dan berusaha merawat diri, pakaian,…" at bounding box center [448, 262] width 348 height 34
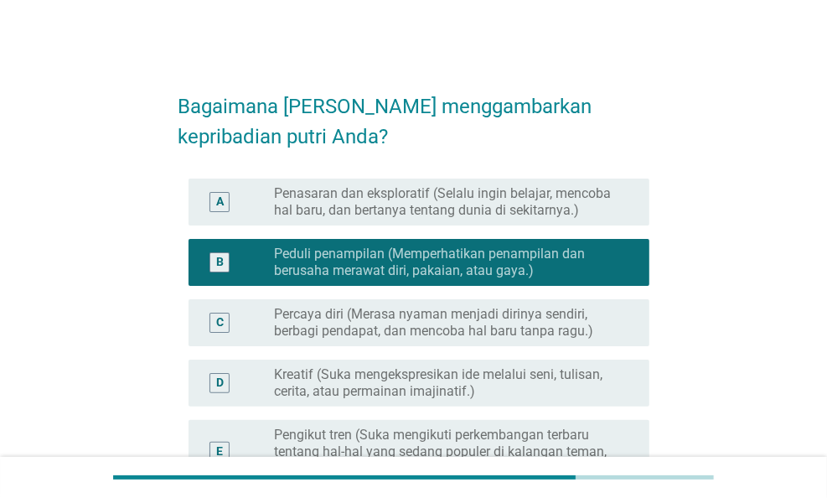
click at [403, 323] on label "Percaya diri (Merasa nyaman menjadi dirinya sendiri, berbagi pendapat, dan menc…" at bounding box center [448, 323] width 348 height 34
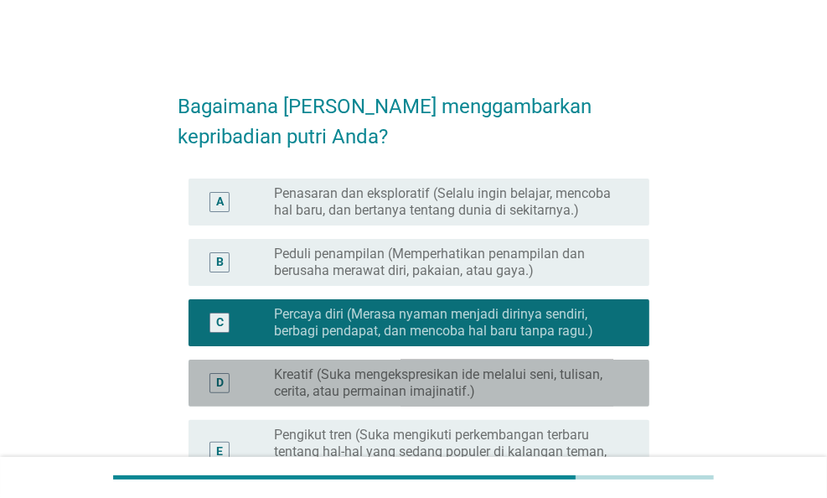
click at [419, 379] on label "Kreatif (Suka mengekspresikan ide melalui seni, tulisan, cerita, atau permainan…" at bounding box center [448, 383] width 348 height 34
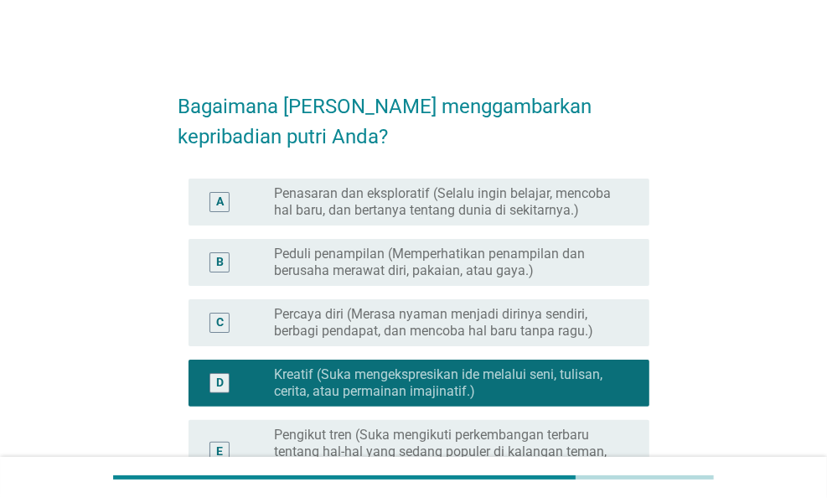
click at [418, 304] on div "C radio_button_unchecked Percaya diri (Merasa nyaman menjadi dirinya sendiri, b…" at bounding box center [418, 322] width 461 height 47
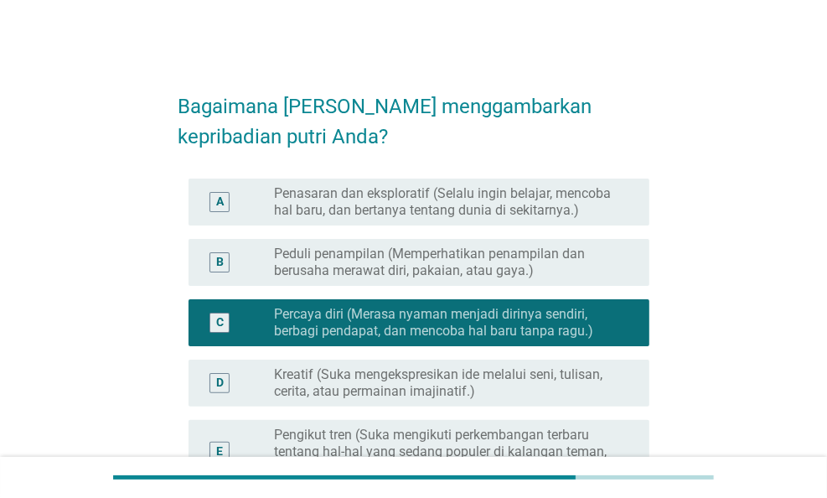
scroll to position [335, 0]
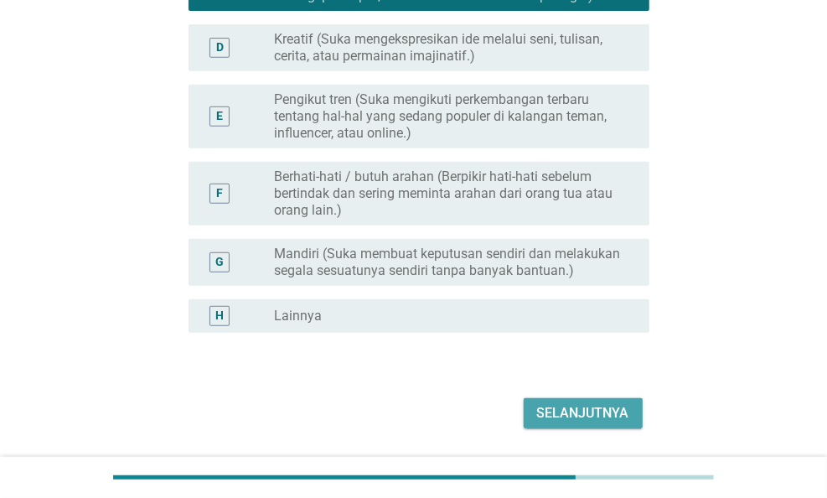
click at [571, 423] on div "Selanjutnya" at bounding box center [583, 413] width 92 height 20
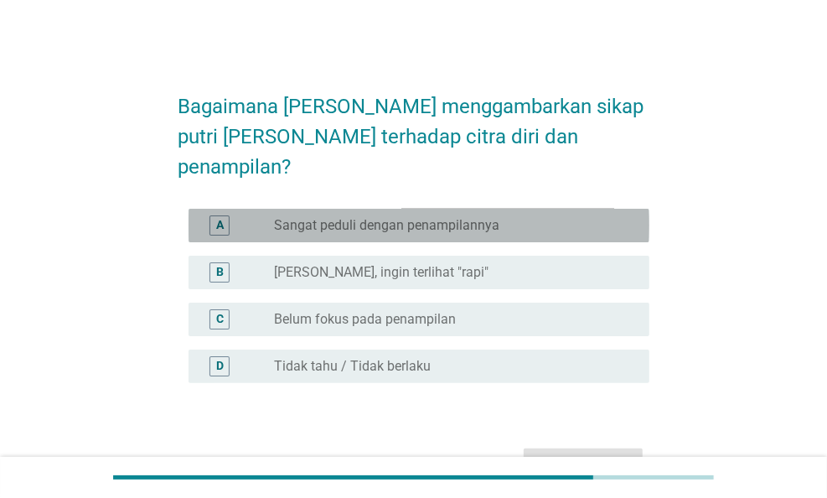
click at [406, 217] on label "Sangat peduli dengan penampilannya" at bounding box center [386, 225] width 225 height 17
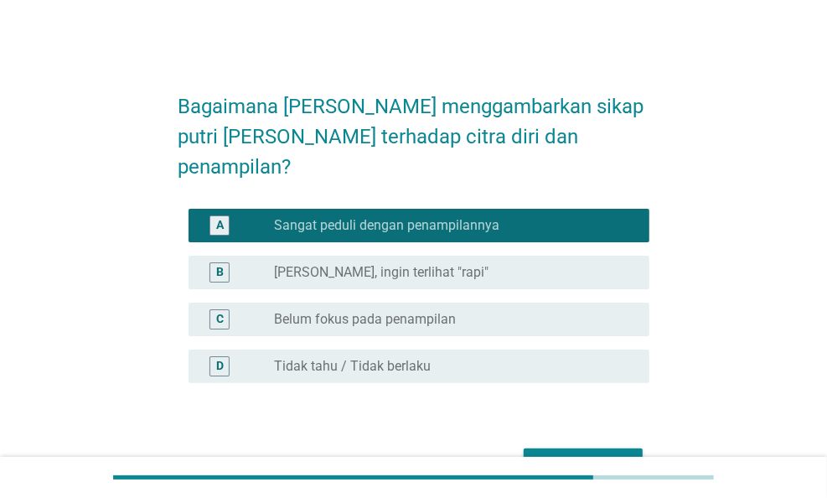
click at [404, 262] on div "radio_button_unchecked Agak sadar, ingin terlihat "rapi"" at bounding box center [455, 272] width 362 height 20
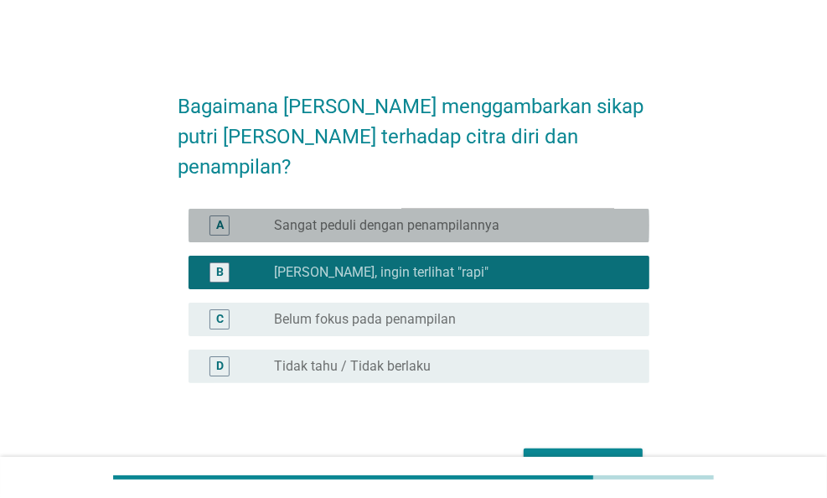
click at [421, 217] on label "Sangat peduli dengan penampilannya" at bounding box center [386, 225] width 225 height 17
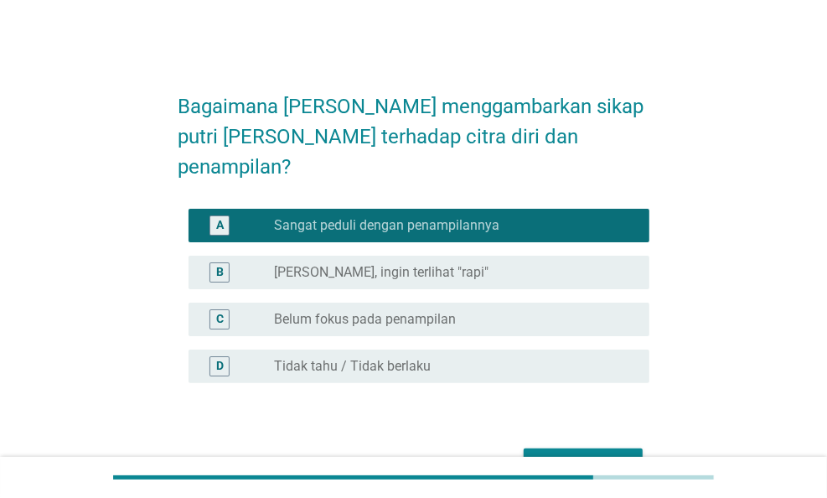
click at [408, 255] on div "B radio_button_unchecked Agak sadar, ingin terlihat "rapi"" at bounding box center [418, 272] width 461 height 34
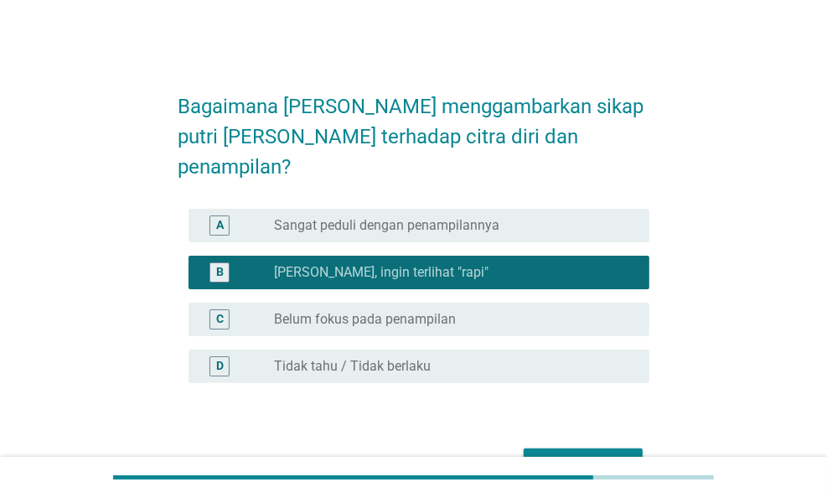
click at [410, 217] on label "Sangat peduli dengan penampilannya" at bounding box center [386, 225] width 225 height 17
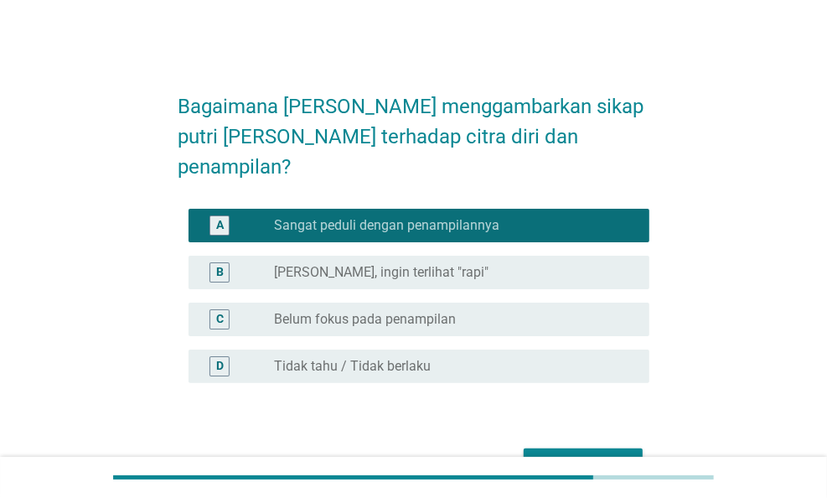
click at [537, 443] on div "Selanjutnya" at bounding box center [413, 463] width 471 height 40
click at [539, 453] on div "Selanjutnya" at bounding box center [583, 463] width 92 height 20
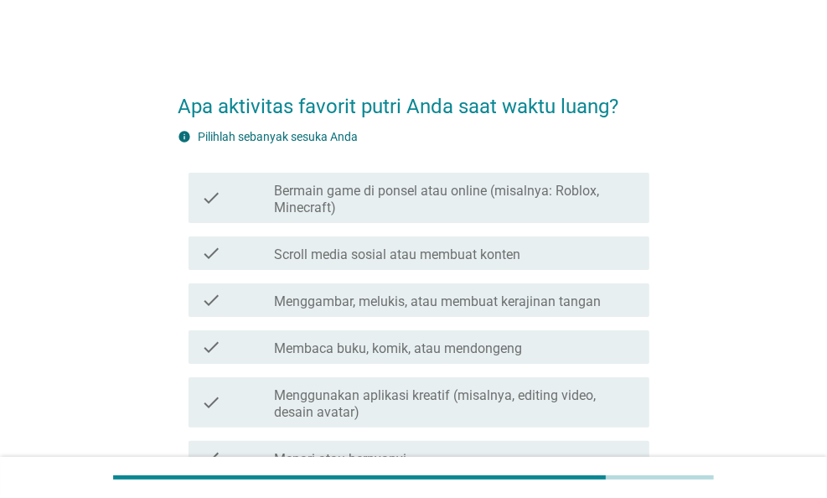
scroll to position [84, 0]
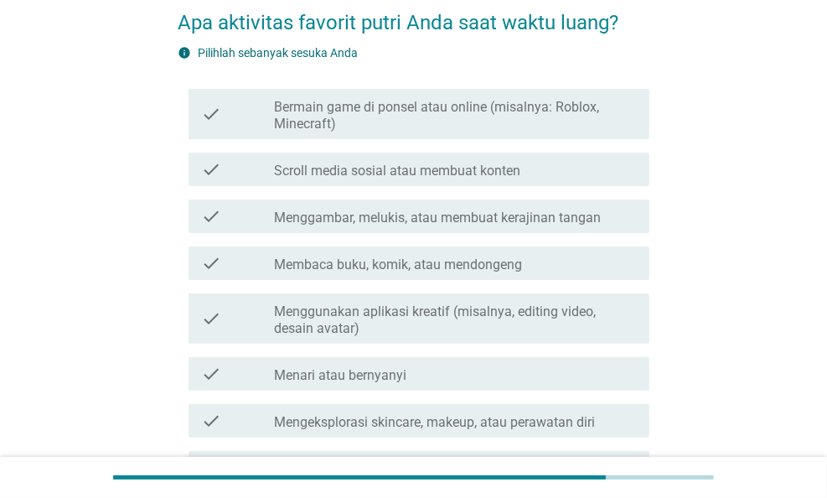
click at [420, 156] on div "check check_box_outline_blank Scroll media sosial atau membuat konten" at bounding box center [418, 169] width 461 height 34
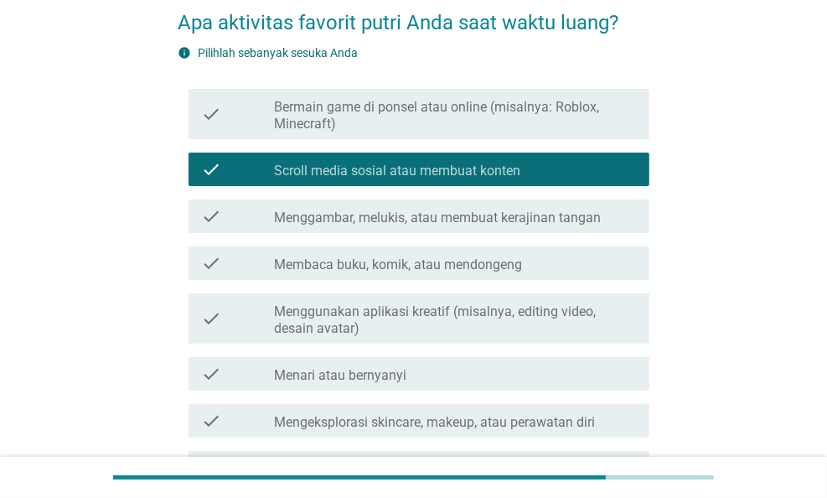
click at [460, 222] on label "Menggambar, melukis, atau membuat kerajinan tangan" at bounding box center [437, 217] width 327 height 17
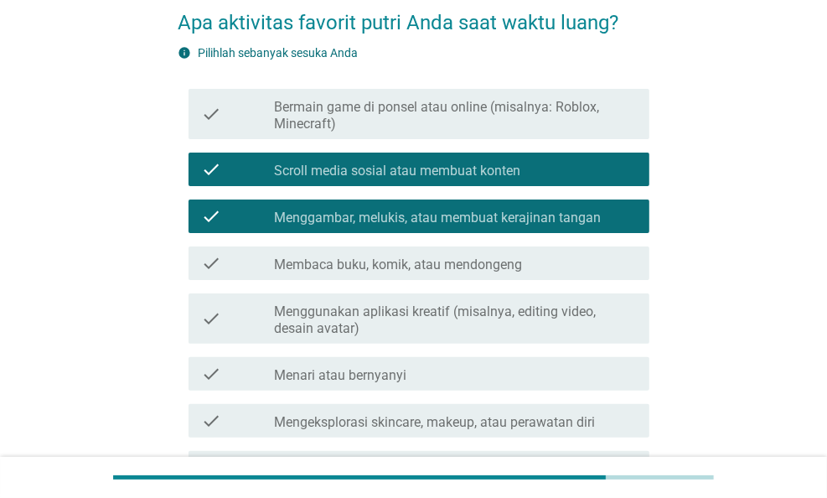
click at [474, 259] on label "Membaca buku, komik, atau mendongeng" at bounding box center [398, 264] width 248 height 17
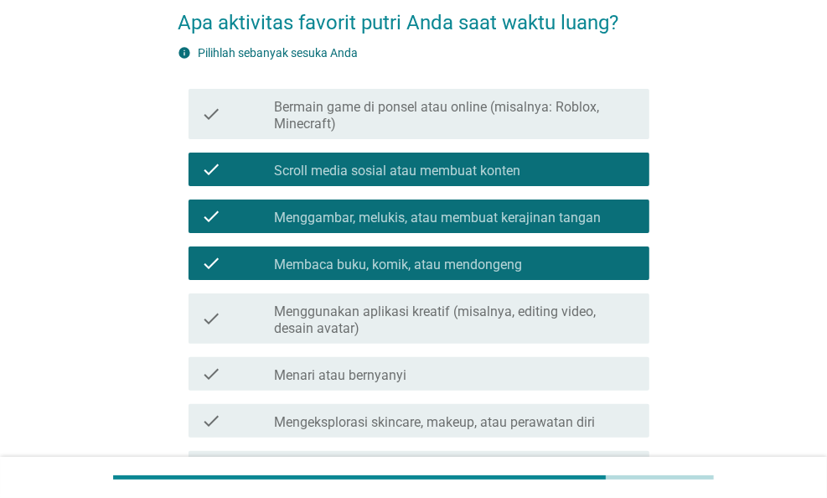
click at [514, 327] on label "Menggunakan aplikasi kreatif (misalnya, editing video, desain avatar)" at bounding box center [455, 320] width 362 height 34
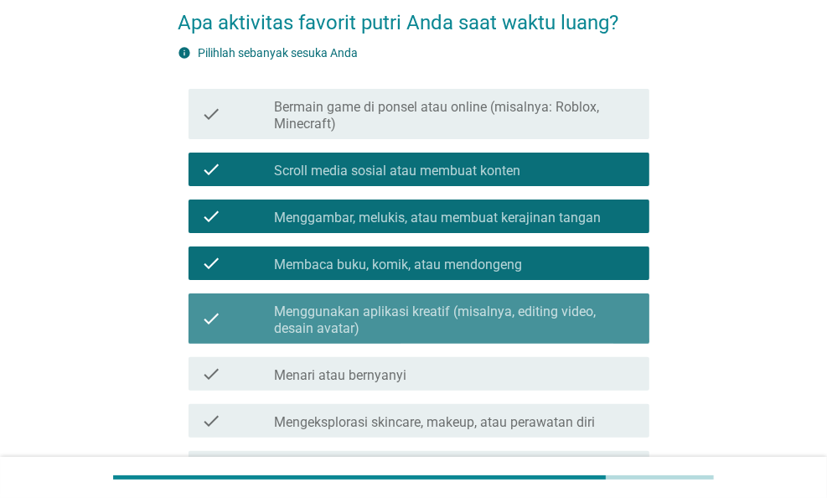
scroll to position [335, 0]
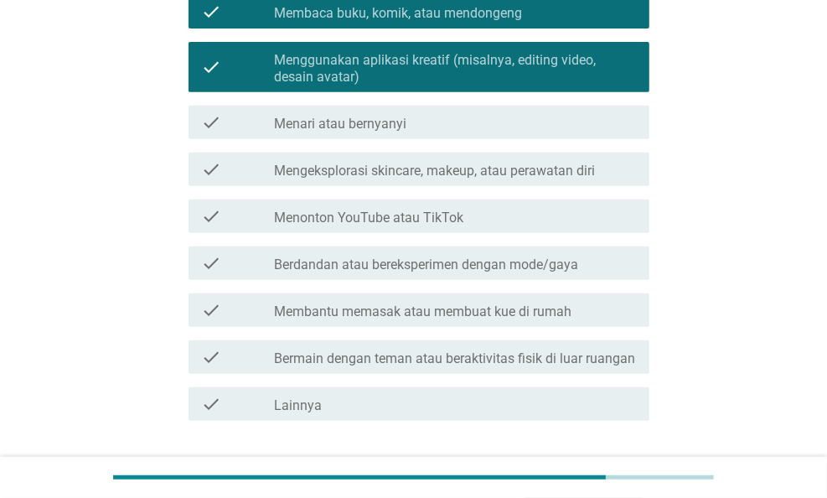
click at [440, 128] on div "check_box_outline_blank Menari atau bernyanyi" at bounding box center [455, 122] width 362 height 20
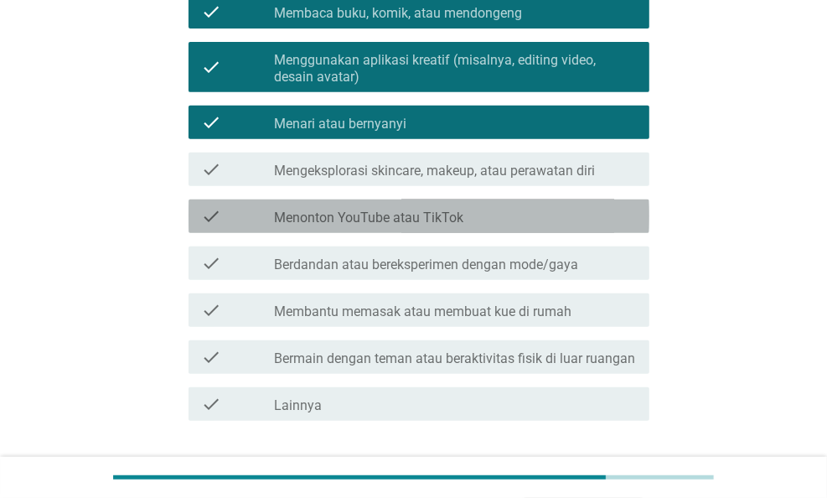
click at [446, 201] on div "check check_box_outline_blank Menonton YouTube atau TikTok" at bounding box center [418, 216] width 461 height 34
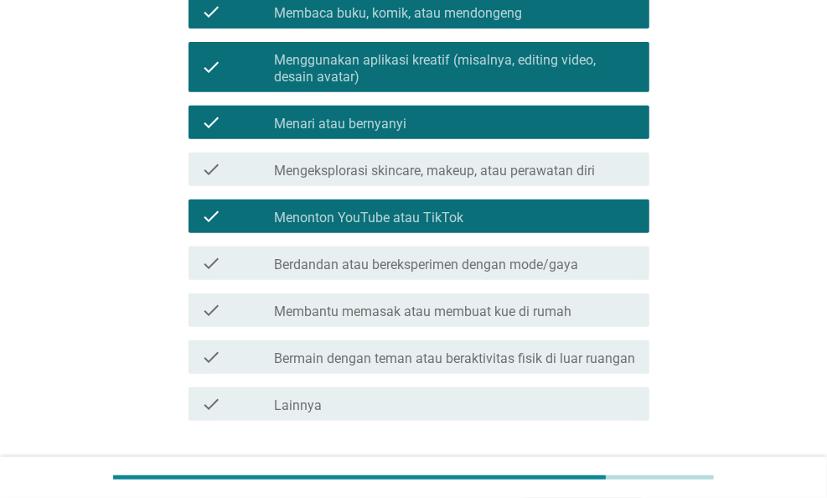
scroll to position [419, 0]
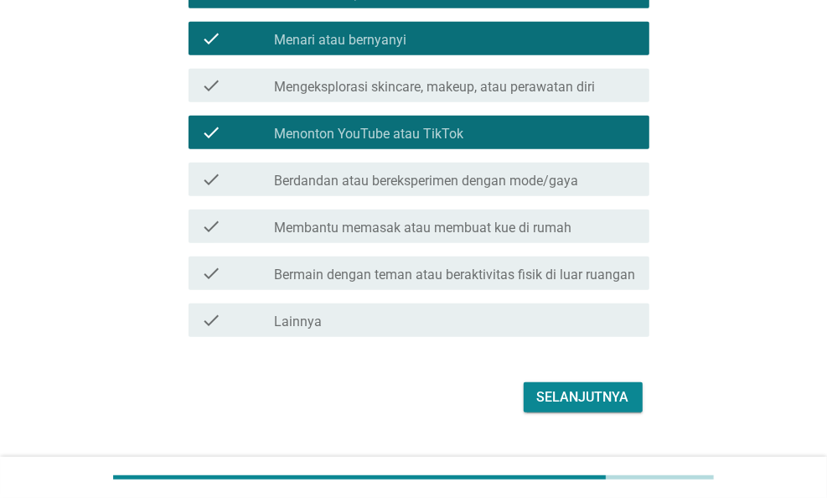
click at [478, 183] on label "Berdandan atau bereksperimen dengan mode/gaya" at bounding box center [426, 181] width 304 height 17
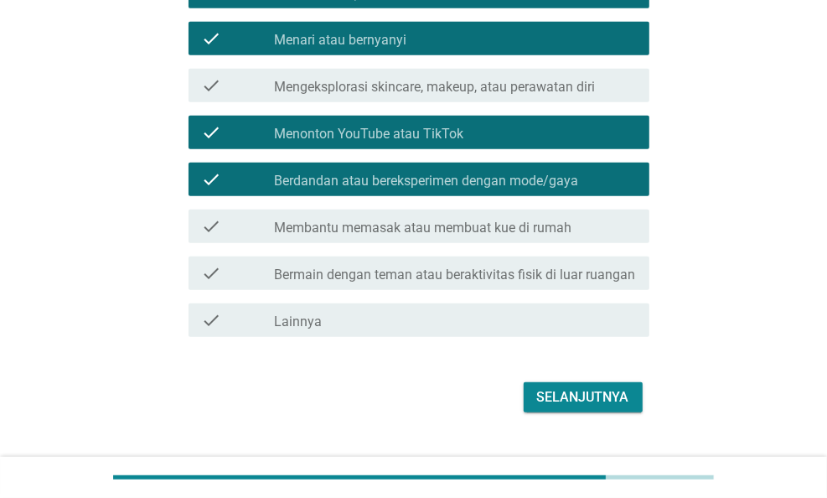
click at [567, 407] on div "Selanjutnya" at bounding box center [583, 397] width 92 height 20
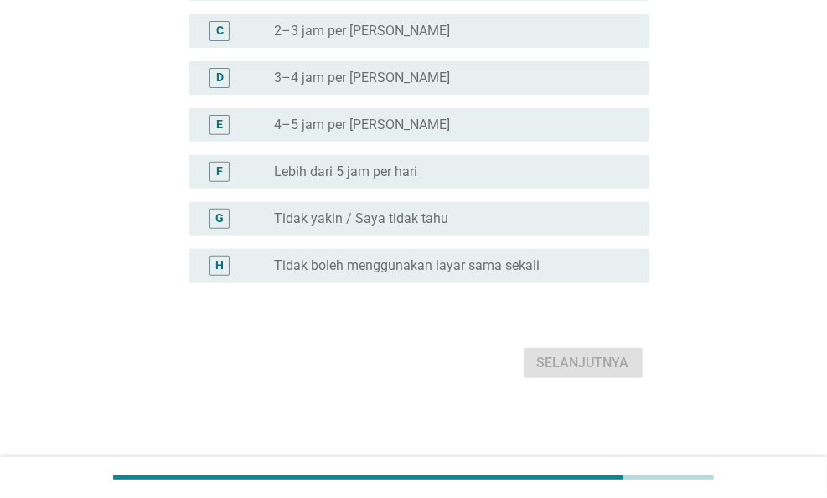
scroll to position [0, 0]
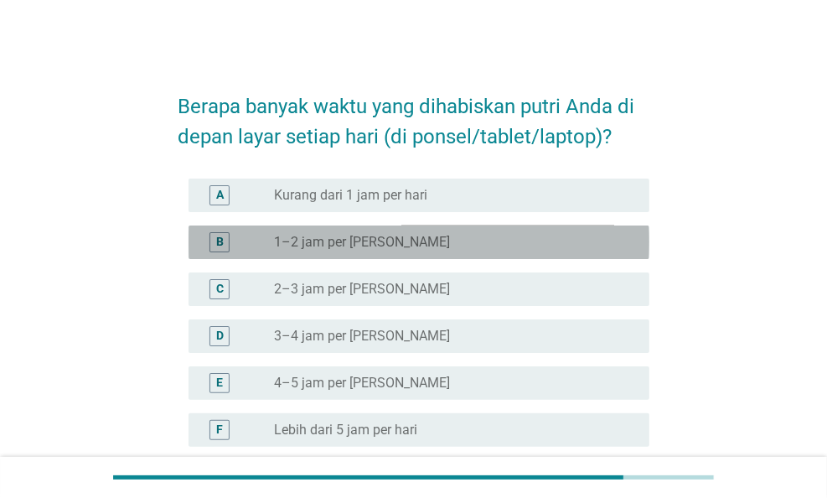
click at [365, 234] on label "1–2 jam per [PERSON_NAME]" at bounding box center [362, 242] width 176 height 17
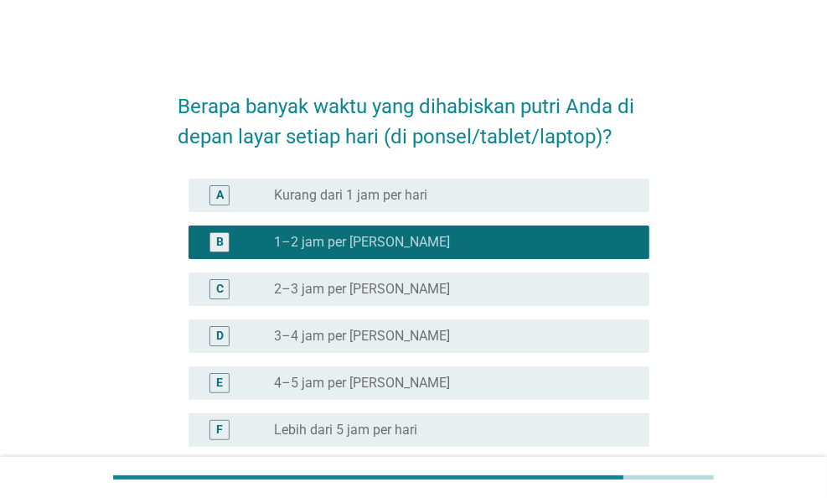
scroll to position [168, 0]
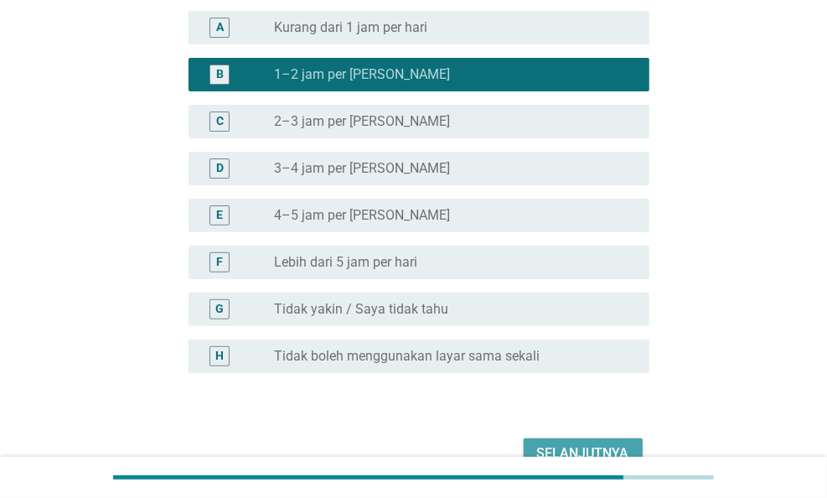
click at [543, 441] on button "Selanjutnya" at bounding box center [583, 453] width 119 height 30
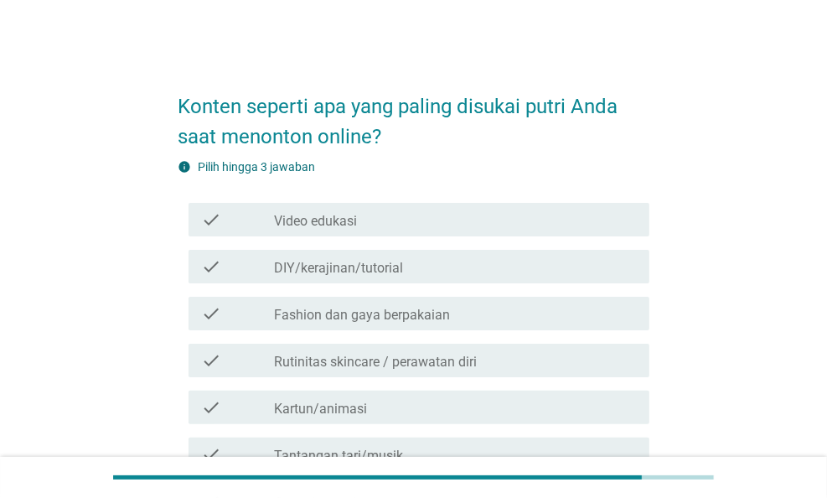
click at [343, 223] on label "Video edukasi" at bounding box center [315, 221] width 83 height 17
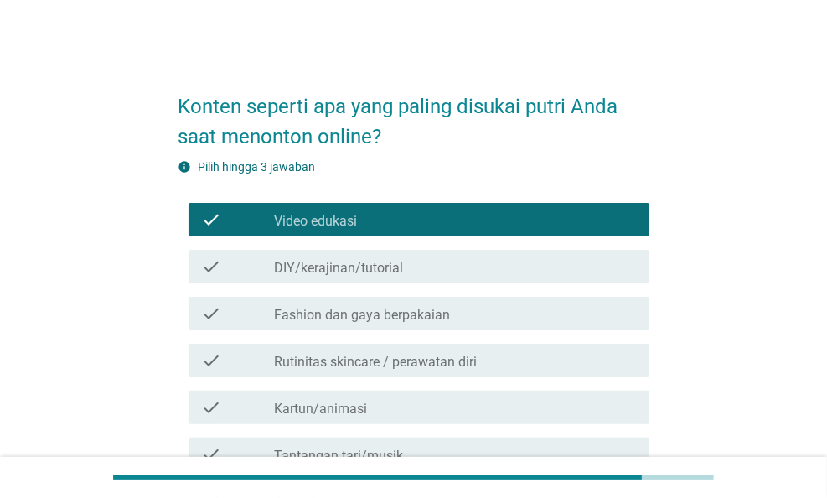
click at [340, 260] on label "DIY/kerajinan/tutorial" at bounding box center [338, 268] width 129 height 17
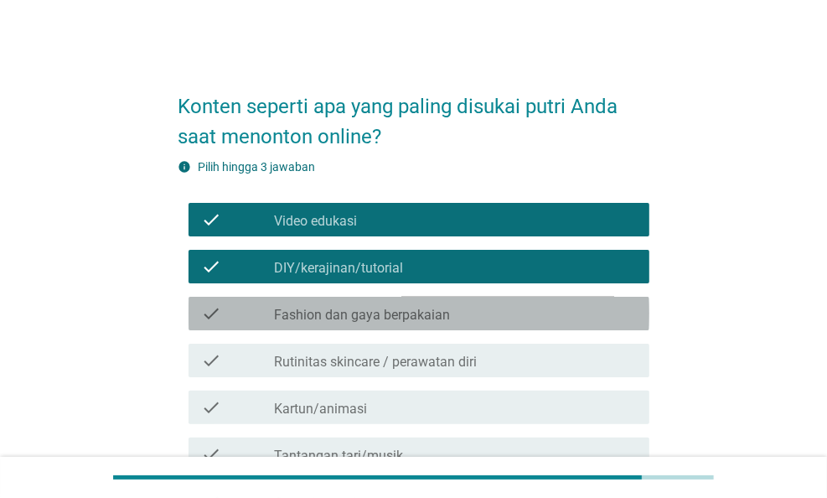
click at [343, 304] on div "check_box_outline_blank Fashion dan gaya berpakaian" at bounding box center [455, 313] width 362 height 20
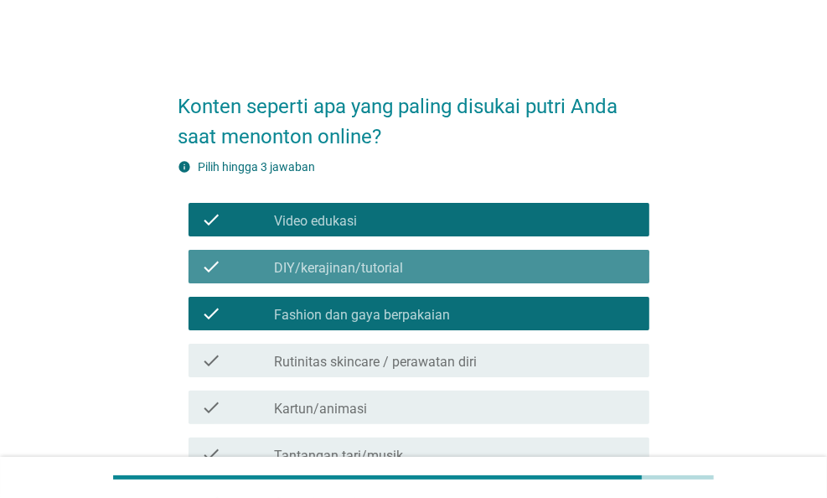
click at [384, 256] on div "check_box DIY/kerajinan/tutorial" at bounding box center [455, 266] width 362 height 20
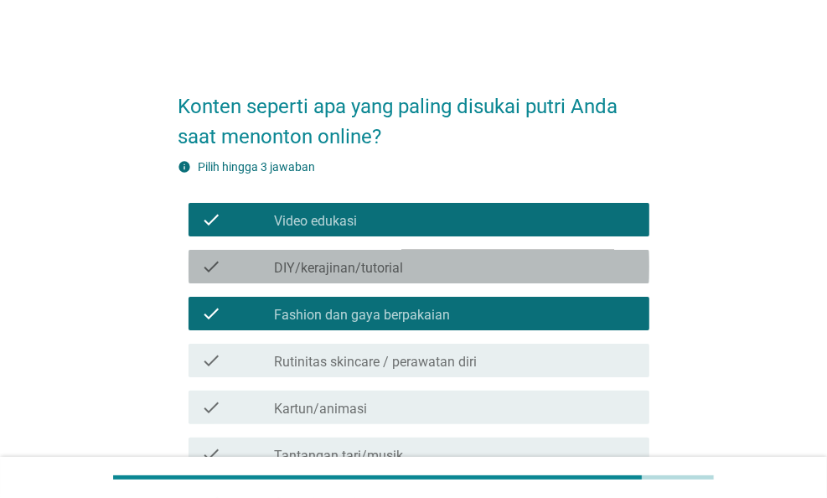
click at [395, 265] on label "DIY/kerajinan/tutorial" at bounding box center [338, 268] width 129 height 17
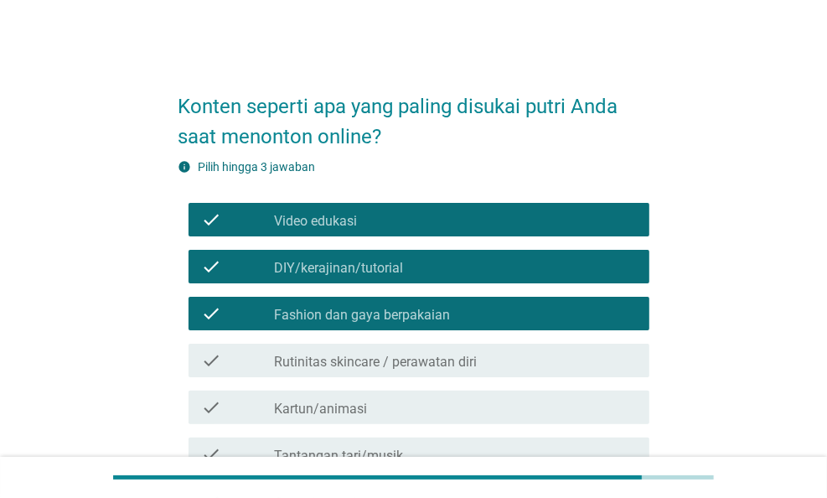
scroll to position [84, 0]
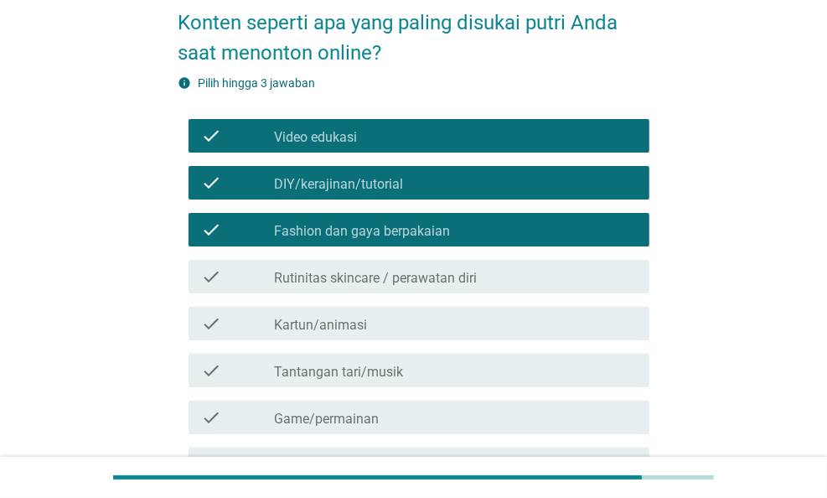
click at [405, 365] on div "check_box_outline_blank Tantangan tari/musik" at bounding box center [455, 370] width 362 height 20
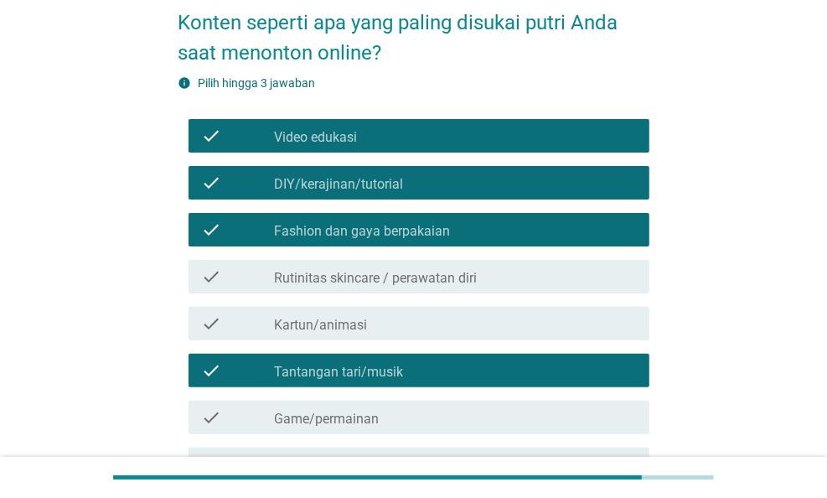
scroll to position [286, 0]
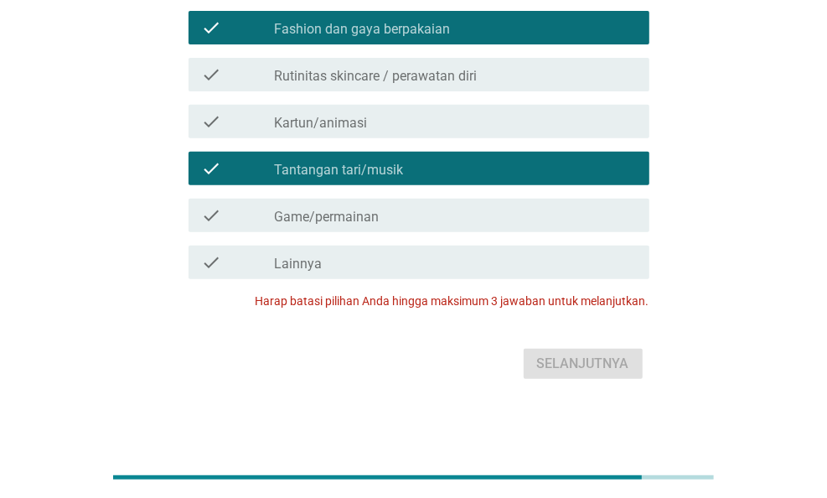
click at [475, 70] on label "Rutinitas skincare / perawatan diri" at bounding box center [375, 76] width 203 height 17
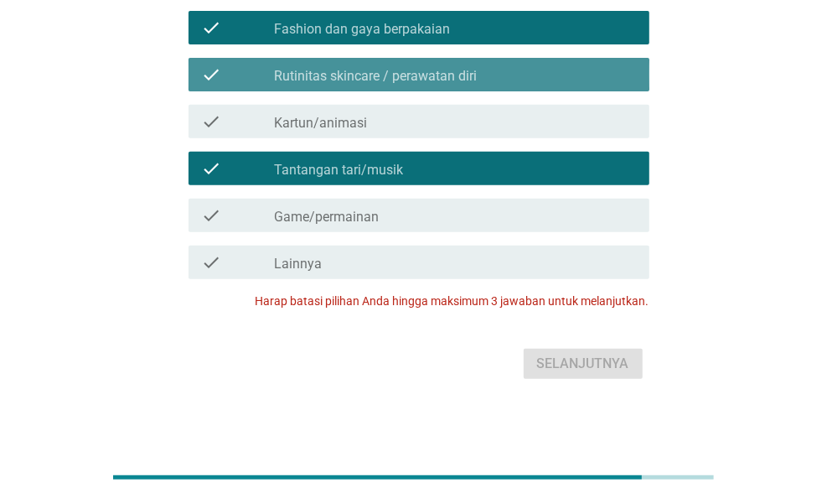
scroll to position [0, 0]
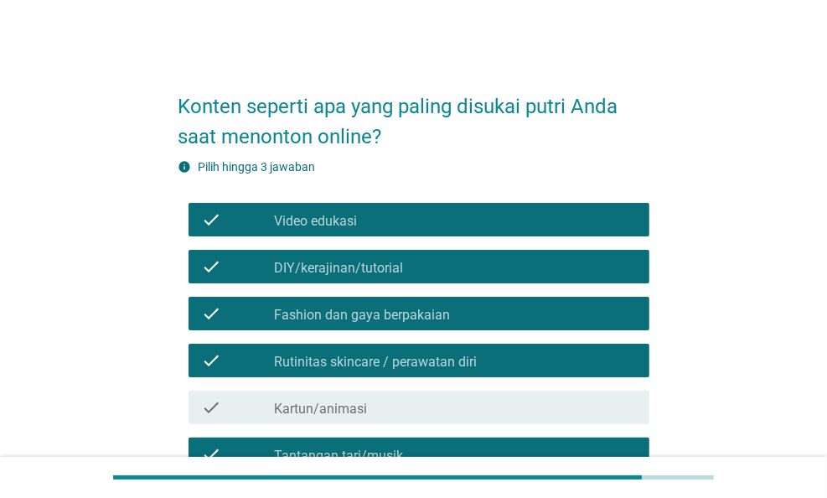
click at [415, 205] on div "check check_box Video edukasi" at bounding box center [418, 220] width 461 height 34
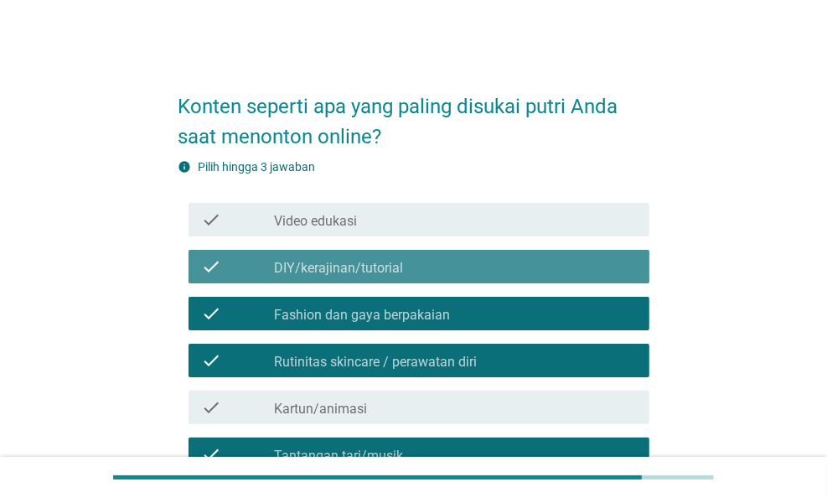
click at [405, 263] on div "check_box_outline_blank DIY/kerajinan/tutorial" at bounding box center [455, 266] width 362 height 20
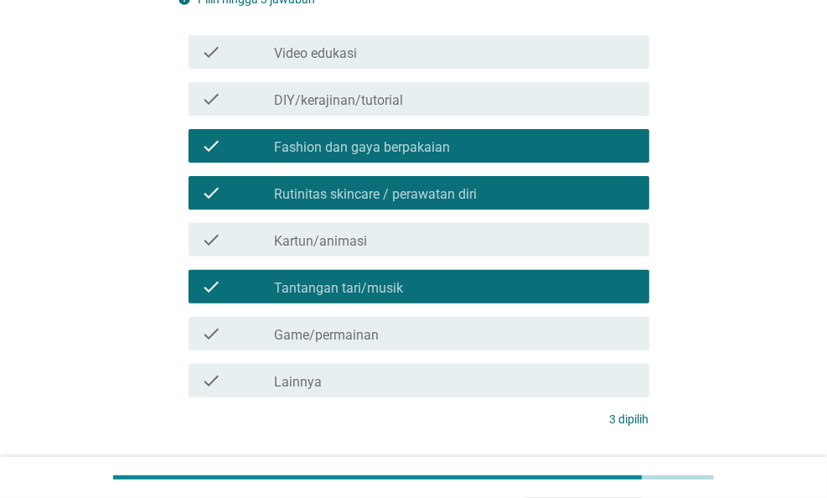
scroll to position [251, 0]
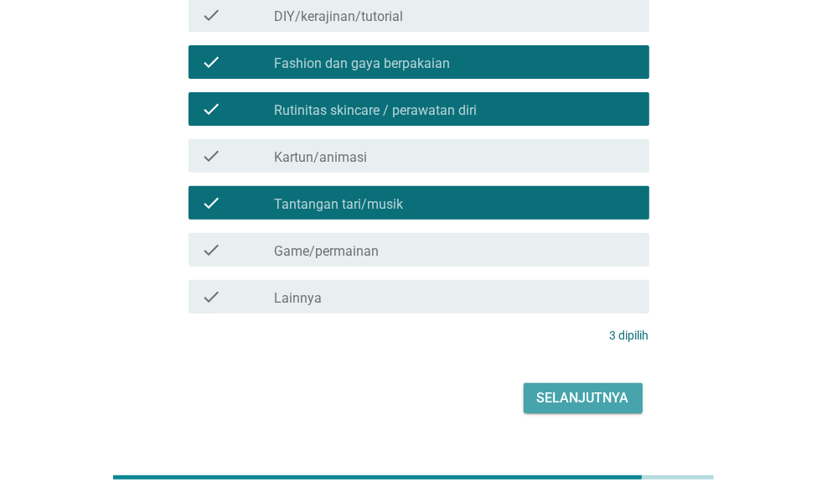
click at [597, 400] on div "Selanjutnya" at bounding box center [583, 398] width 92 height 20
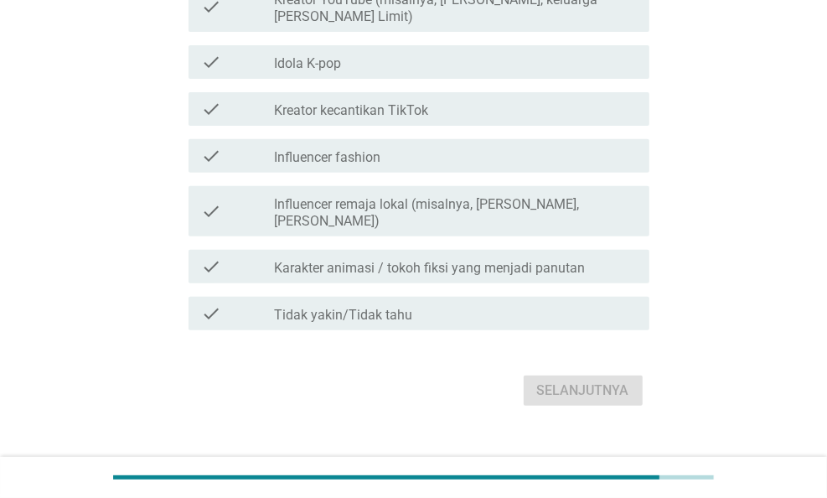
scroll to position [0, 0]
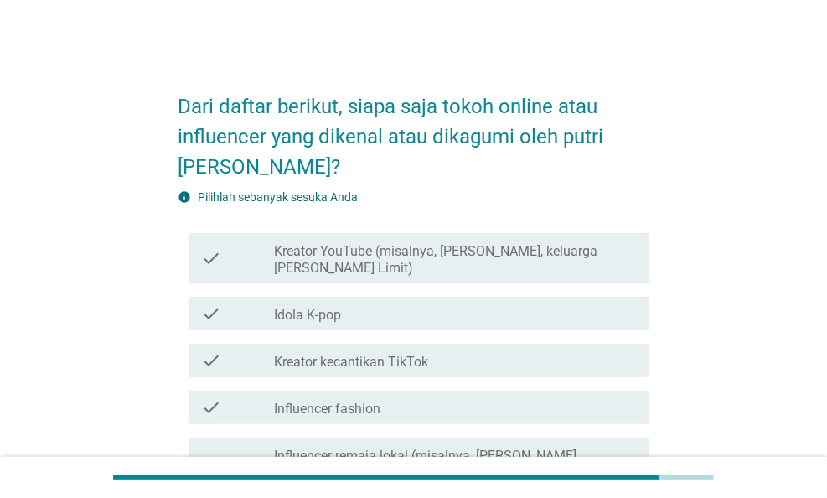
click at [359, 266] on label "Kreator YouTube (misalnya, [PERSON_NAME], keluarga [PERSON_NAME] Limit)" at bounding box center [455, 260] width 362 height 34
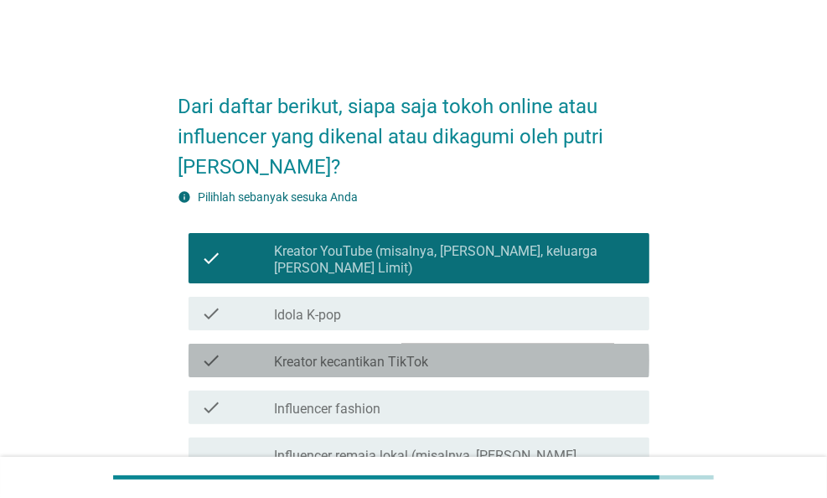
click at [426, 361] on label "Kreator kecantikan TikTok" at bounding box center [351, 361] width 154 height 17
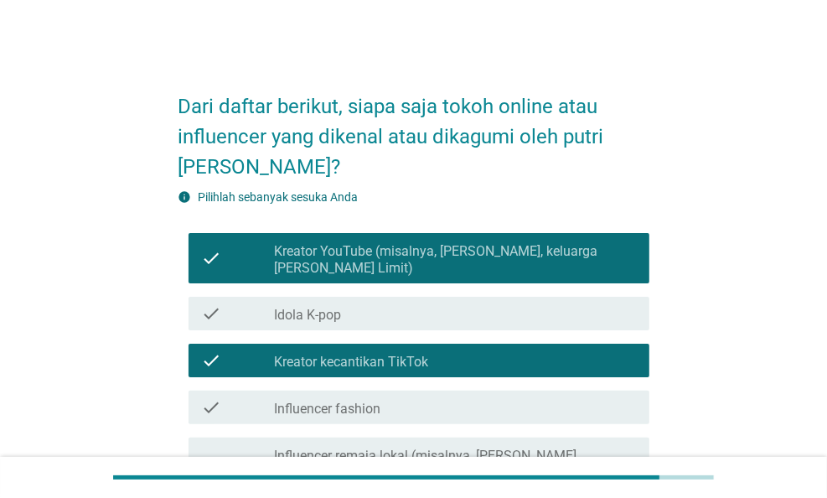
scroll to position [168, 0]
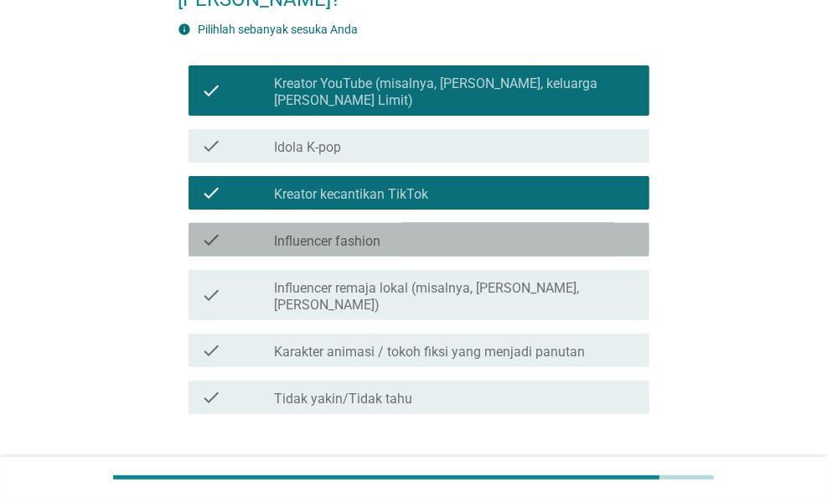
click at [384, 248] on div "check_box_outline_blank Influencer fashion" at bounding box center [455, 240] width 362 height 20
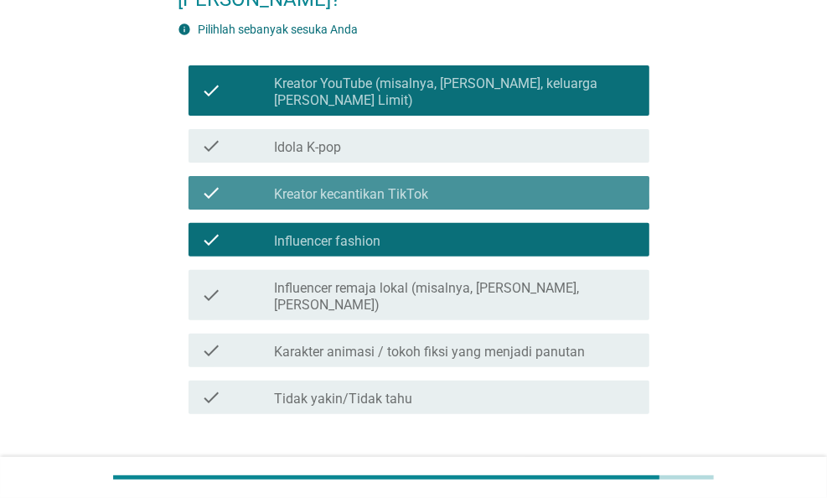
click at [405, 195] on label "Kreator kecantikan TikTok" at bounding box center [351, 194] width 154 height 17
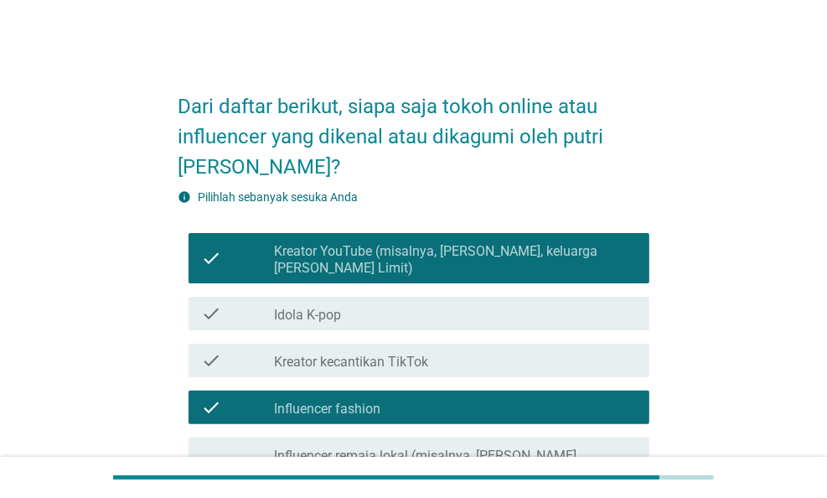
scroll to position [279, 0]
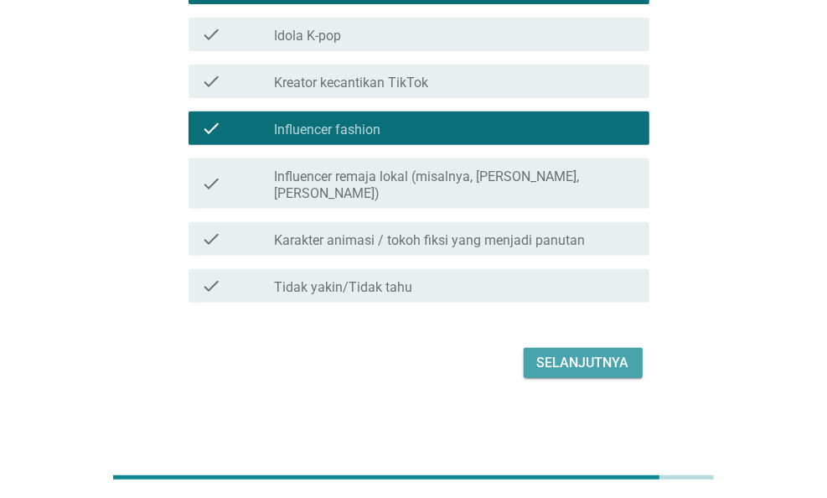
click at [548, 361] on div "Selanjutnya" at bounding box center [583, 363] width 92 height 20
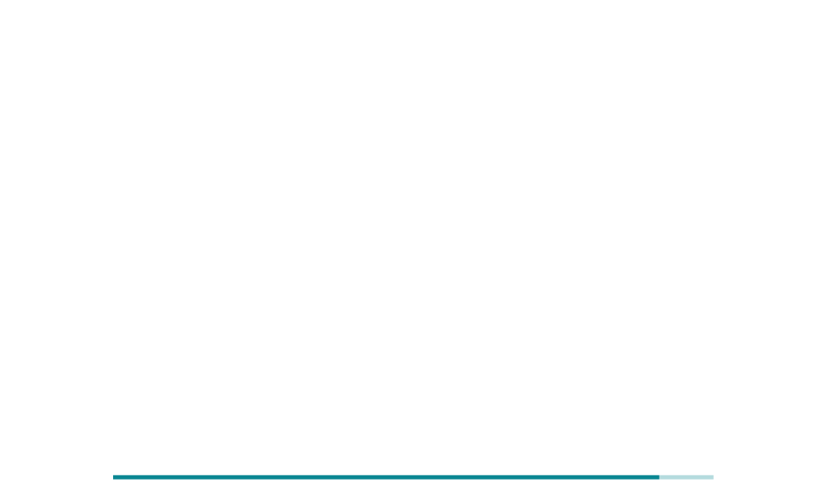
scroll to position [0, 0]
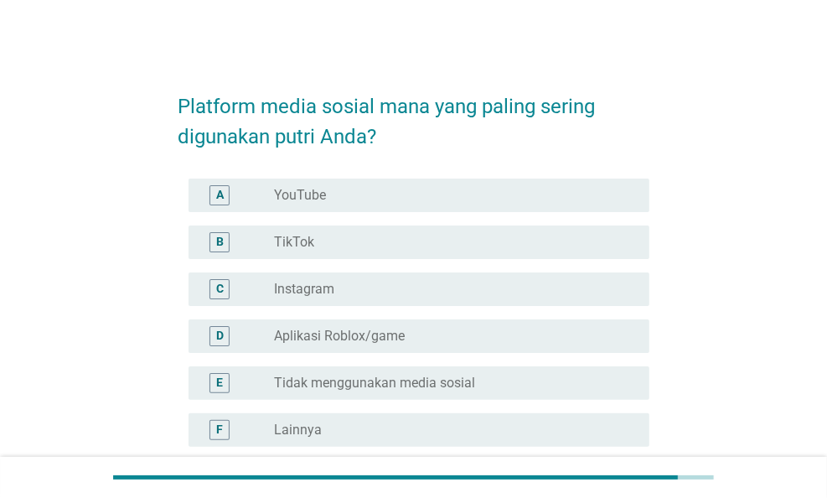
click at [321, 192] on label "YouTube" at bounding box center [300, 195] width 52 height 17
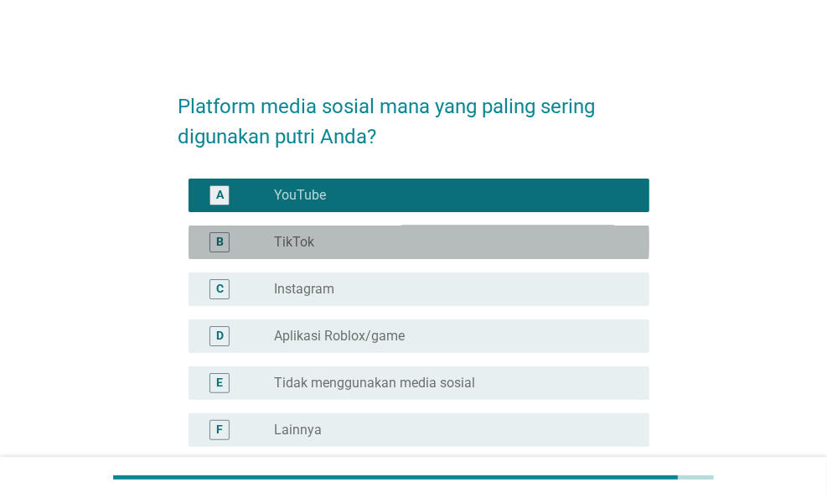
click at [327, 244] on div "radio_button_unchecked TikTok" at bounding box center [448, 242] width 348 height 17
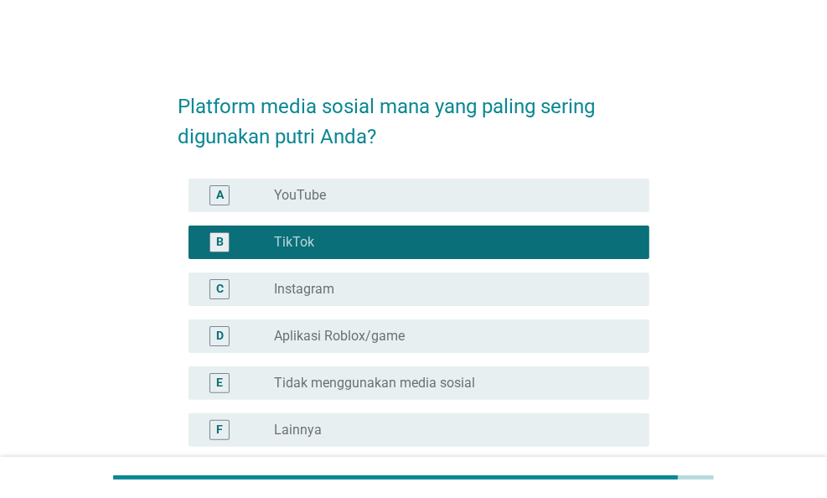
click at [327, 299] on div "C radio_button_unchecked Instagram" at bounding box center [418, 289] width 461 height 34
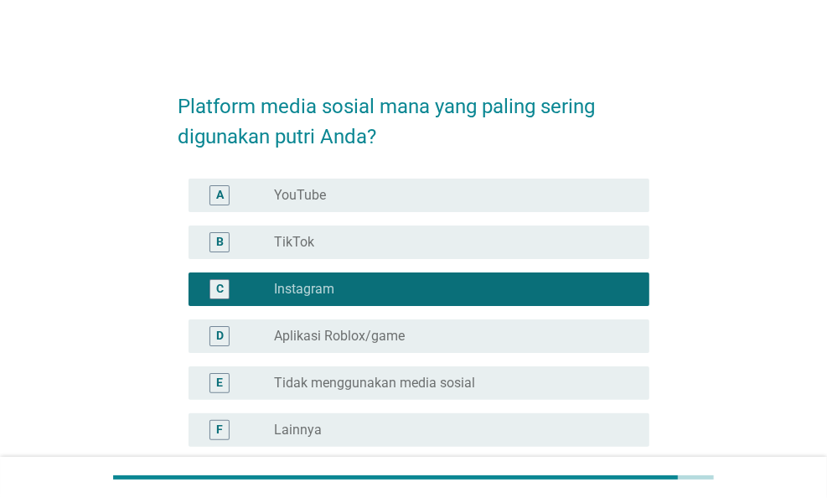
click at [337, 189] on div "radio_button_unchecked YouTube" at bounding box center [448, 195] width 348 height 17
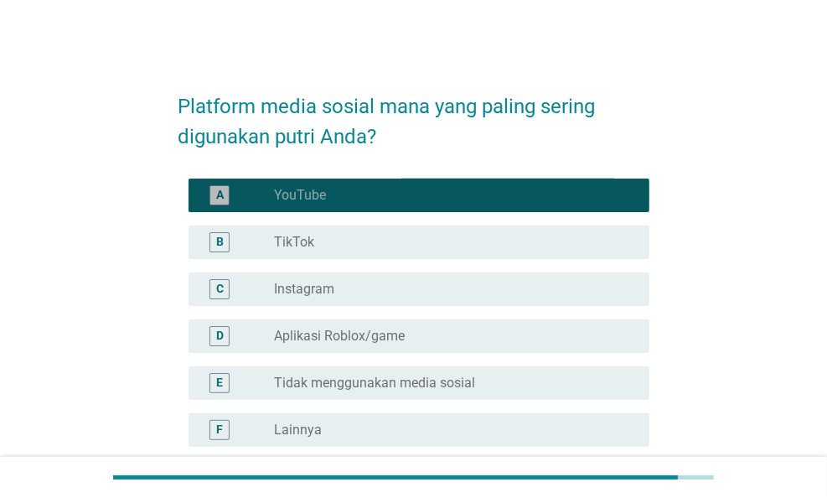
scroll to position [164, 0]
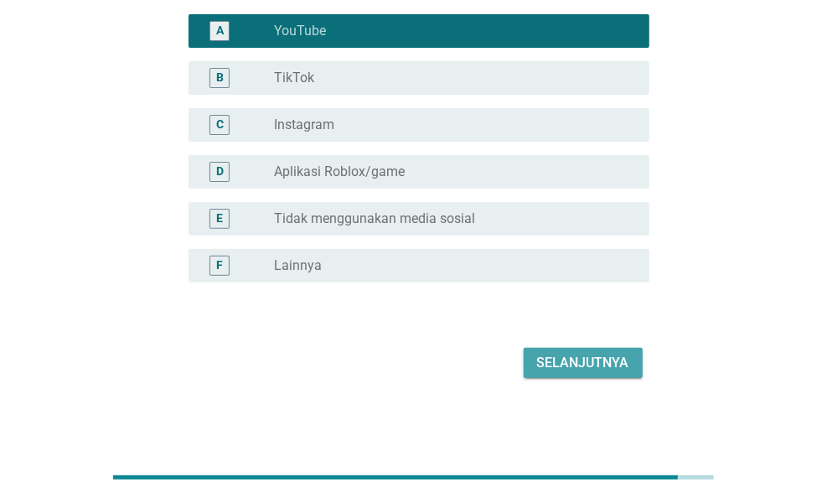
click at [584, 359] on div "Selanjutnya" at bounding box center [583, 363] width 92 height 20
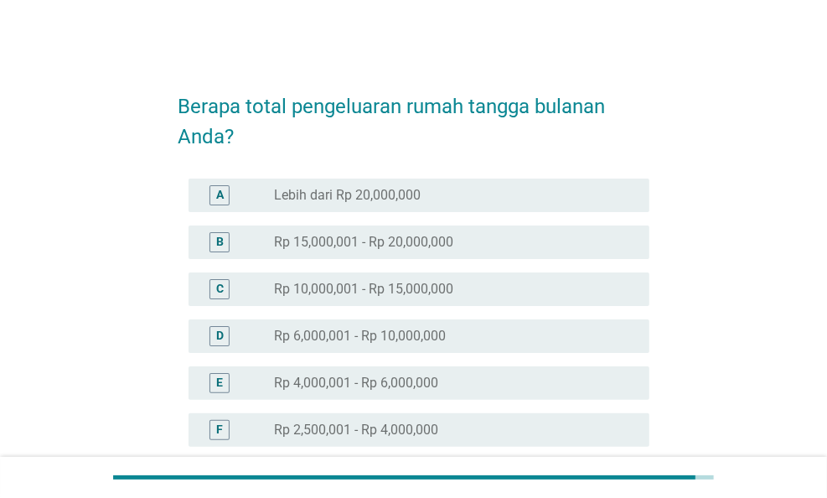
scroll to position [335, 0]
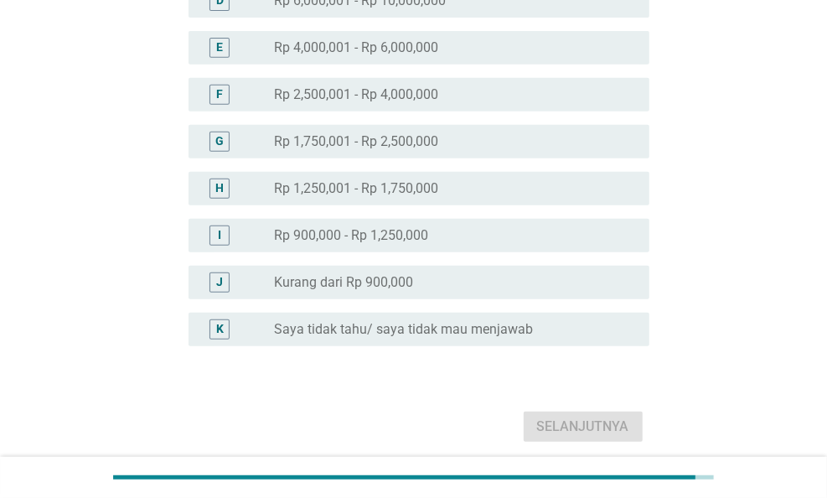
click at [412, 139] on label "Rp 1,750,001 - Rp 2,500,000" at bounding box center [356, 141] width 164 height 17
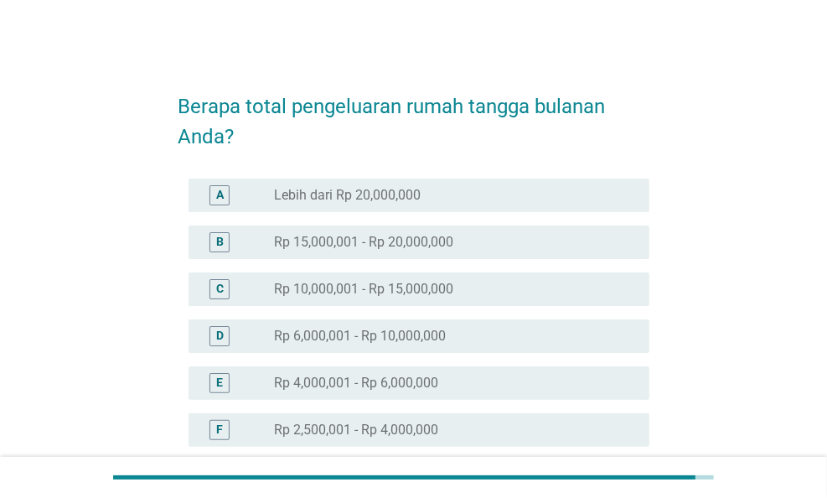
scroll to position [399, 0]
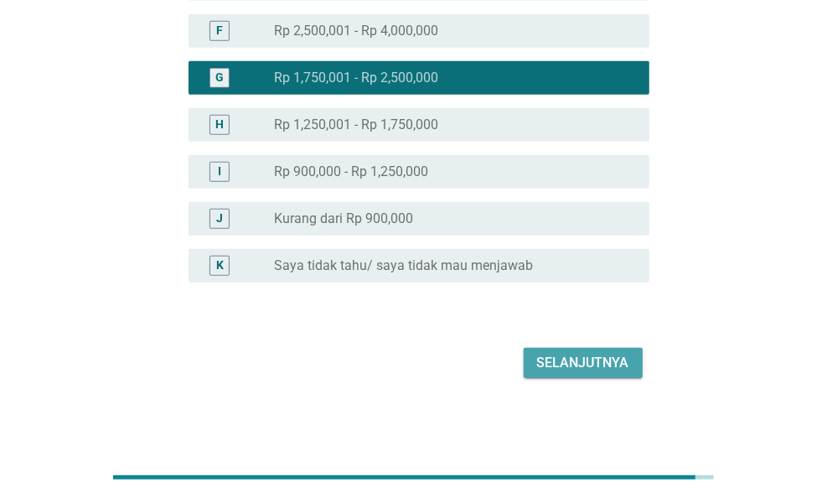
click at [563, 368] on div "Selanjutnya" at bounding box center [583, 363] width 92 height 20
